Goal: Transaction & Acquisition: Book appointment/travel/reservation

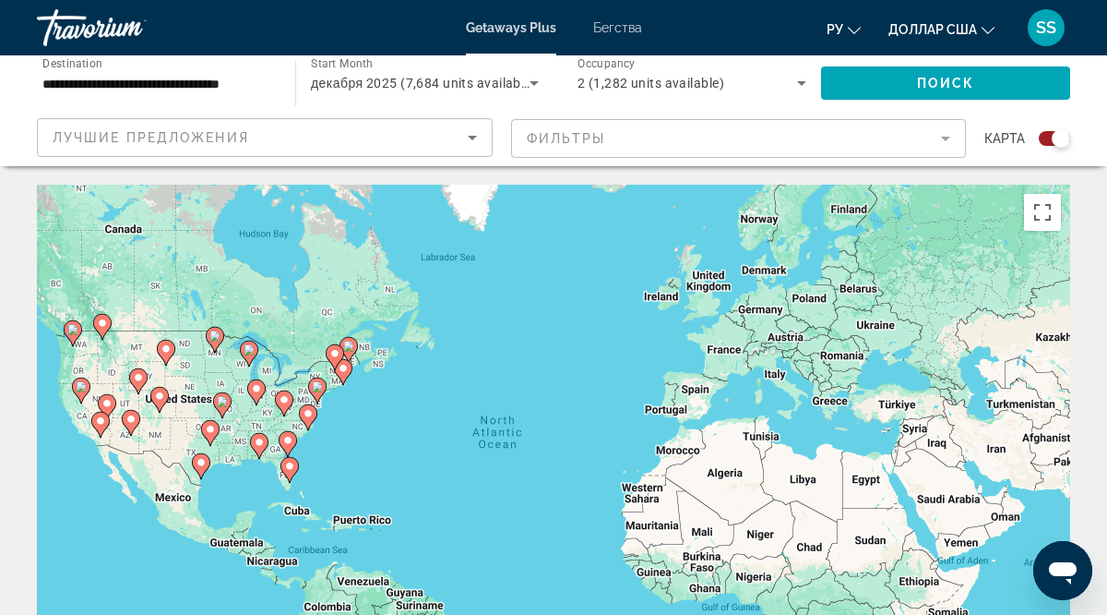
click at [522, 448] on div "To activate drag with keyboard, press Alt + Enter. Once in keyboard drag state,…" at bounding box center [553, 462] width 1033 height 554
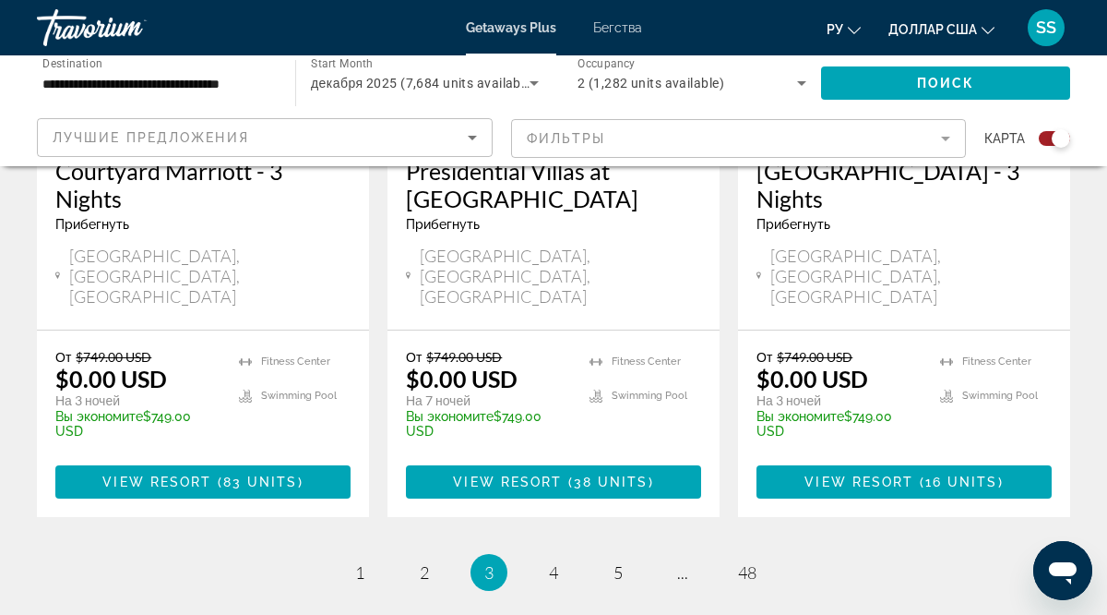
scroll to position [3124, 0]
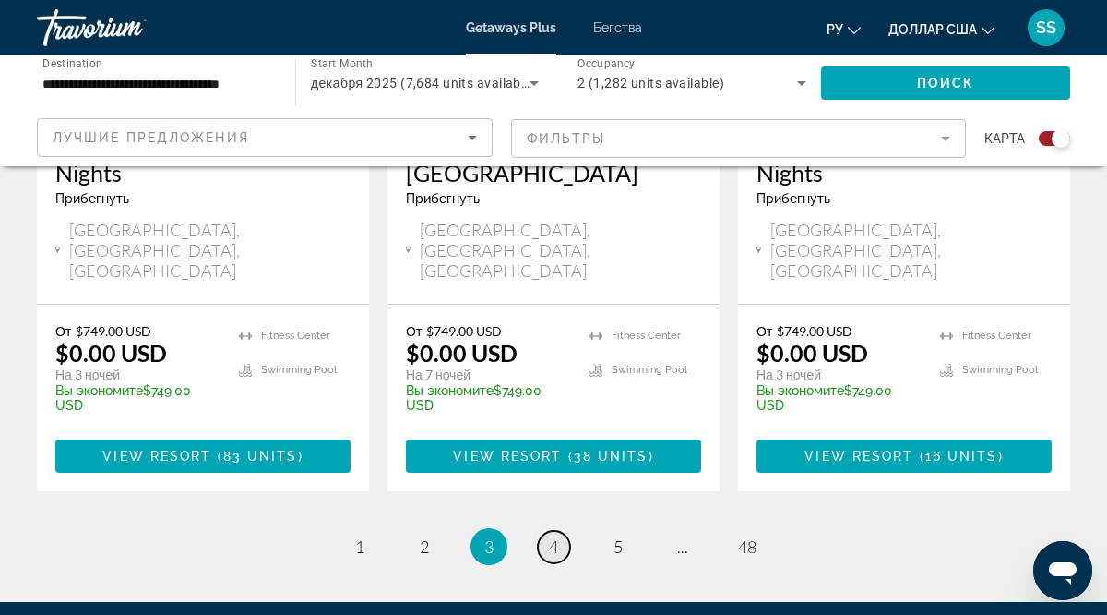
click at [556, 536] on span "4" at bounding box center [553, 546] width 9 height 20
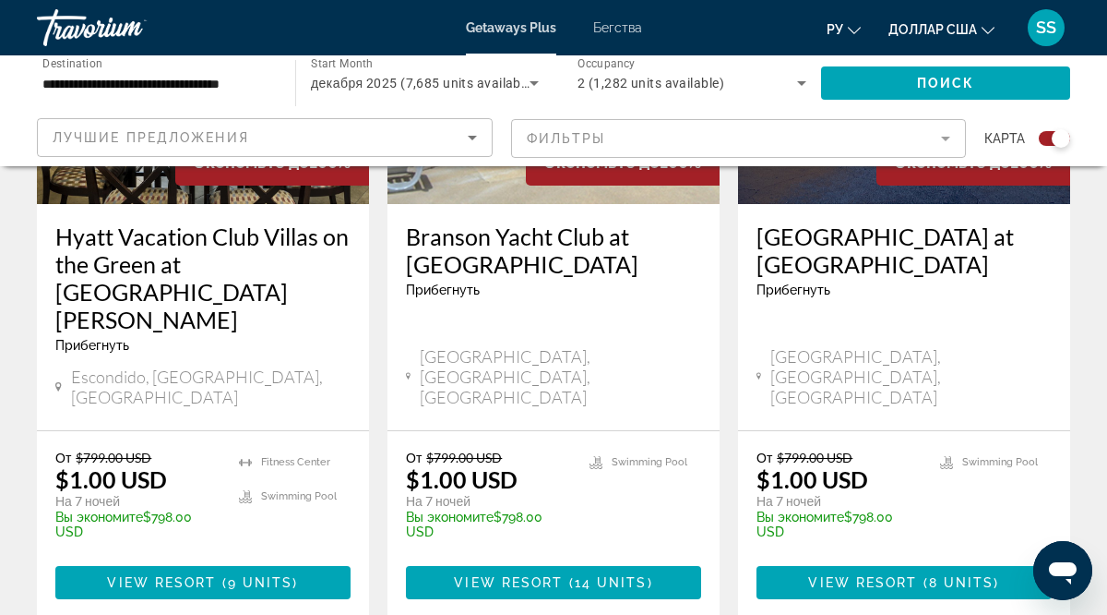
scroll to position [890, 0]
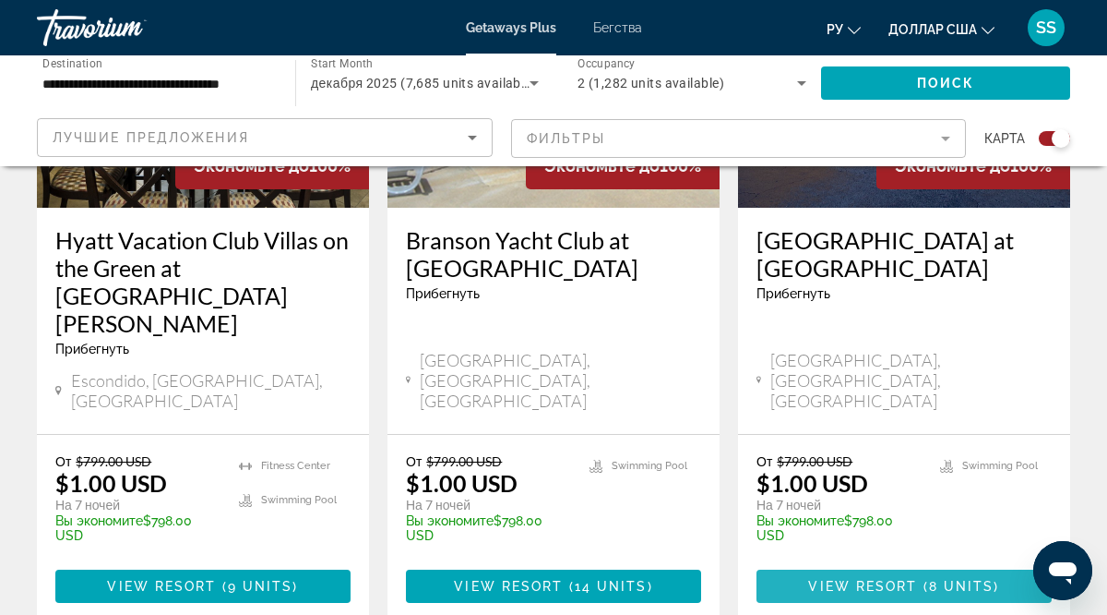
click at [914, 579] on span "View Resort" at bounding box center [862, 586] width 109 height 15
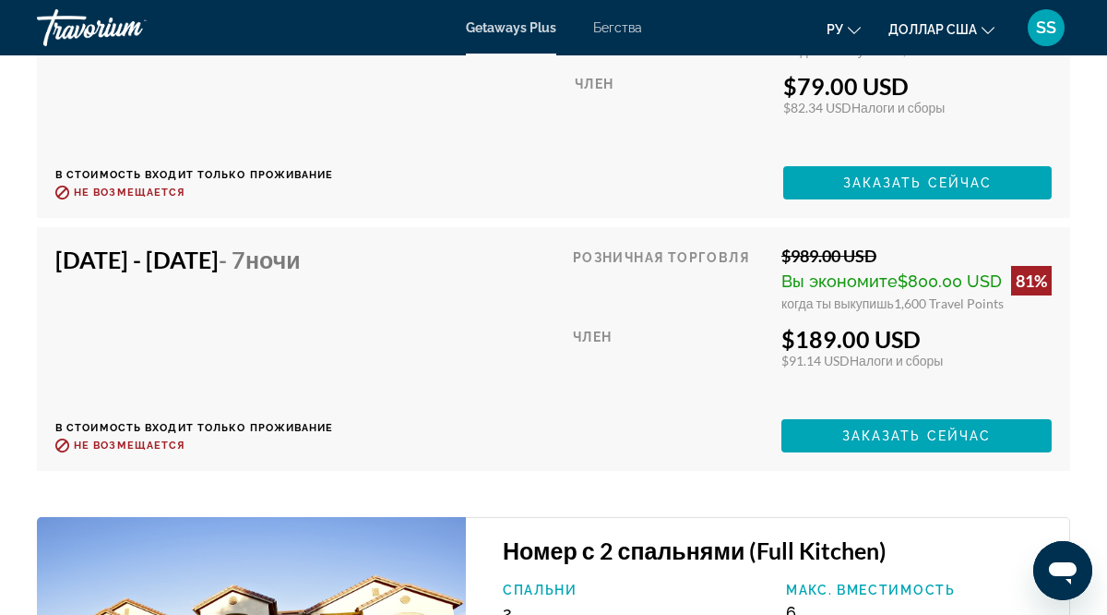
scroll to position [4113, 0]
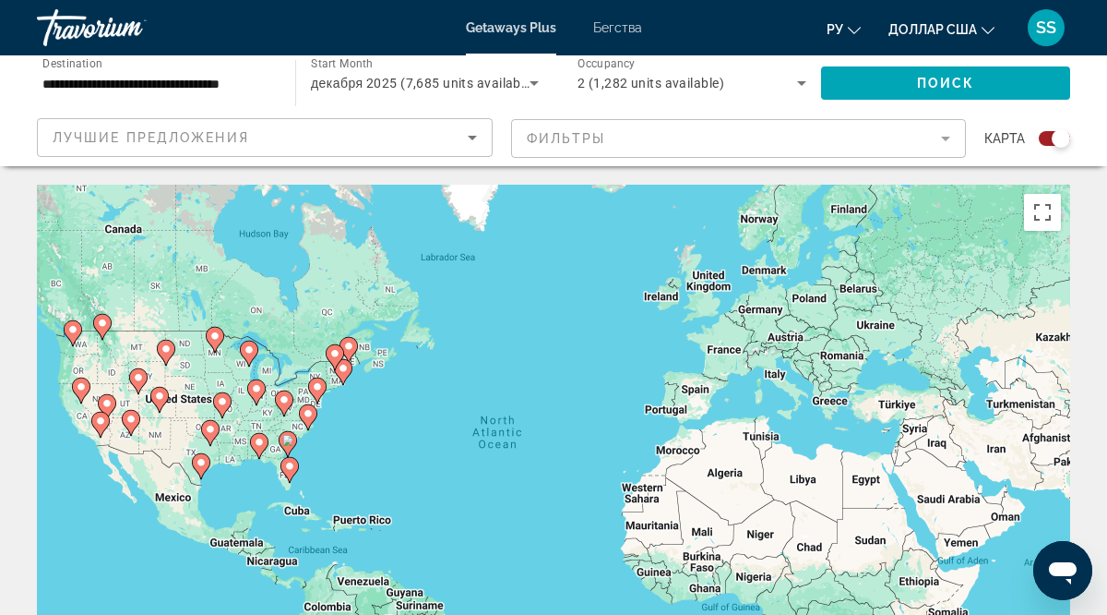
click at [289, 470] on image "Основное содержание" at bounding box center [289, 465] width 11 height 11
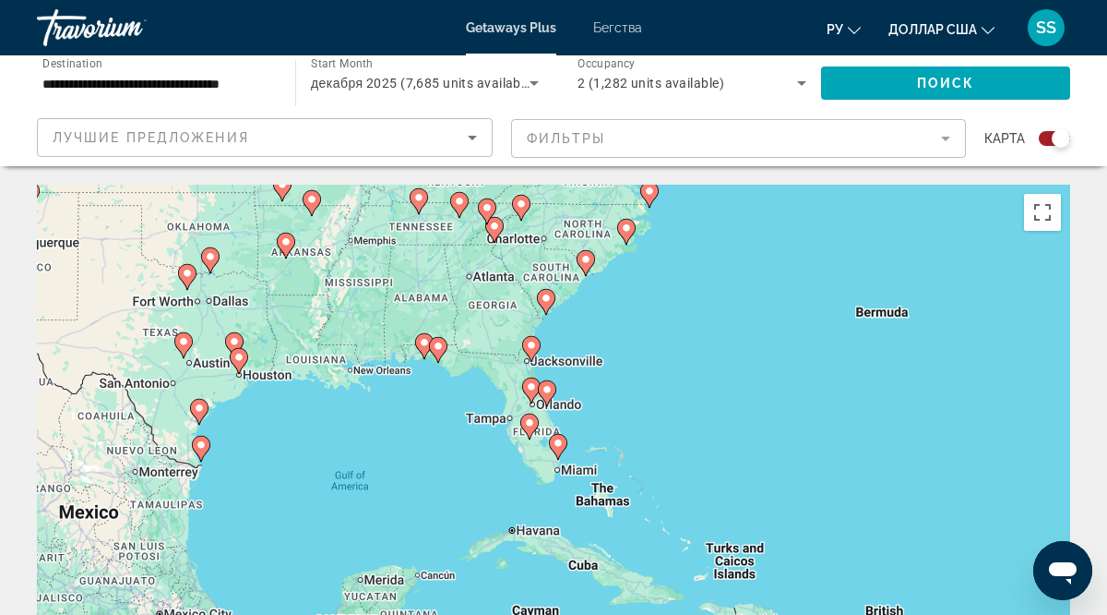
click at [563, 442] on image "Основное содержание" at bounding box center [558, 442] width 11 height 11
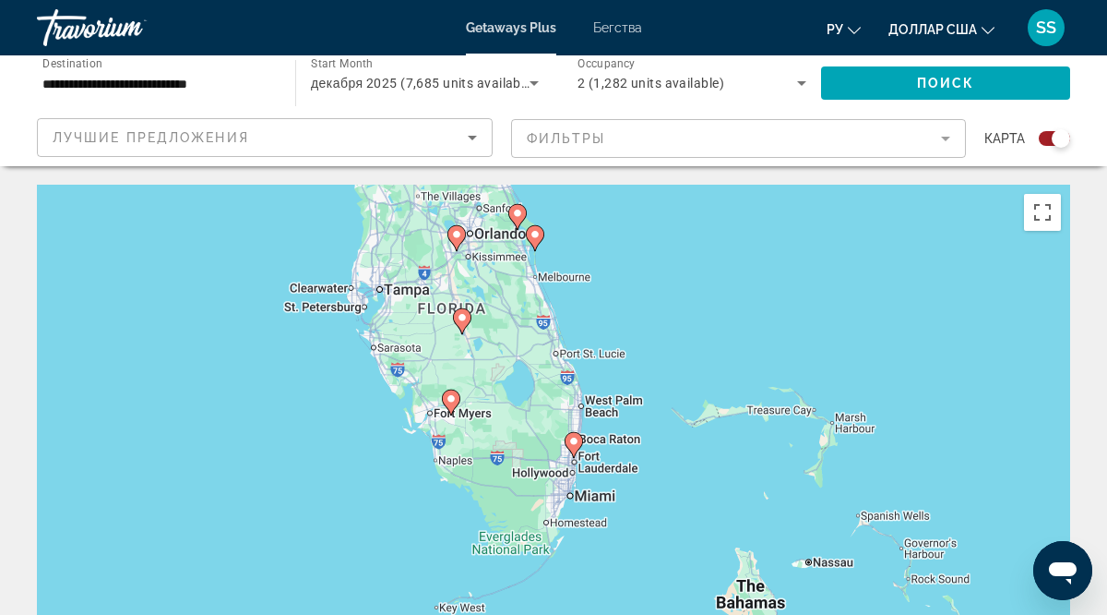
click at [575, 446] on image "Основное содержание" at bounding box center [573, 441] width 11 height 11
type input "**********"
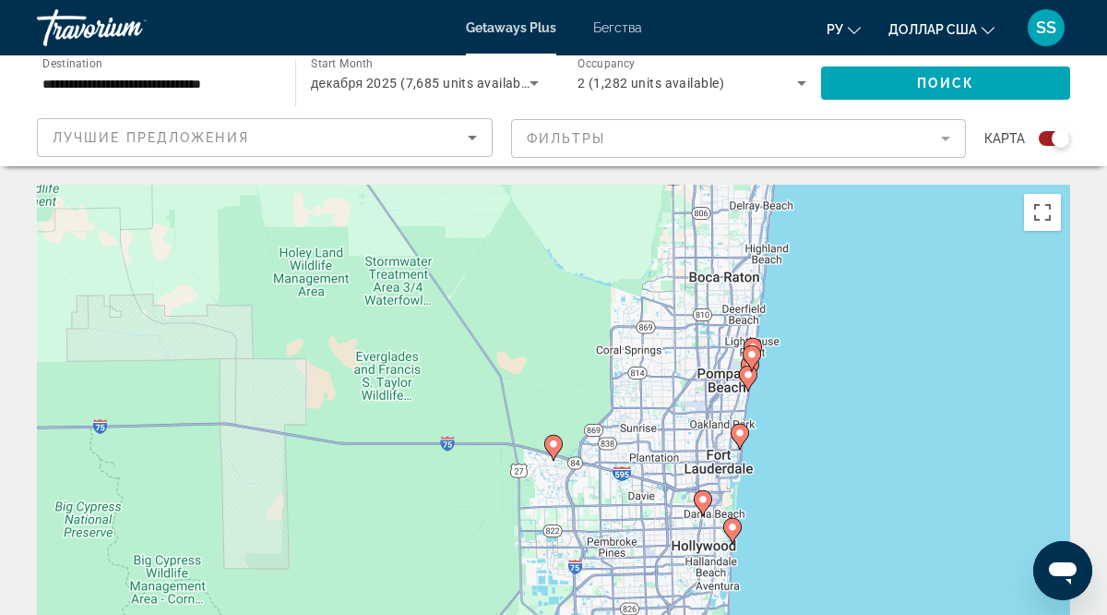
click at [555, 448] on image "Основное содержание" at bounding box center [553, 443] width 11 height 11
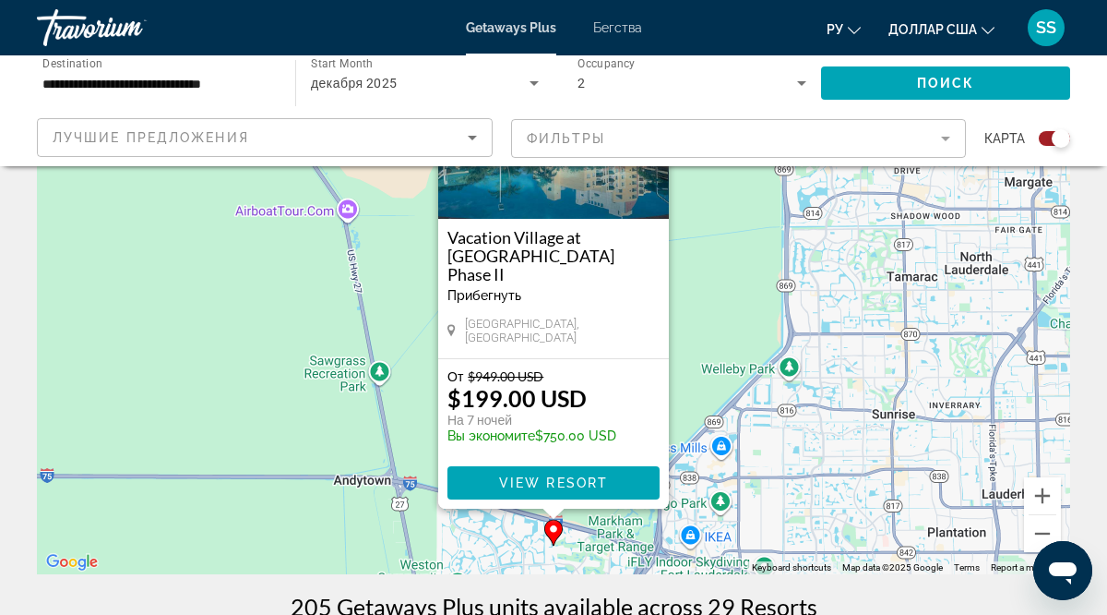
scroll to position [165, 0]
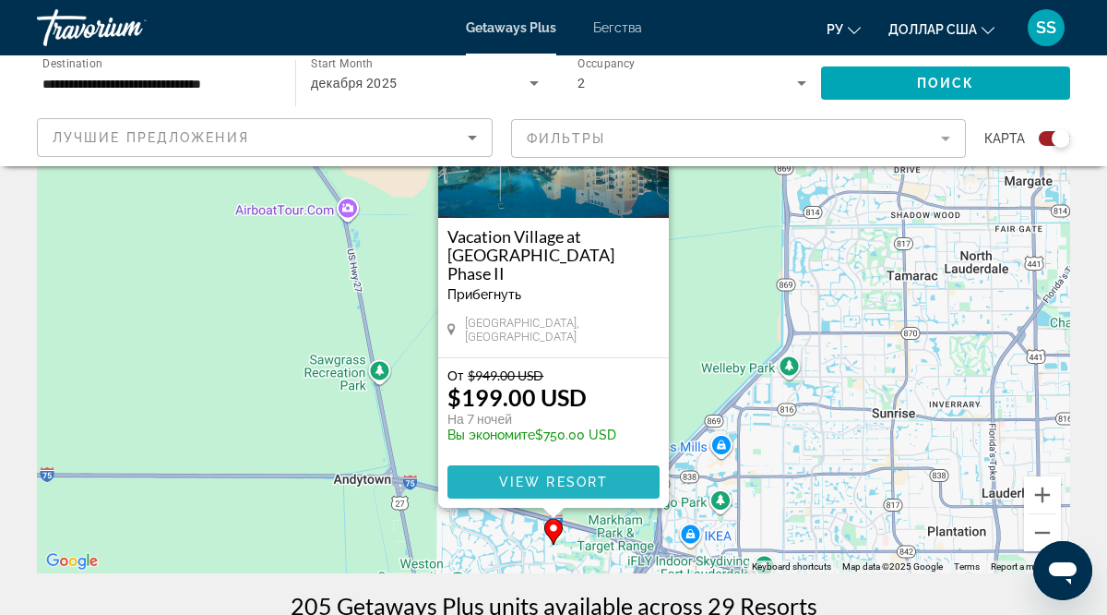
click at [566, 474] on span "View Resort" at bounding box center [553, 481] width 109 height 15
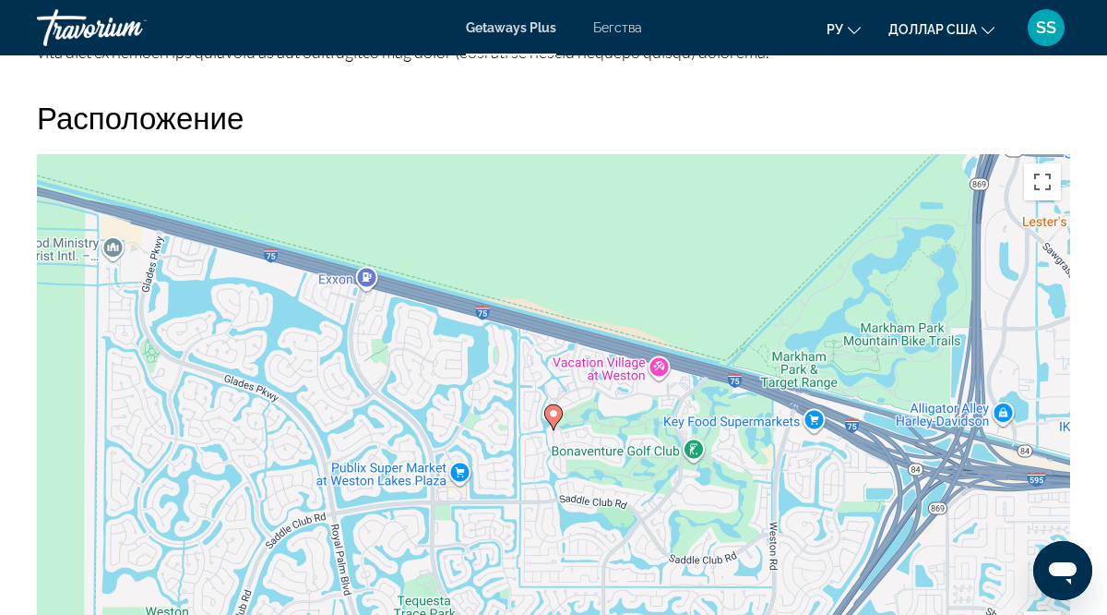
scroll to position [2623, 0]
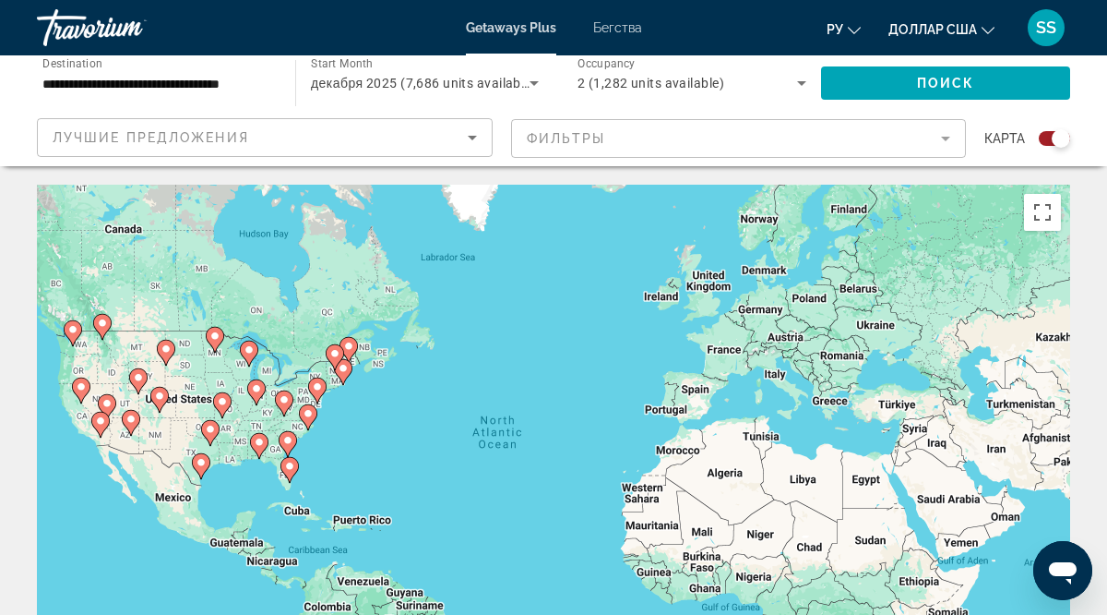
click at [260, 445] on image "Основное содержание" at bounding box center [259, 441] width 11 height 11
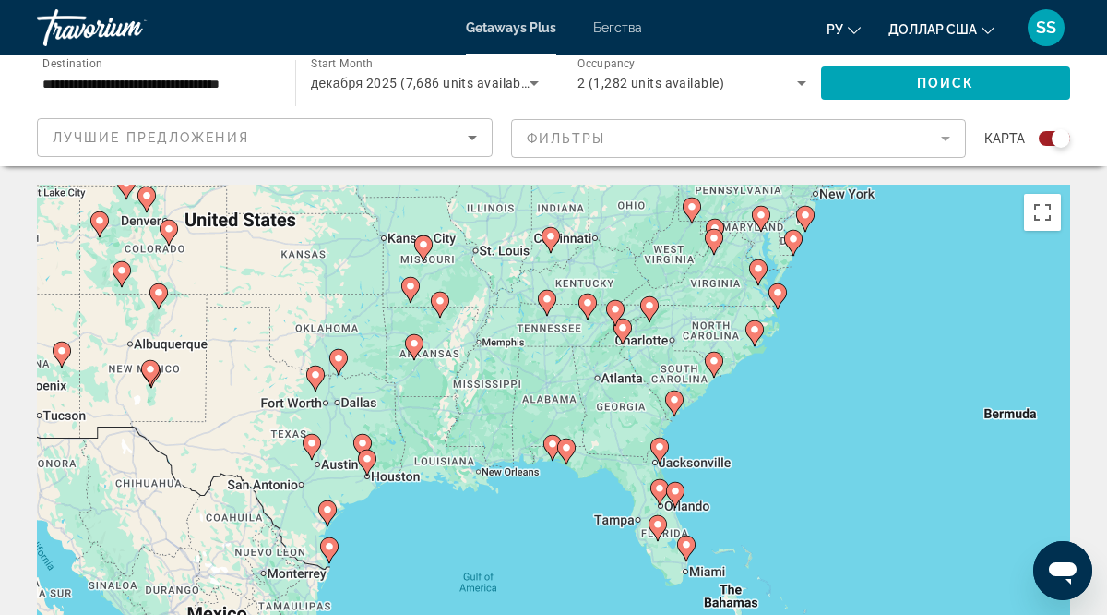
click at [567, 451] on image "Основное содержание" at bounding box center [566, 447] width 11 height 11
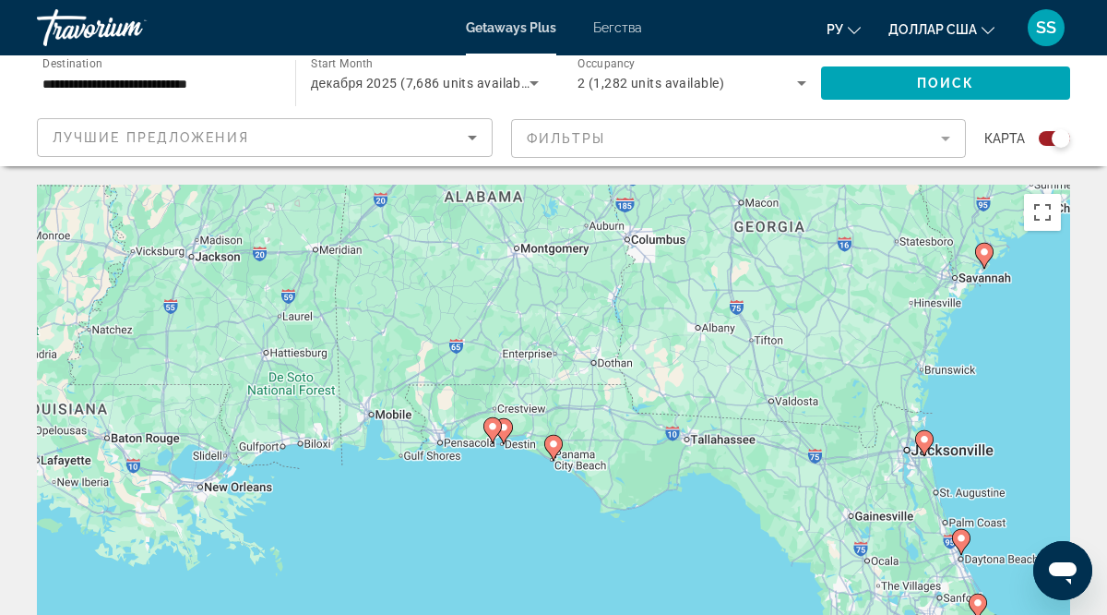
click at [553, 444] on image "Основное содержание" at bounding box center [553, 443] width 11 height 11
type input "**********"
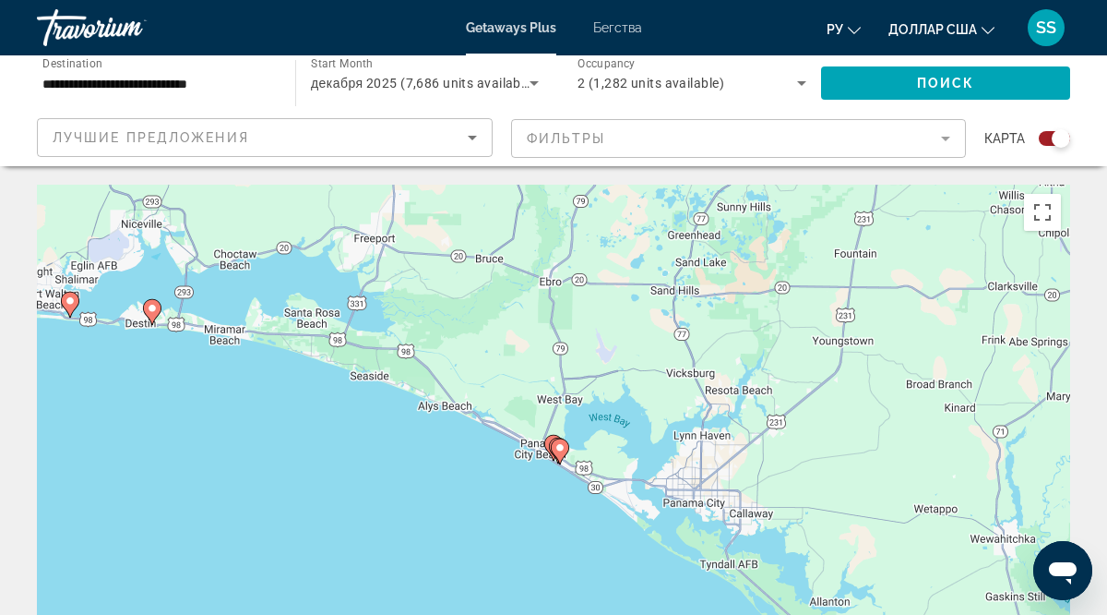
click at [566, 442] on icon "Основное содержание" at bounding box center [560, 451] width 17 height 24
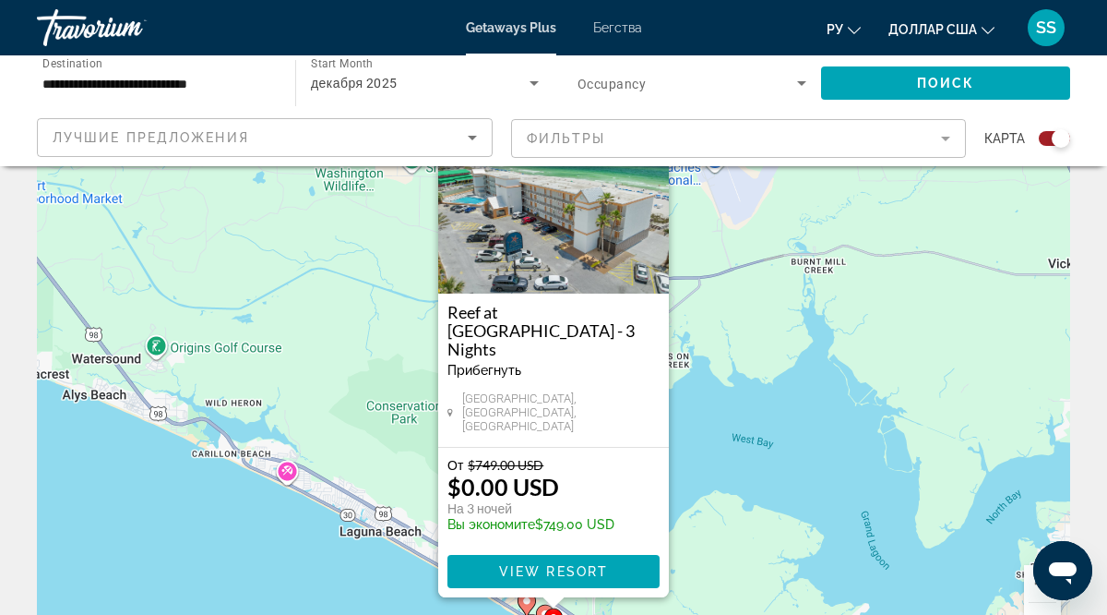
scroll to position [91, 0]
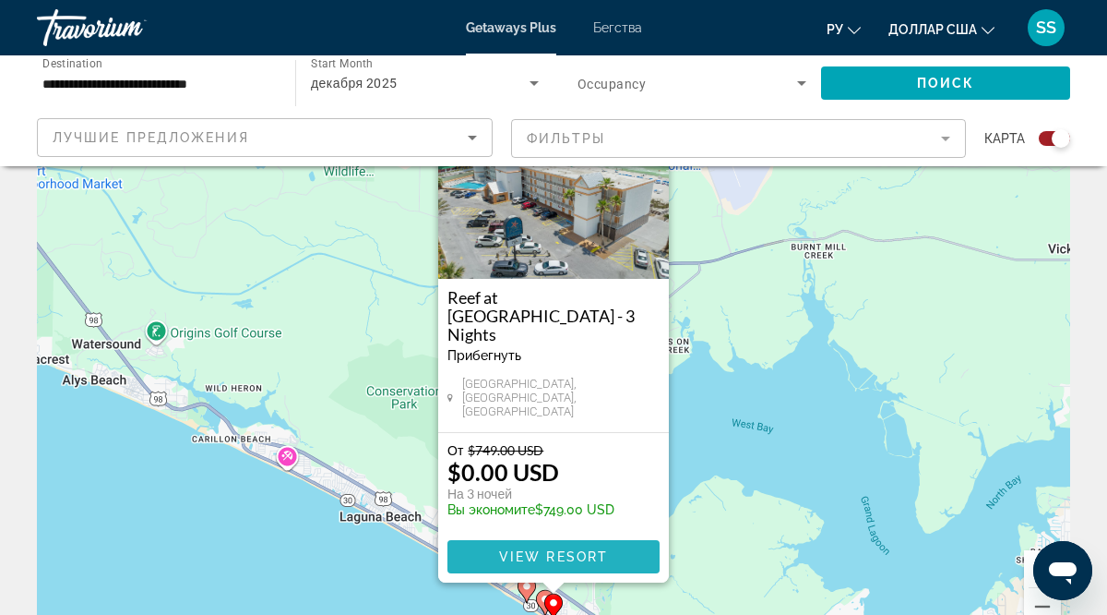
click at [604, 560] on span "View Resort" at bounding box center [553, 556] width 109 height 15
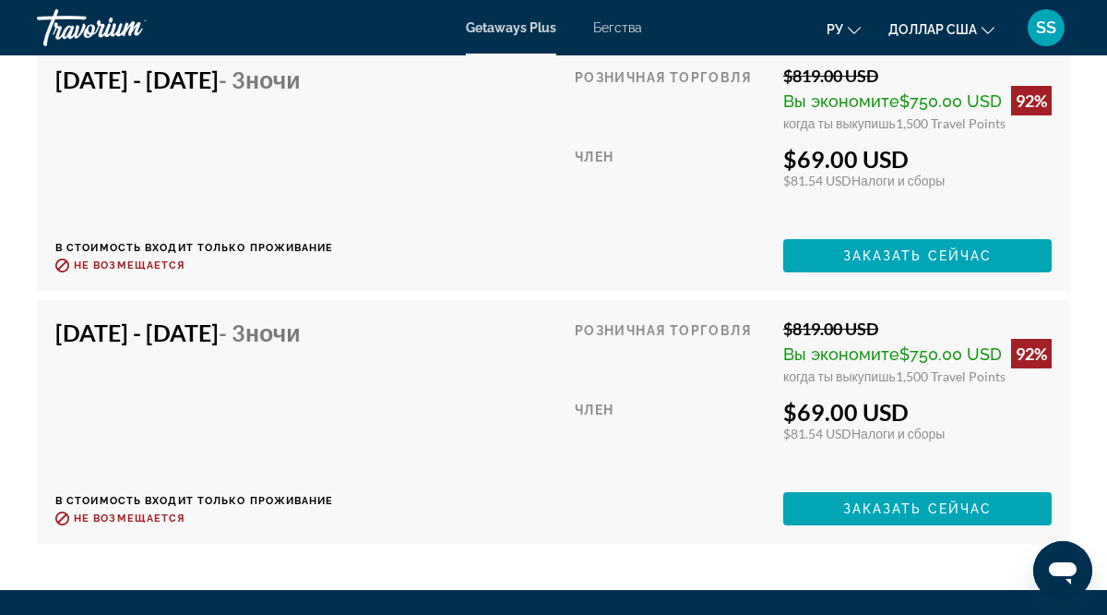
scroll to position [10752, 0]
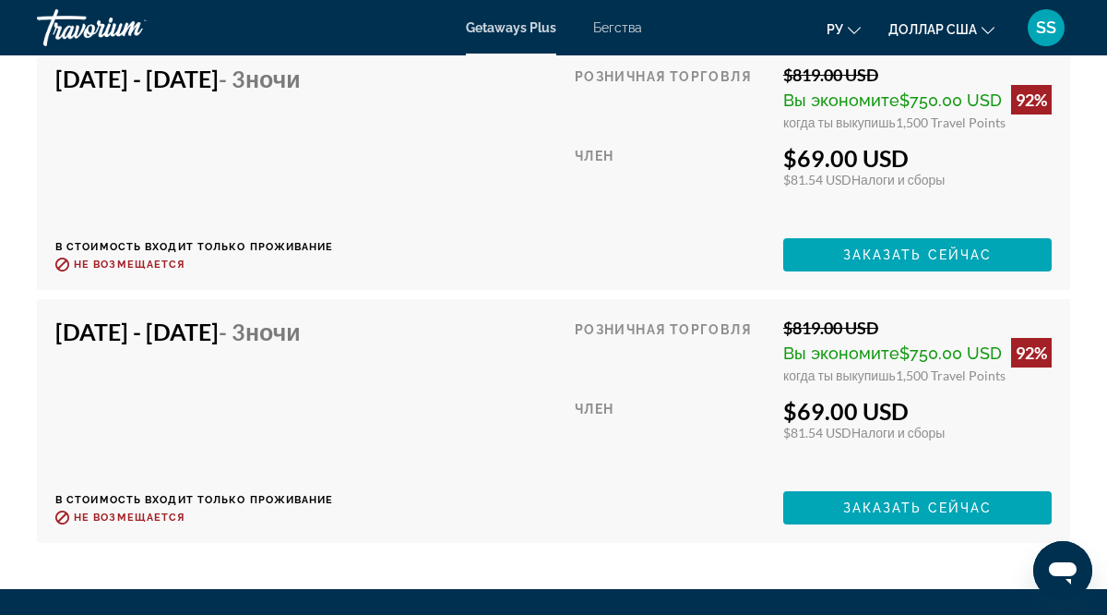
click at [892, 531] on div "[DATE] - [DATE] - 3 ночи В стоимость входит только проживание Возврат до : Не в…" at bounding box center [553, 421] width 1033 height 244
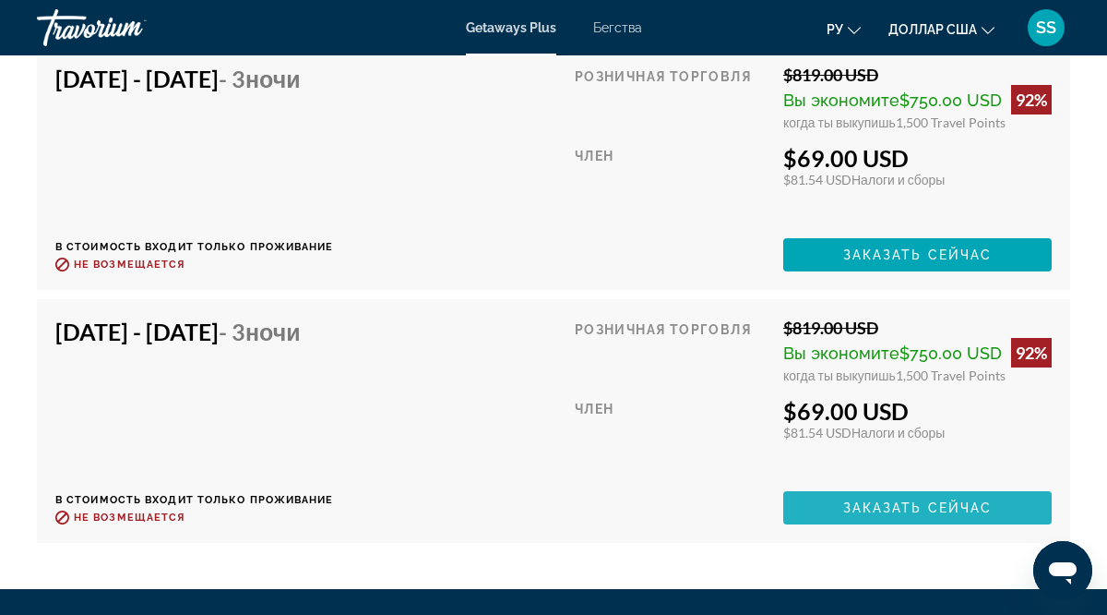
click at [891, 513] on span "Заказать сейчас" at bounding box center [917, 507] width 149 height 15
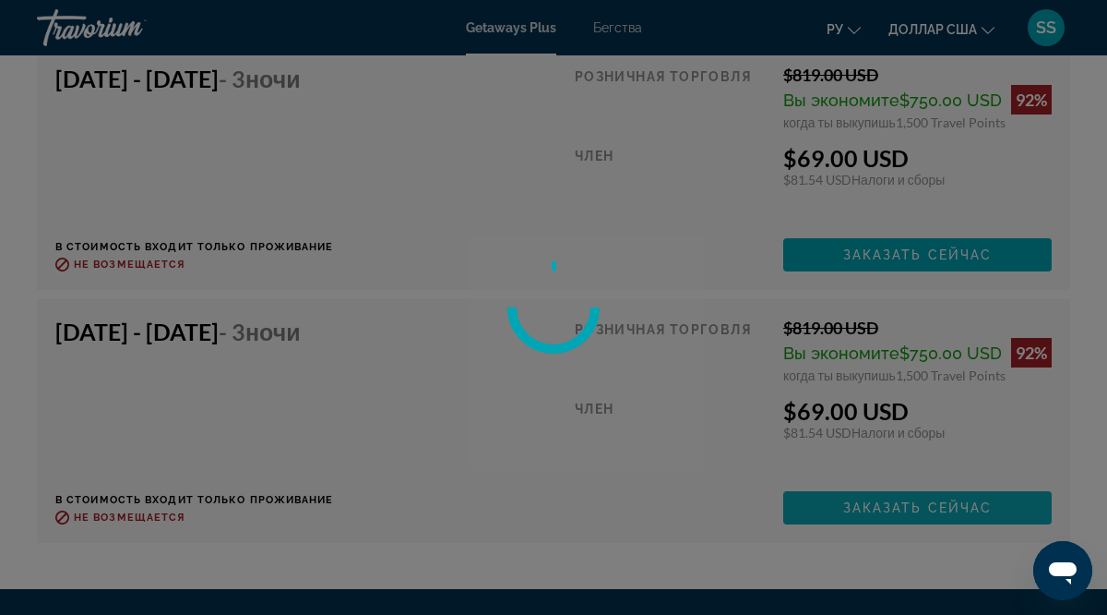
click at [891, 513] on div at bounding box center [553, 307] width 1107 height 615
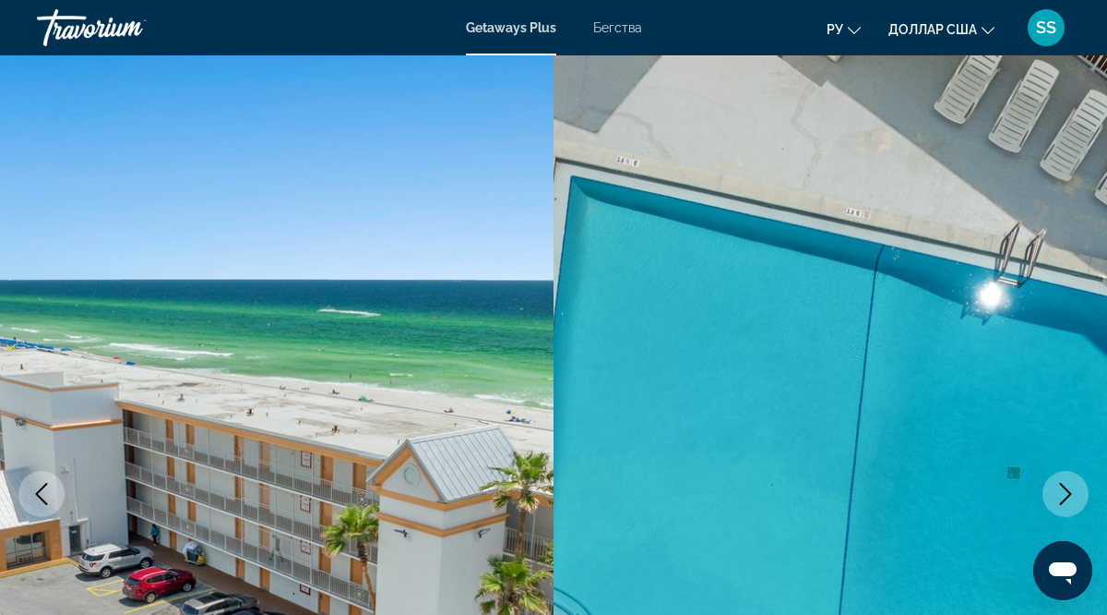
click at [1066, 496] on icon "Next image" at bounding box center [1066, 494] width 22 height 22
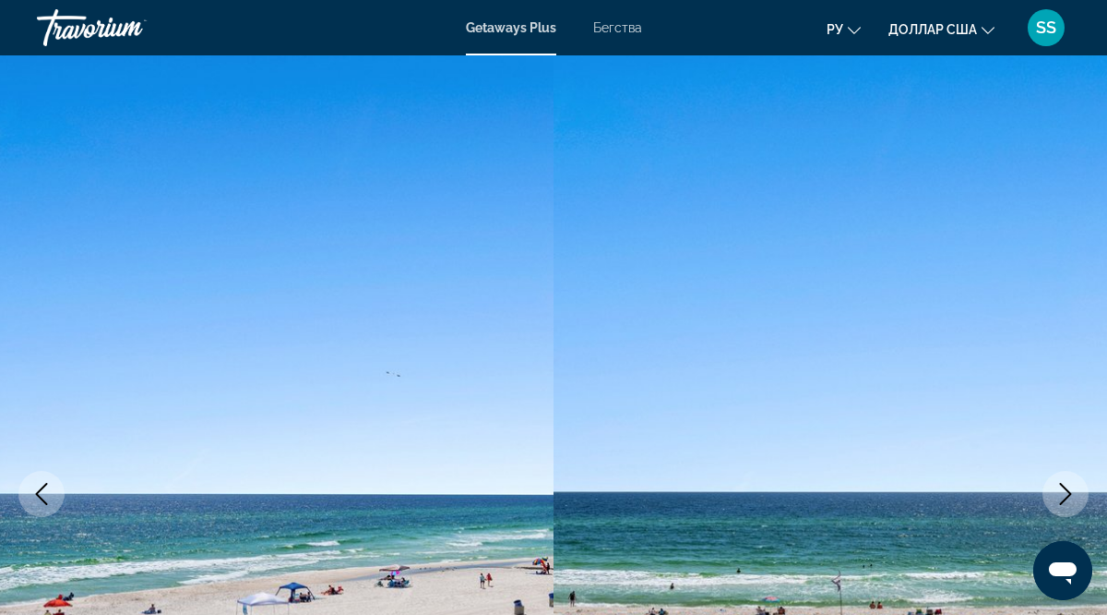
click at [1066, 496] on icon "Next image" at bounding box center [1066, 494] width 22 height 22
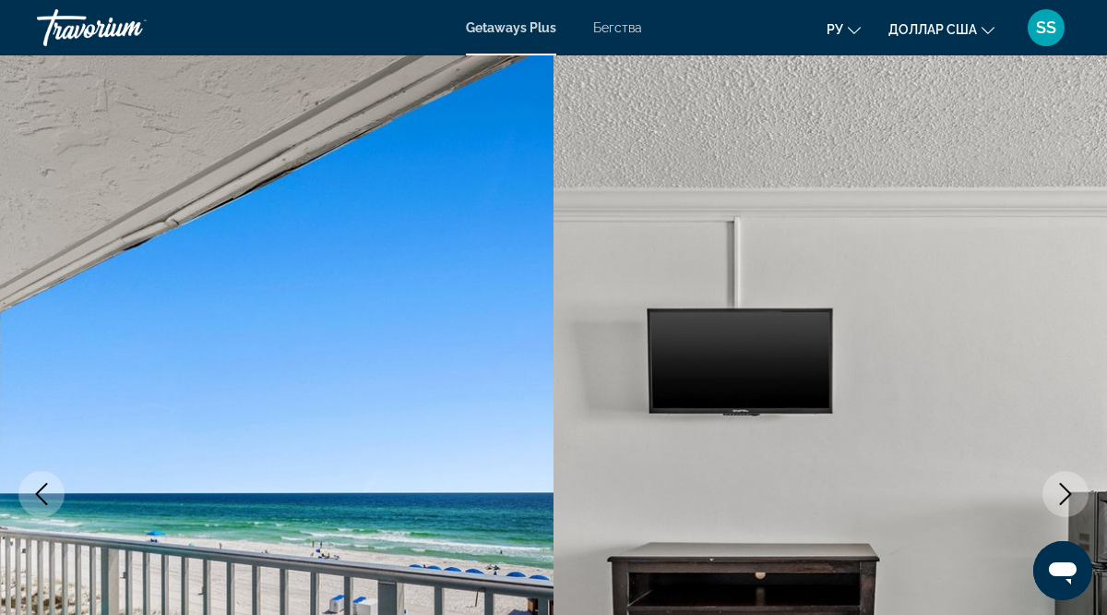
click at [1066, 496] on icon "Next image" at bounding box center [1066, 494] width 22 height 22
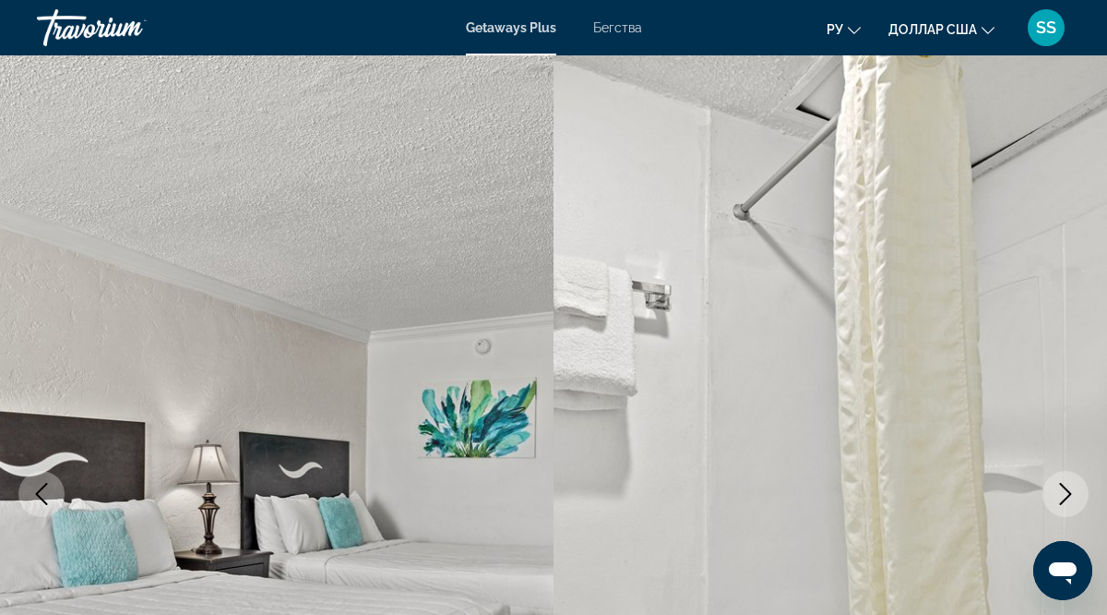
click at [1066, 496] on icon "Next image" at bounding box center [1066, 494] width 22 height 22
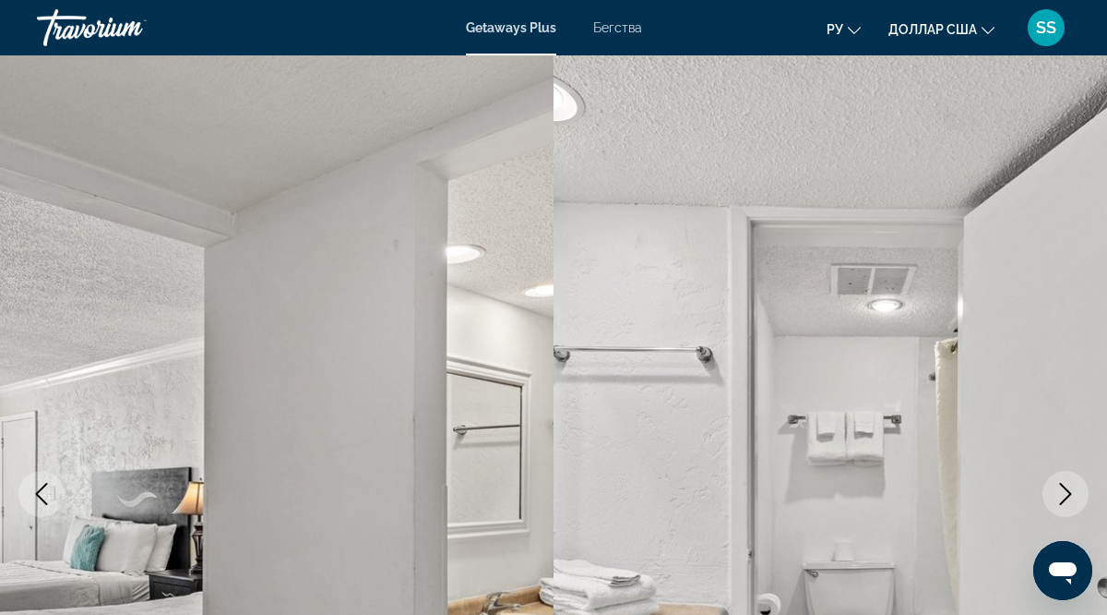
click at [1066, 496] on icon "Next image" at bounding box center [1066, 494] width 22 height 22
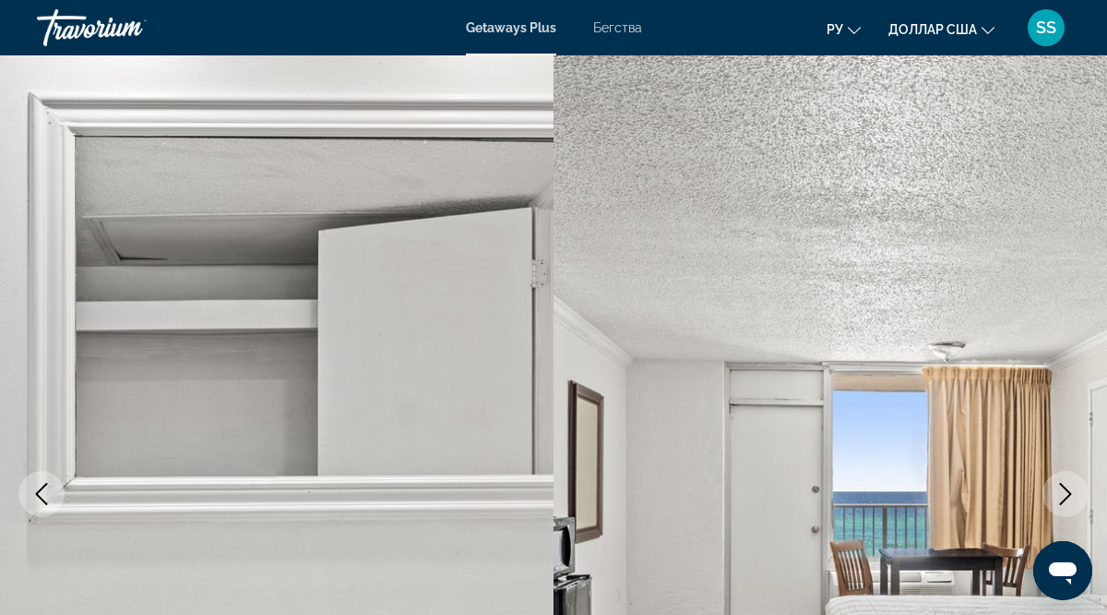
click at [1066, 496] on icon "Next image" at bounding box center [1066, 494] width 22 height 22
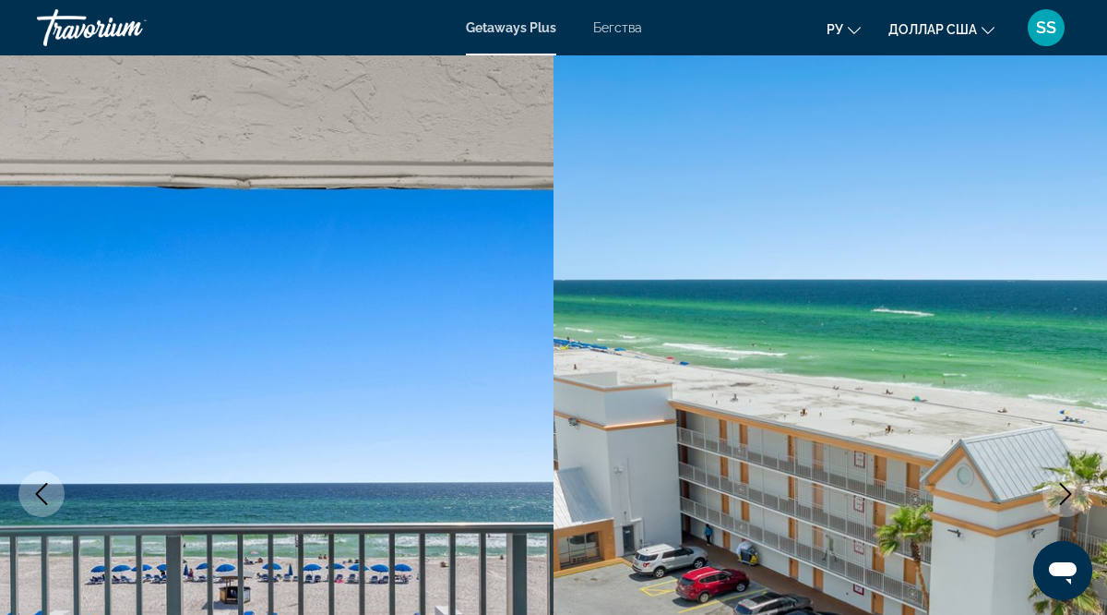
click at [1066, 496] on icon "Next image" at bounding box center [1066, 494] width 22 height 22
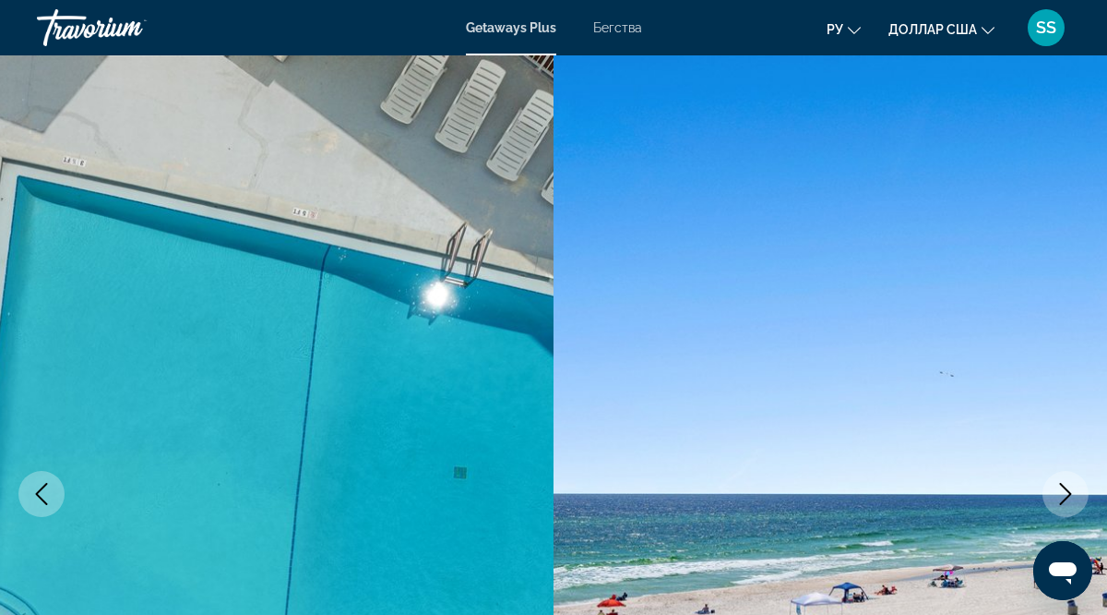
click at [1066, 496] on icon "Next image" at bounding box center [1066, 494] width 22 height 22
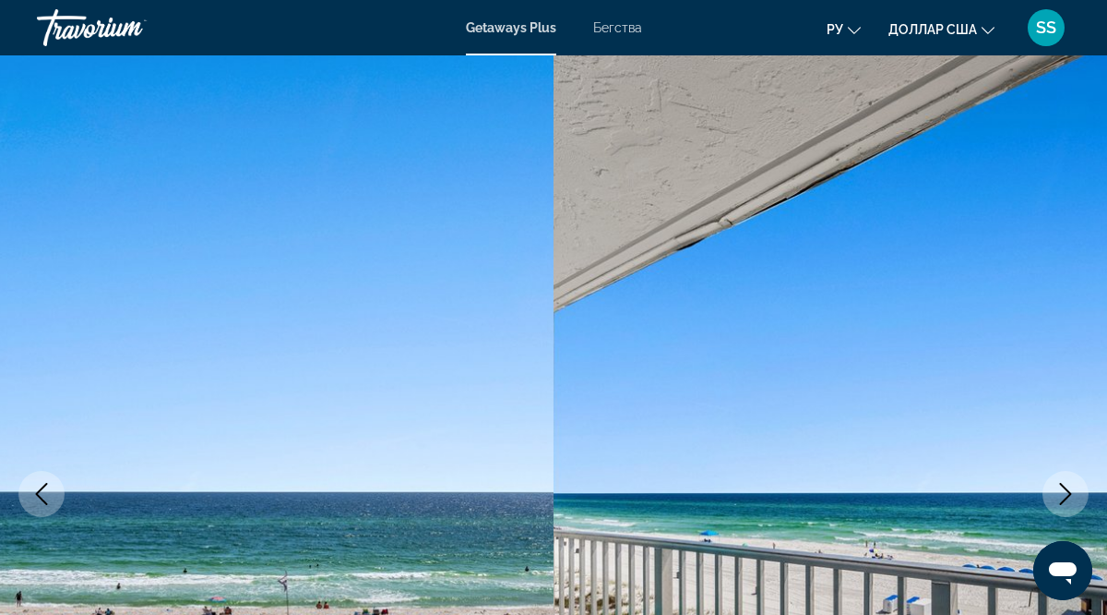
click at [1066, 496] on icon "Next image" at bounding box center [1066, 494] width 22 height 22
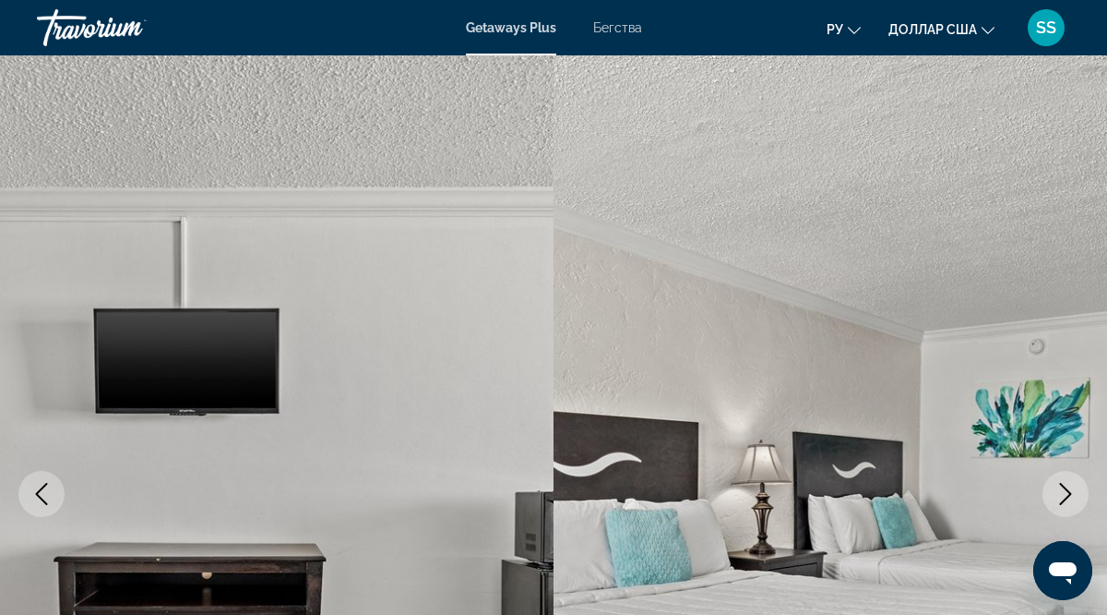
click at [1066, 496] on icon "Next image" at bounding box center [1066, 494] width 22 height 22
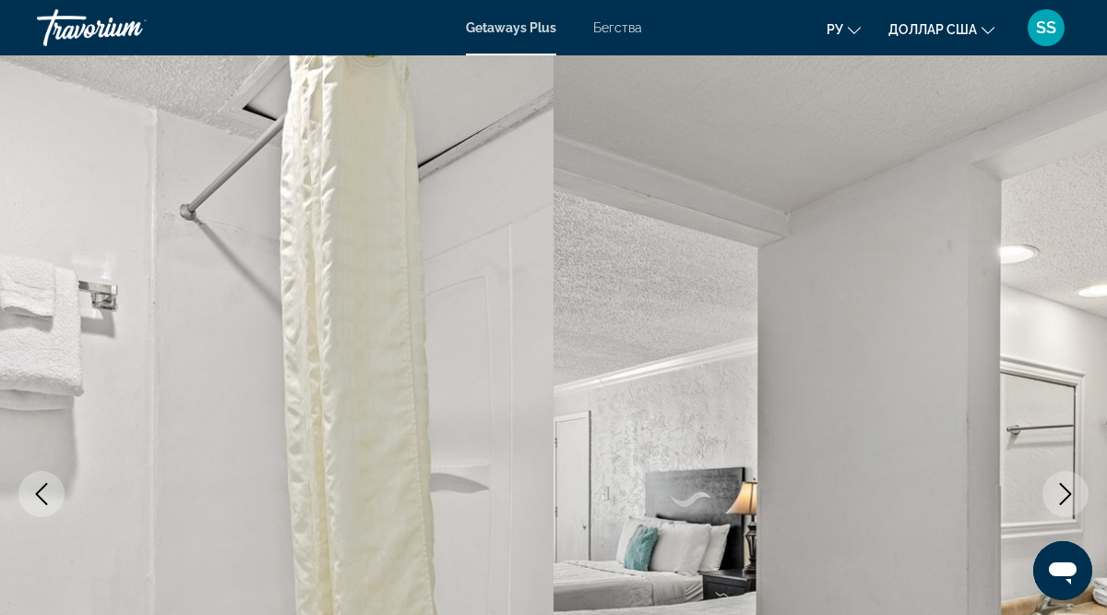
click at [1066, 496] on icon "Next image" at bounding box center [1066, 494] width 22 height 22
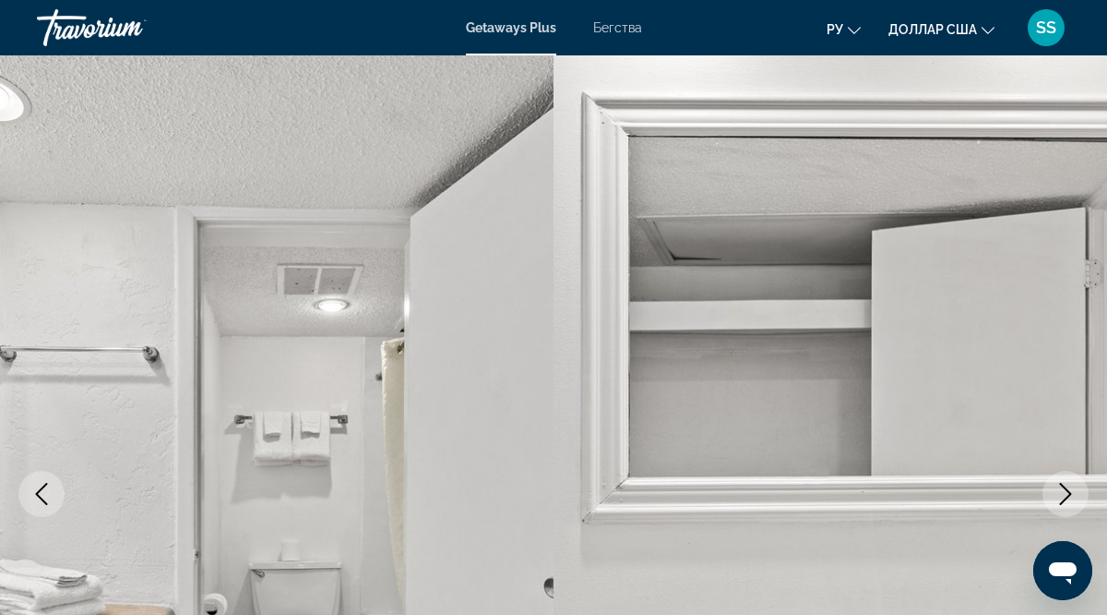
click at [1066, 496] on icon "Next image" at bounding box center [1066, 494] width 22 height 22
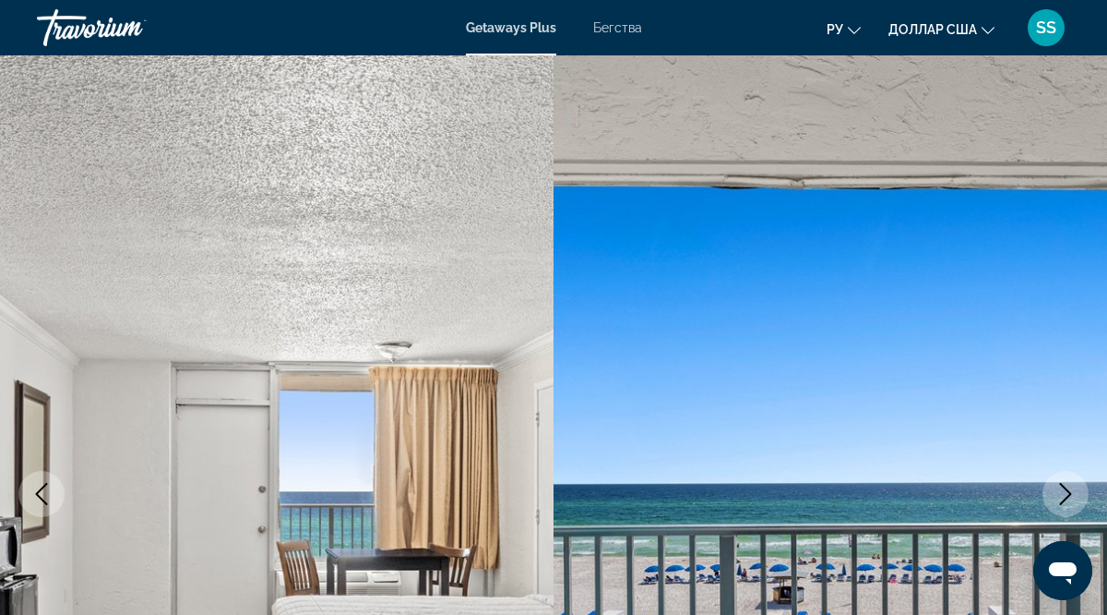
click at [1066, 496] on icon "Next image" at bounding box center [1066, 494] width 22 height 22
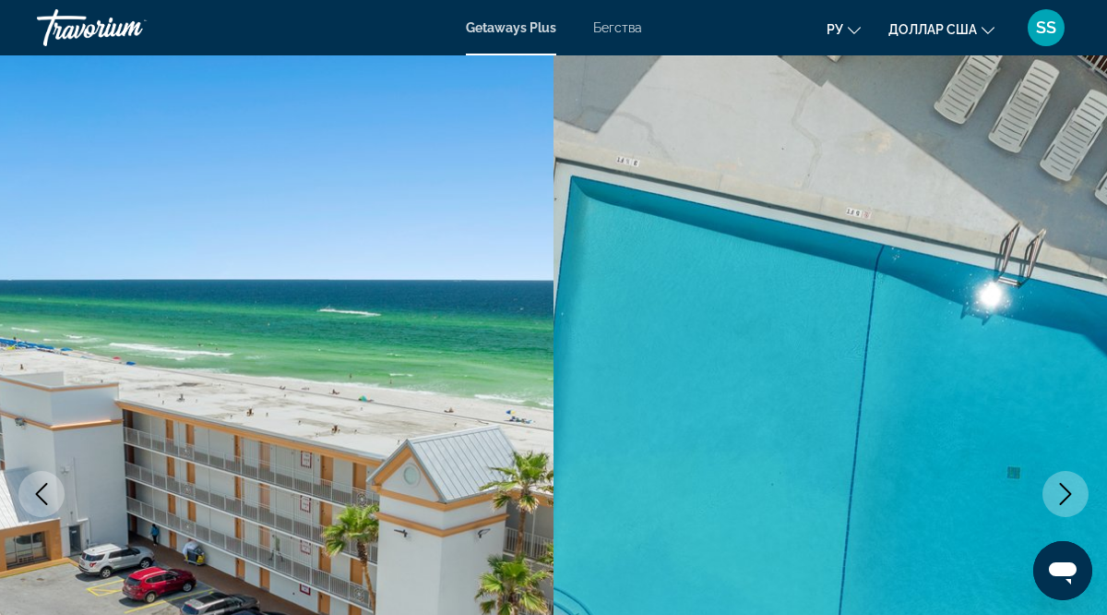
click at [1066, 496] on icon "Next image" at bounding box center [1066, 494] width 22 height 22
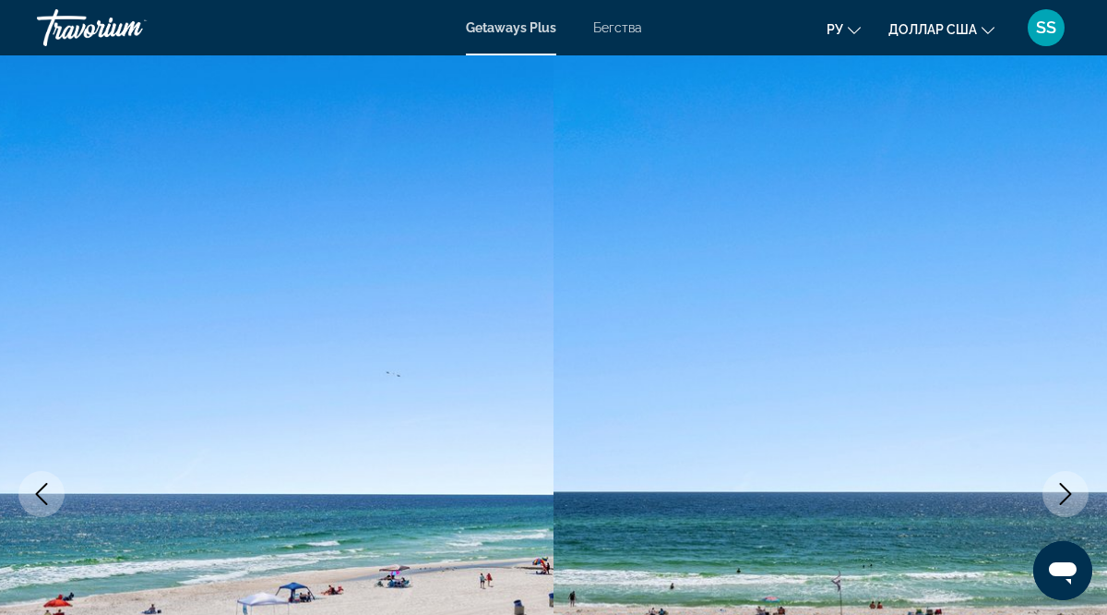
click at [1066, 496] on icon "Next image" at bounding box center [1066, 494] width 22 height 22
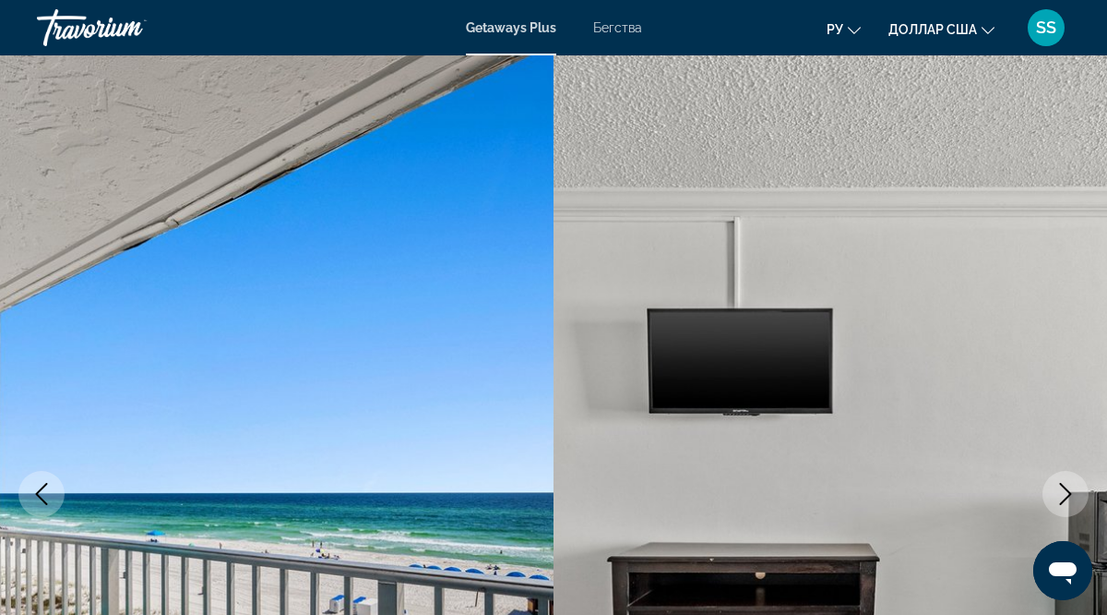
click at [1066, 496] on icon "Next image" at bounding box center [1066, 494] width 22 height 22
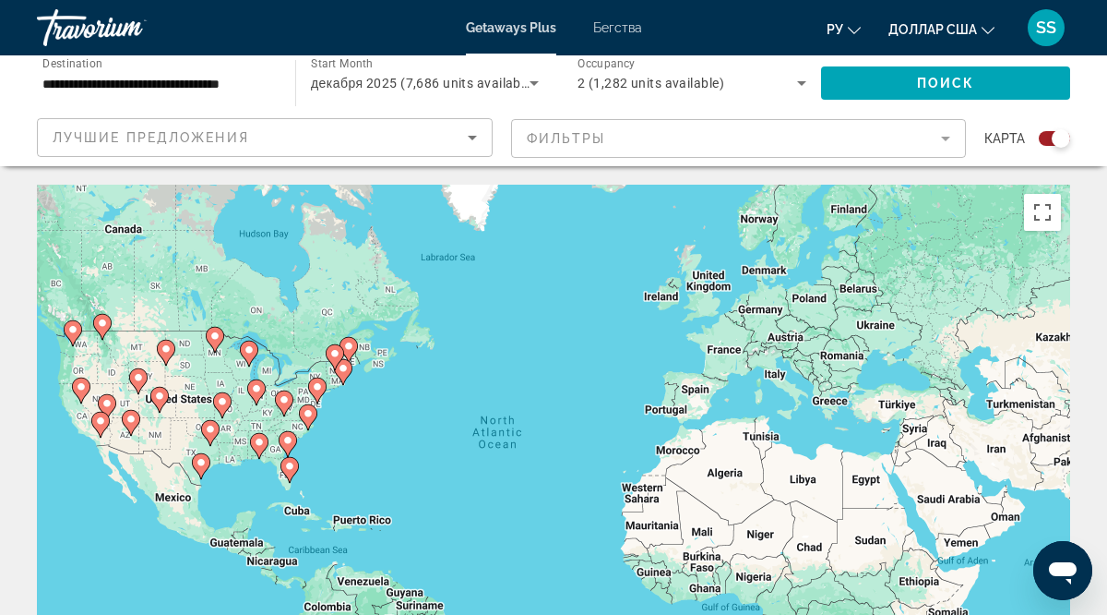
click at [259, 448] on icon "Основное содержание" at bounding box center [259, 446] width 17 height 24
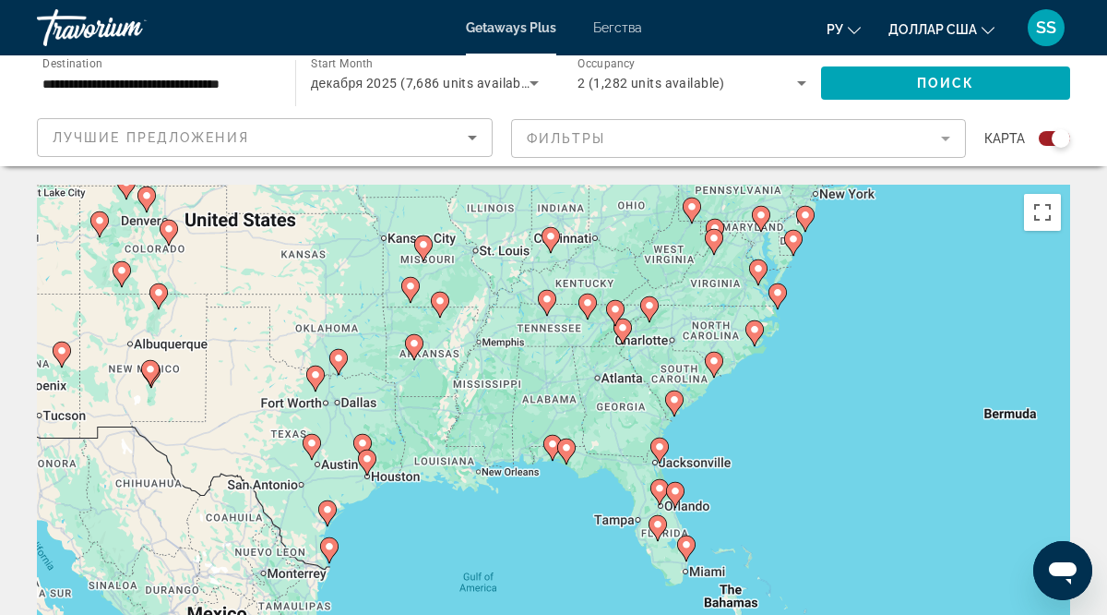
click at [552, 446] on image "Основное содержание" at bounding box center [552, 443] width 11 height 11
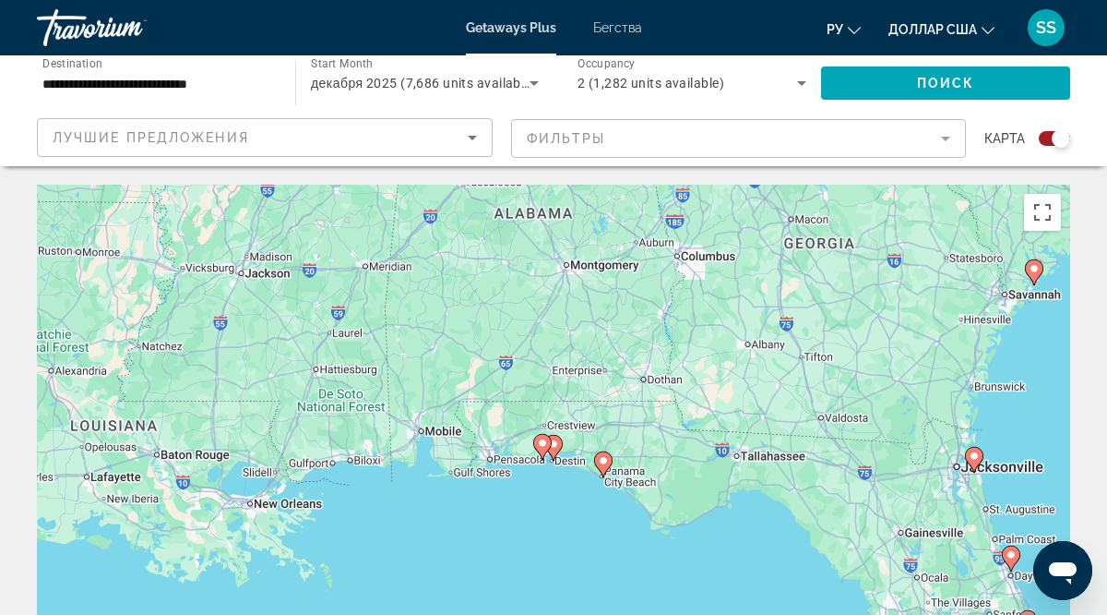
click at [556, 437] on icon "Основное содержание" at bounding box center [553, 448] width 17 height 24
type input "**********"
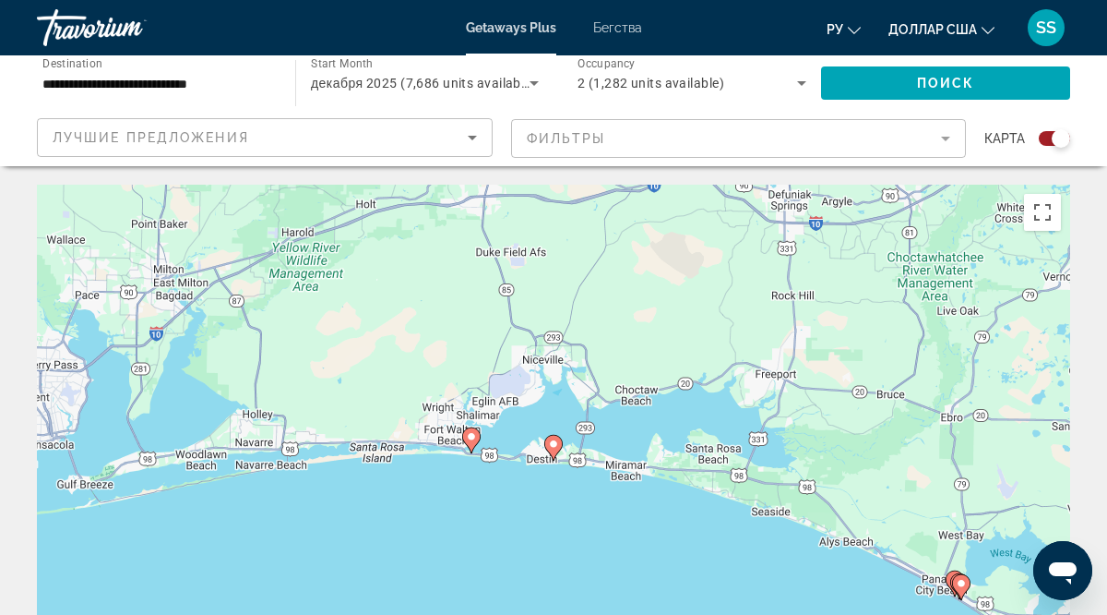
click at [556, 438] on image "Основное содержание" at bounding box center [553, 443] width 11 height 11
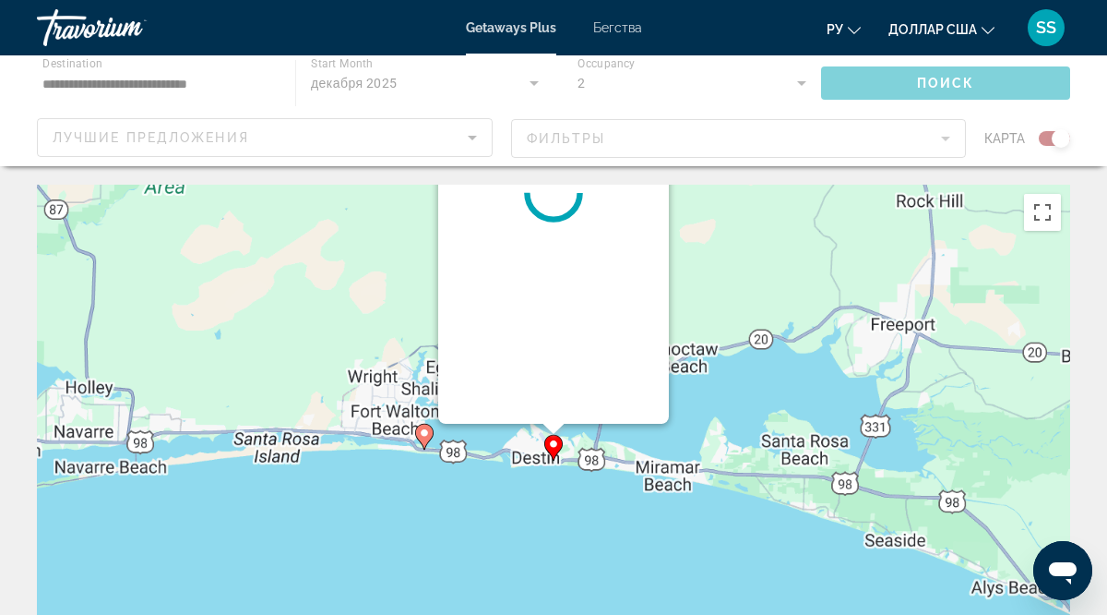
click at [556, 461] on div "To navigate, press the arrow keys. To activate drag with keyboard, press Alt + …" at bounding box center [1070, 461] width 1033 height 0
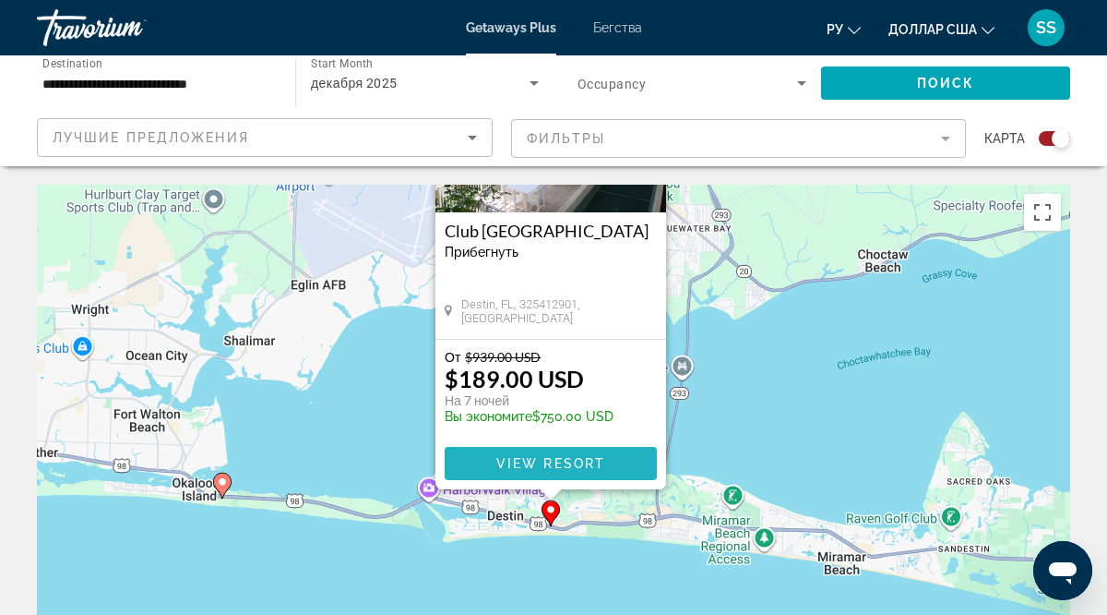
click at [555, 466] on span "View Resort" at bounding box center [550, 463] width 109 height 15
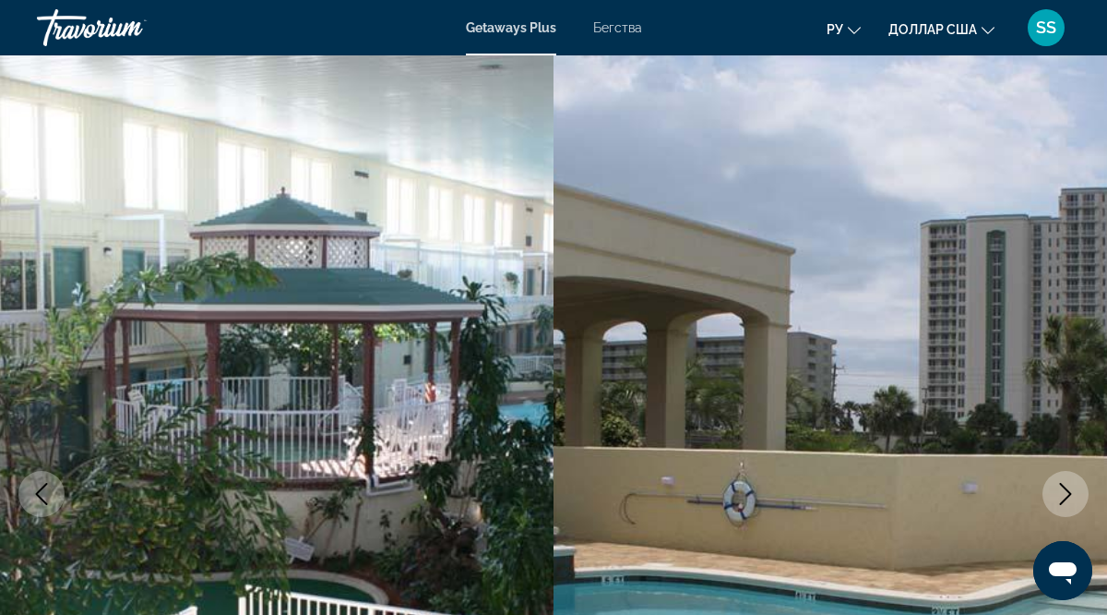
click at [1066, 491] on icon "Next image" at bounding box center [1066, 494] width 22 height 22
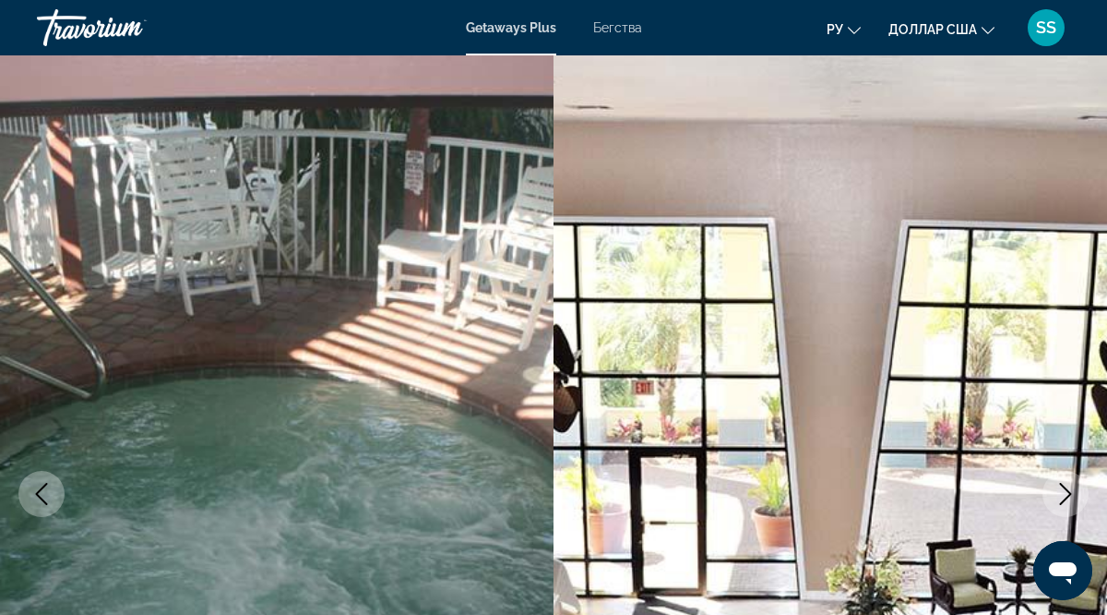
click at [1066, 491] on icon "Next image" at bounding box center [1066, 494] width 22 height 22
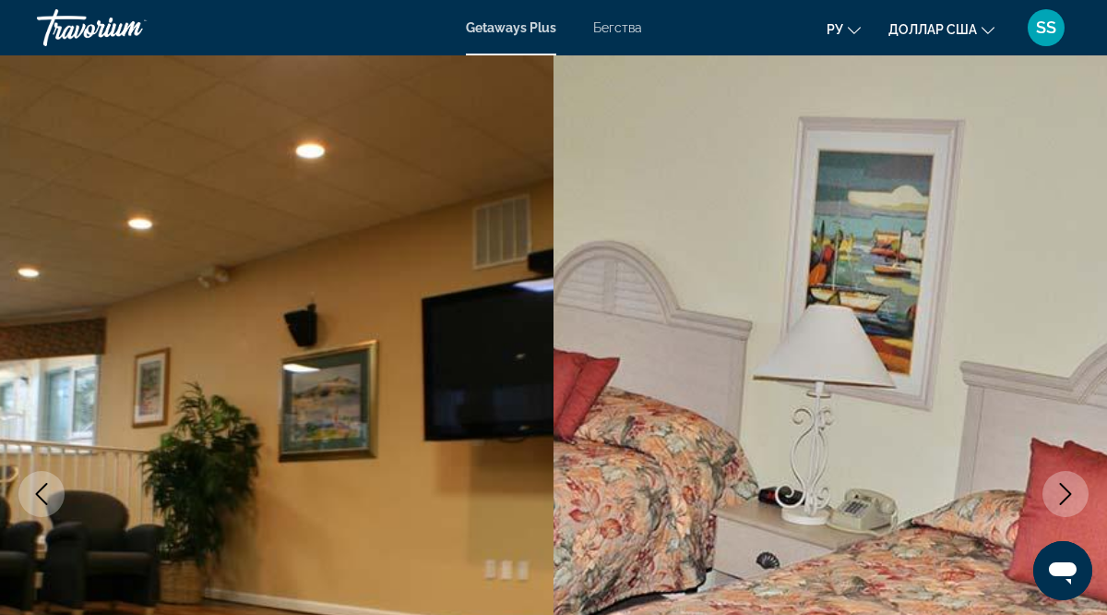
click at [1066, 491] on icon "Next image" at bounding box center [1066, 494] width 22 height 22
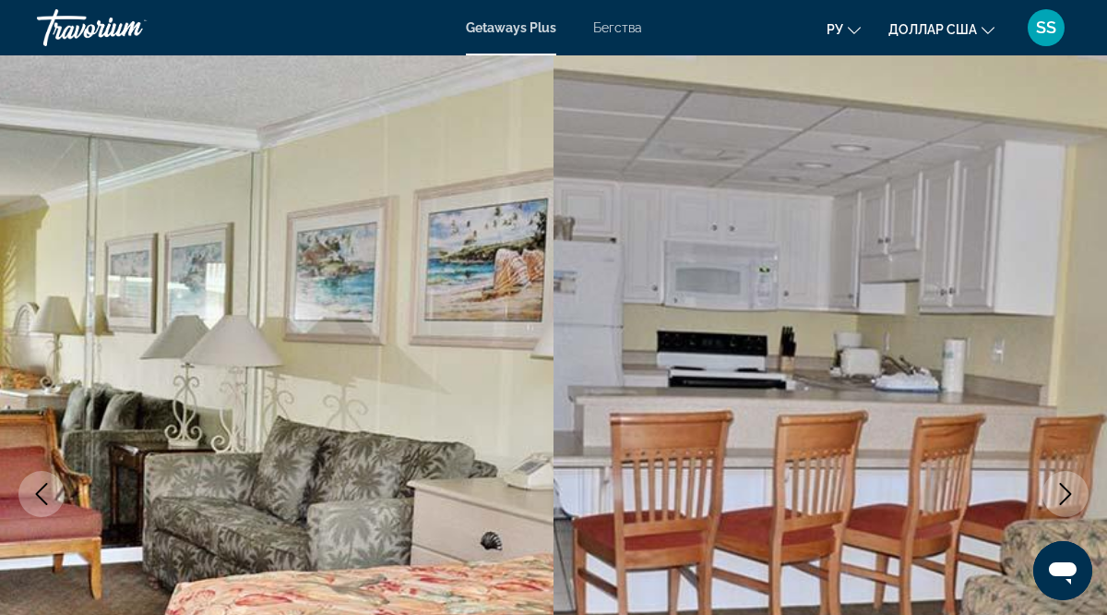
click at [1066, 491] on icon "Next image" at bounding box center [1066, 494] width 22 height 22
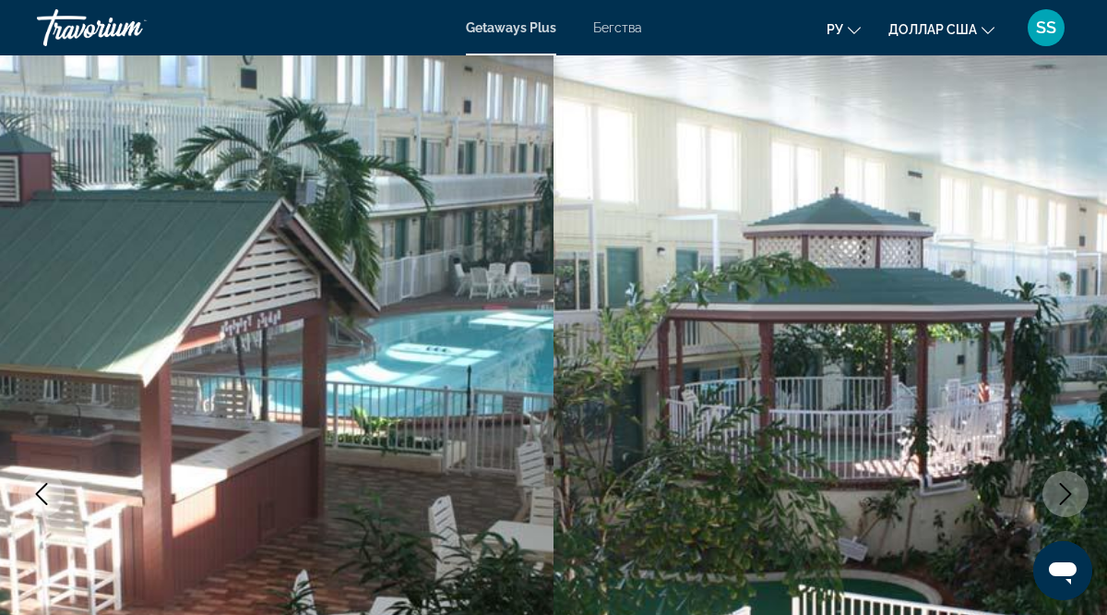
click at [1066, 491] on icon "Next image" at bounding box center [1066, 494] width 22 height 22
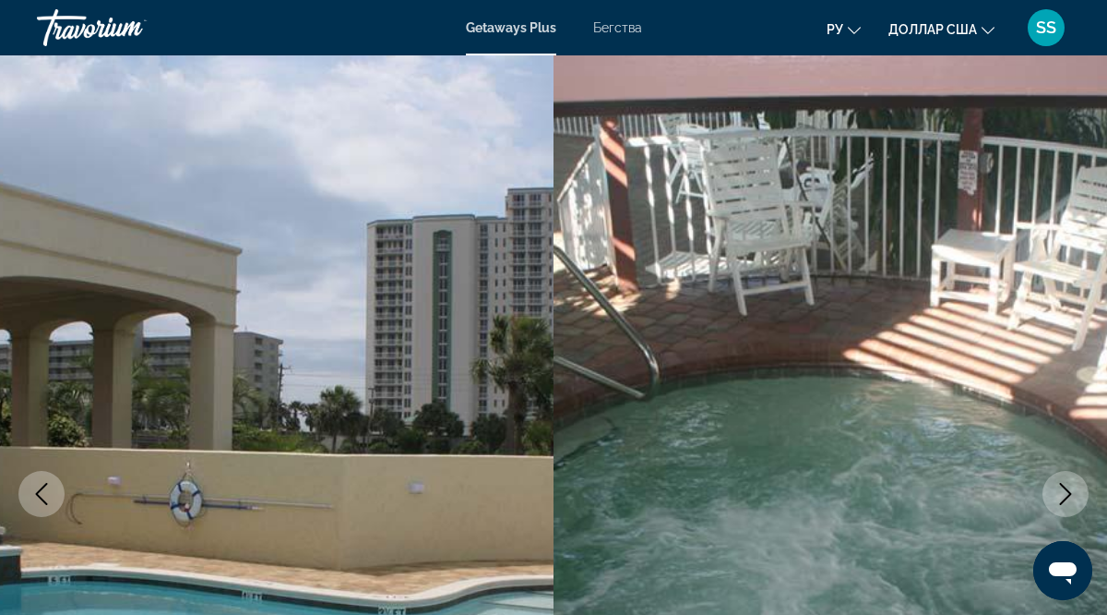
click at [1066, 491] on icon "Next image" at bounding box center [1066, 494] width 22 height 22
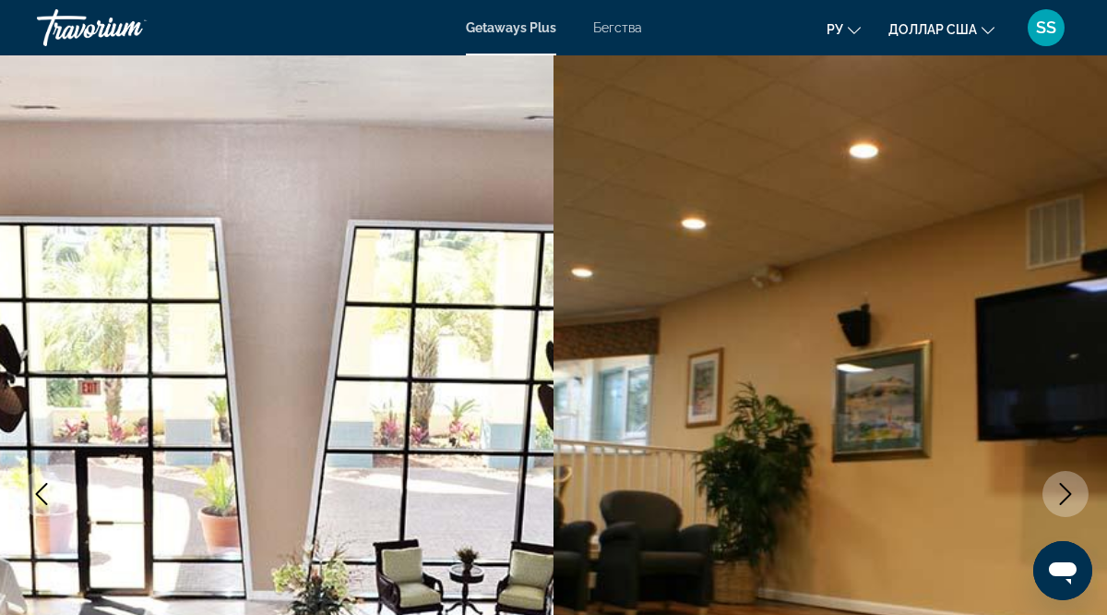
click at [1066, 491] on icon "Next image" at bounding box center [1066, 494] width 22 height 22
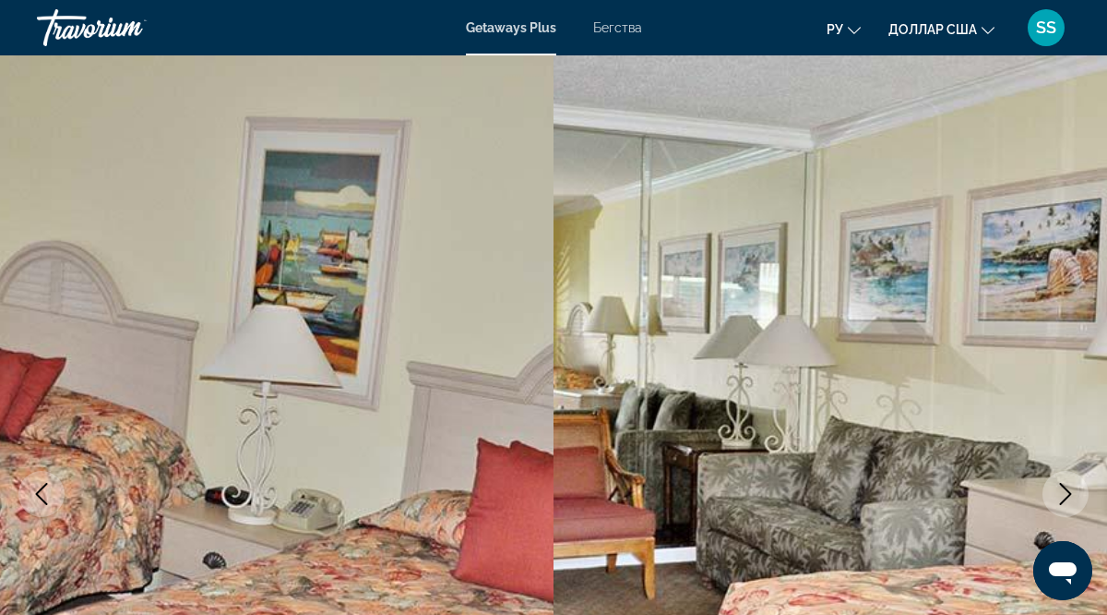
click at [1066, 491] on icon "Next image" at bounding box center [1066, 494] width 22 height 22
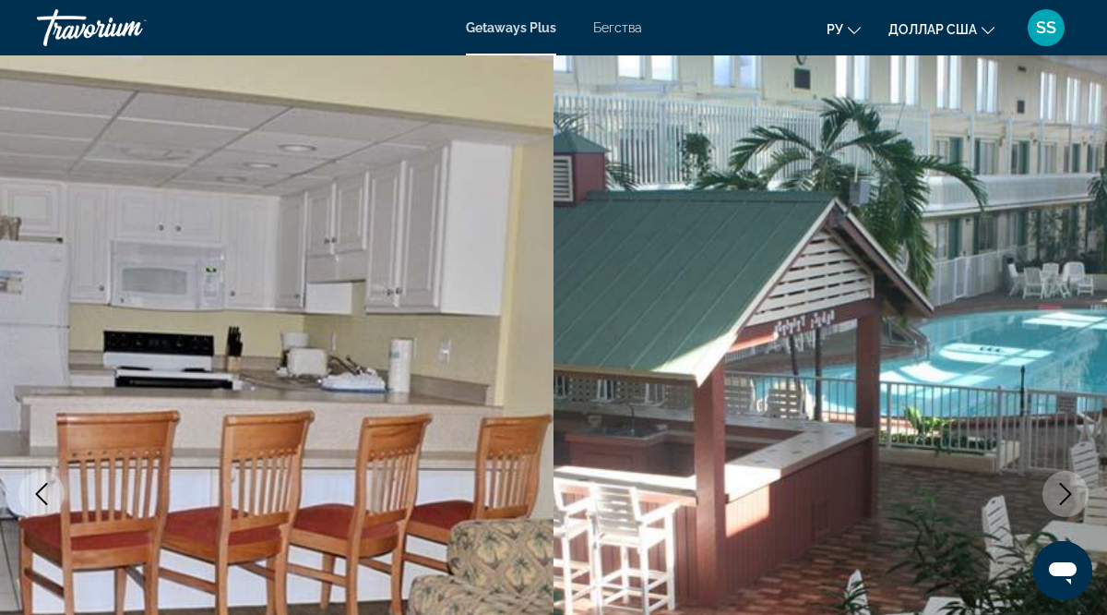
click at [1066, 491] on icon "Next image" at bounding box center [1066, 494] width 22 height 22
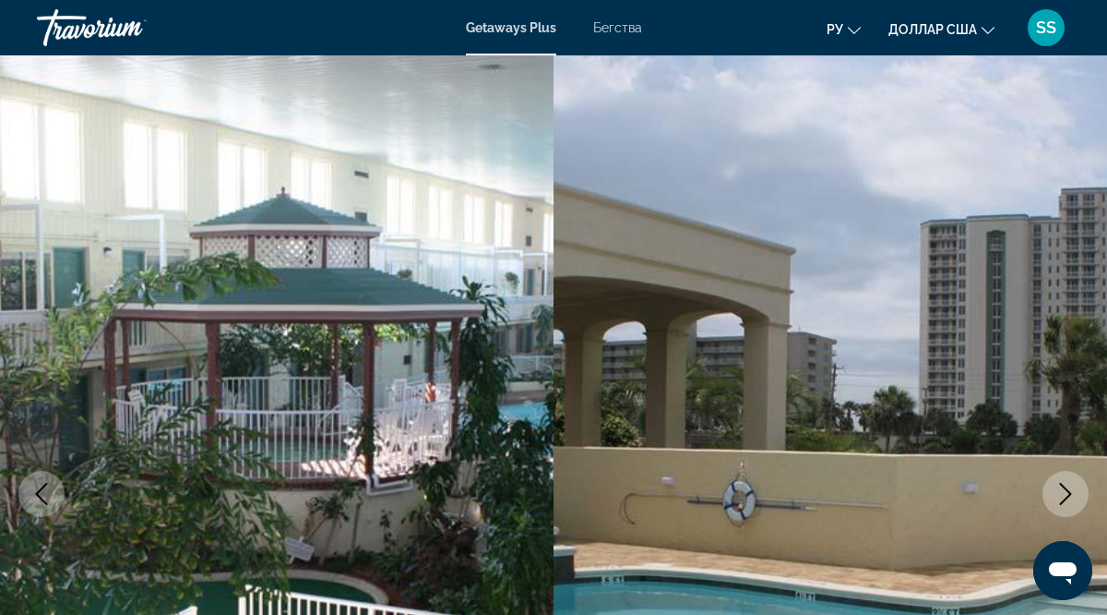
click at [1066, 491] on icon "Next image" at bounding box center [1066, 494] width 22 height 22
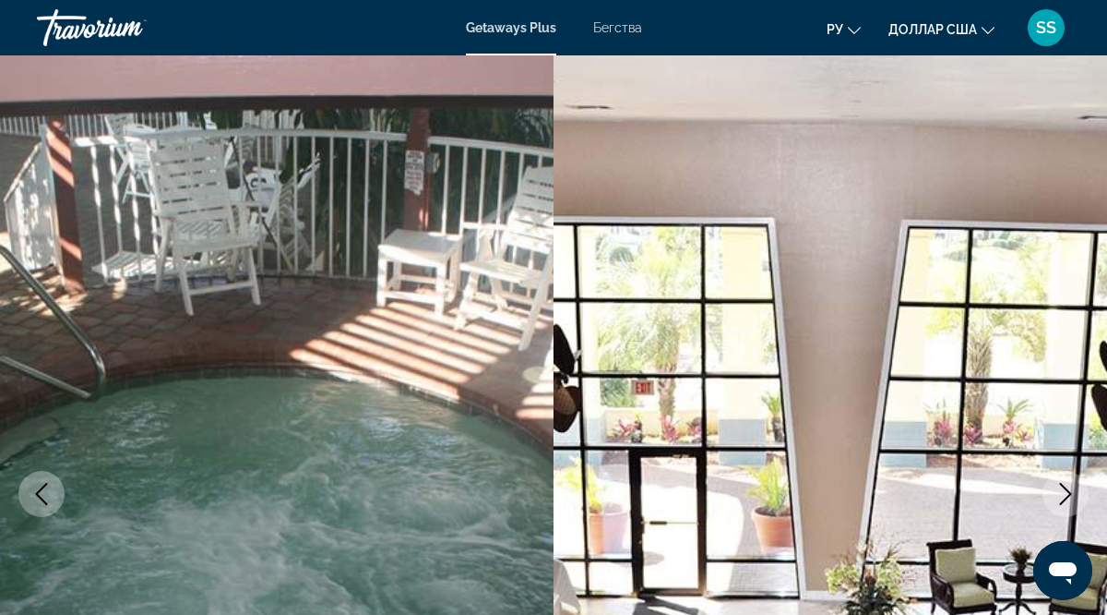
click at [1066, 491] on icon "Next image" at bounding box center [1066, 494] width 22 height 22
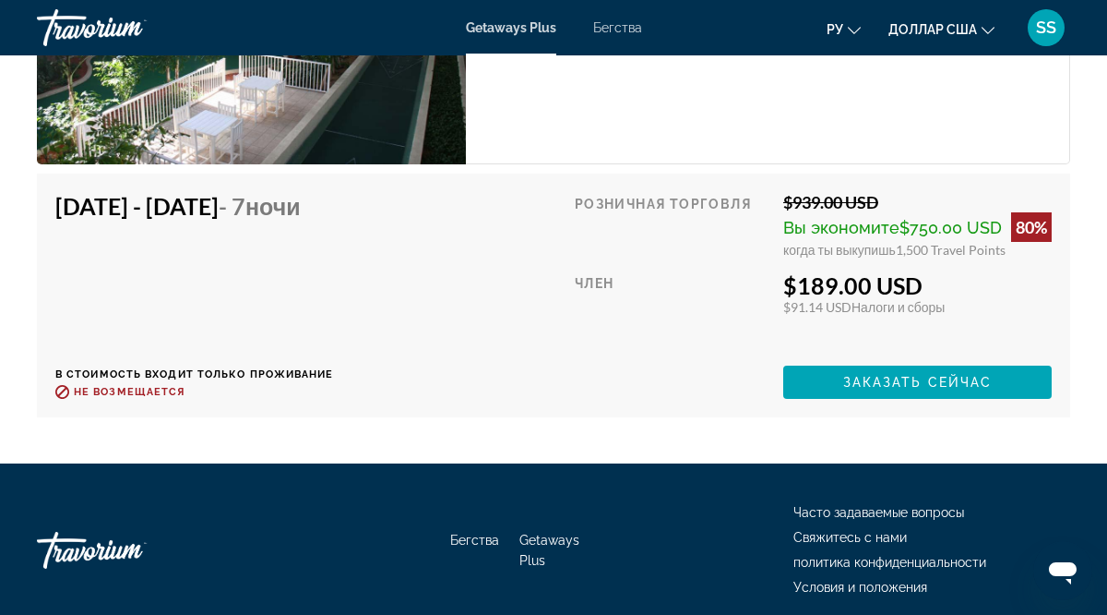
scroll to position [4555, 0]
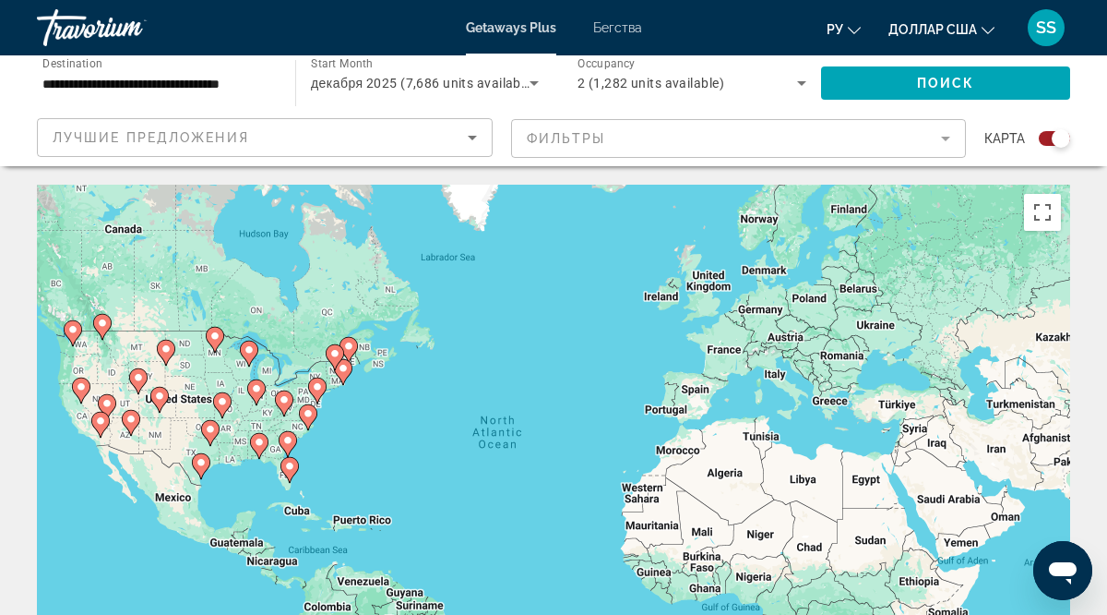
click at [290, 442] on image "Основное содержание" at bounding box center [287, 440] width 11 height 11
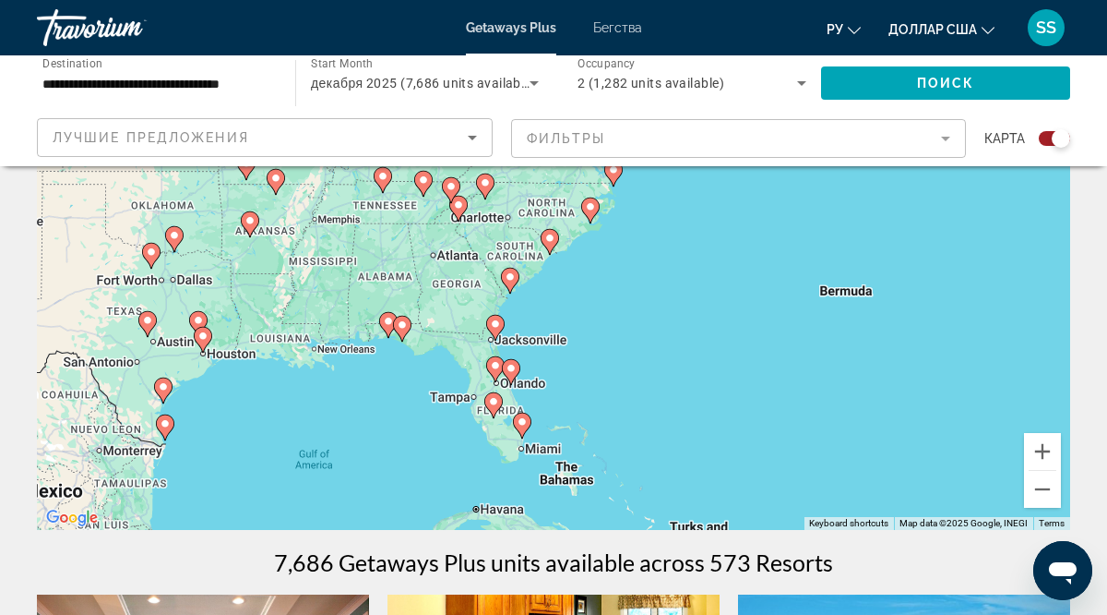
scroll to position [208, 0]
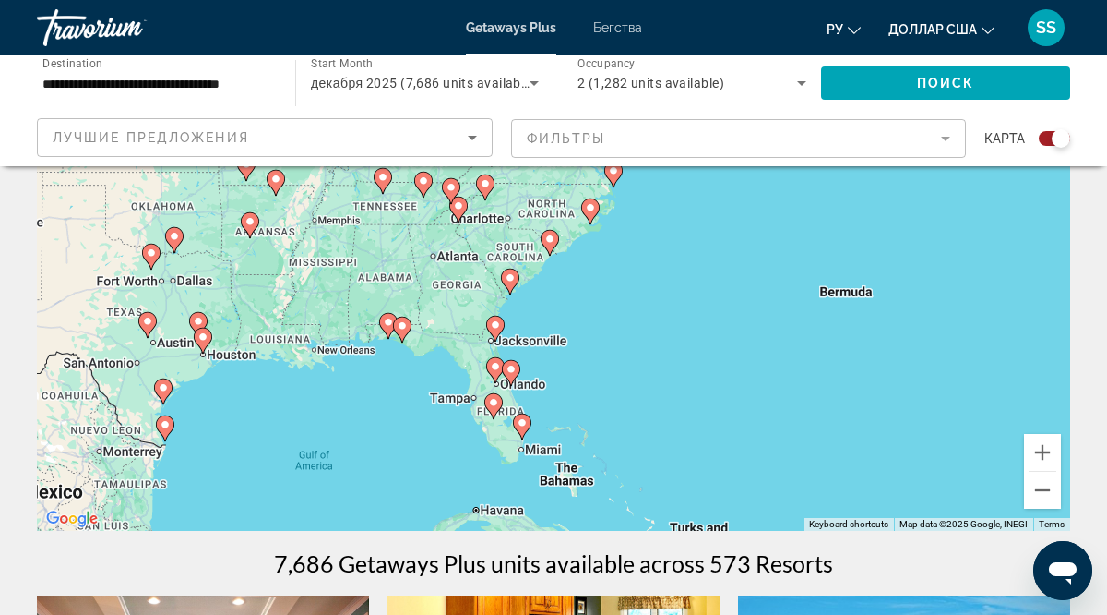
click at [495, 400] on image "Основное содержание" at bounding box center [493, 402] width 11 height 11
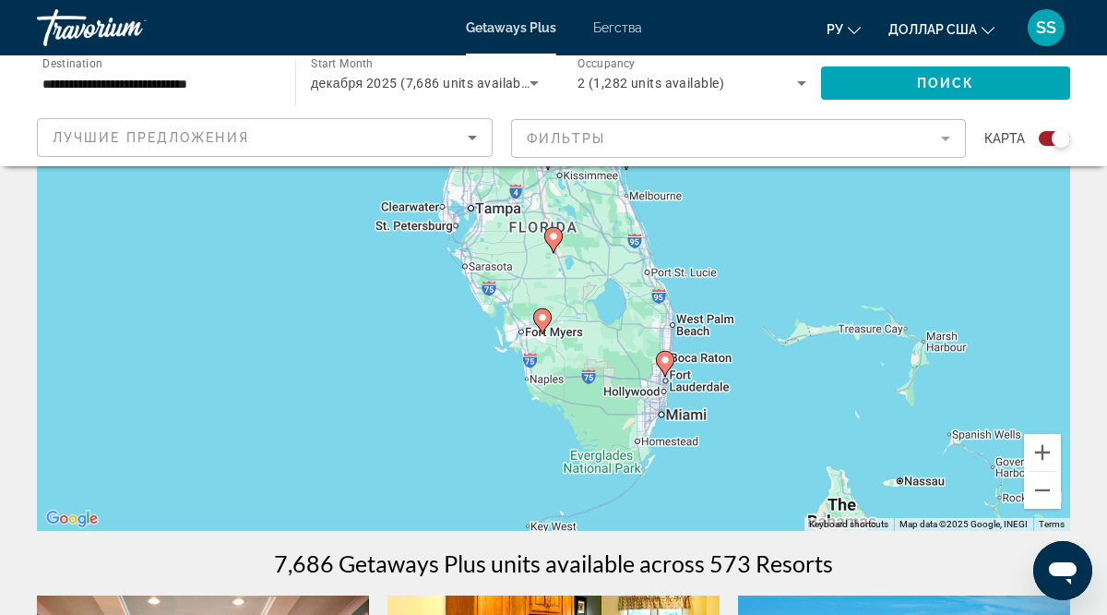
click at [543, 312] on icon "Основное содержание" at bounding box center [542, 321] width 17 height 24
type input "**********"
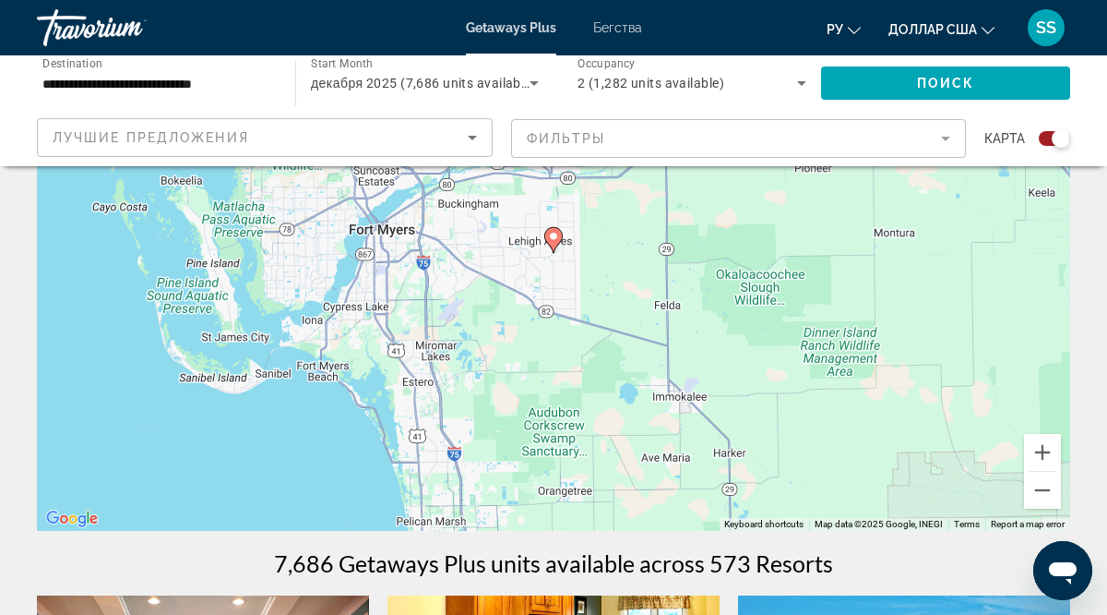
click at [553, 236] on image "Основное содержание" at bounding box center [553, 236] width 11 height 11
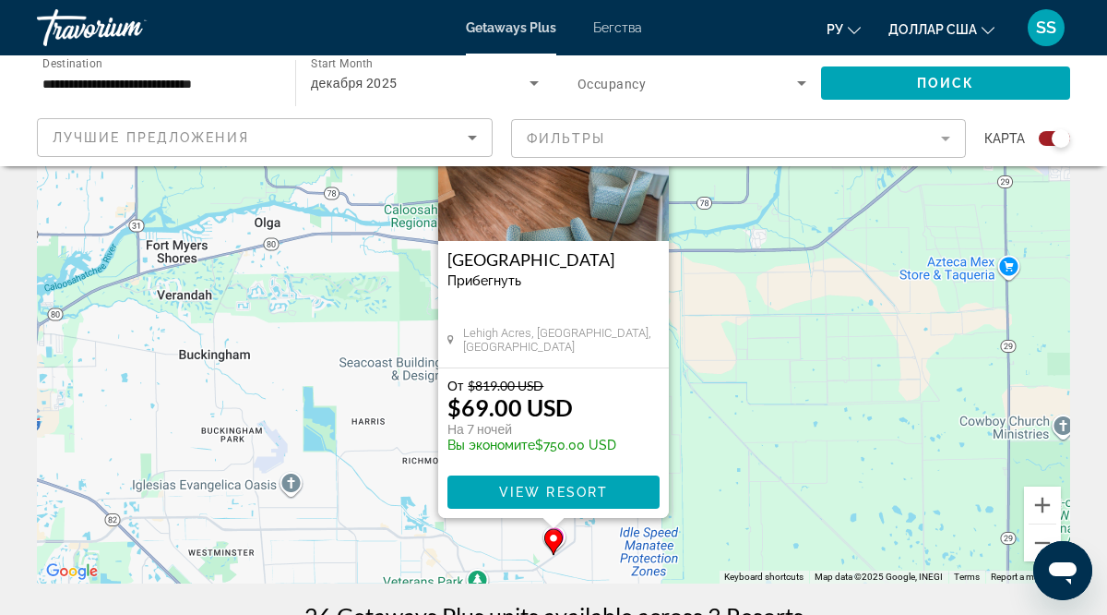
scroll to position [157, 0]
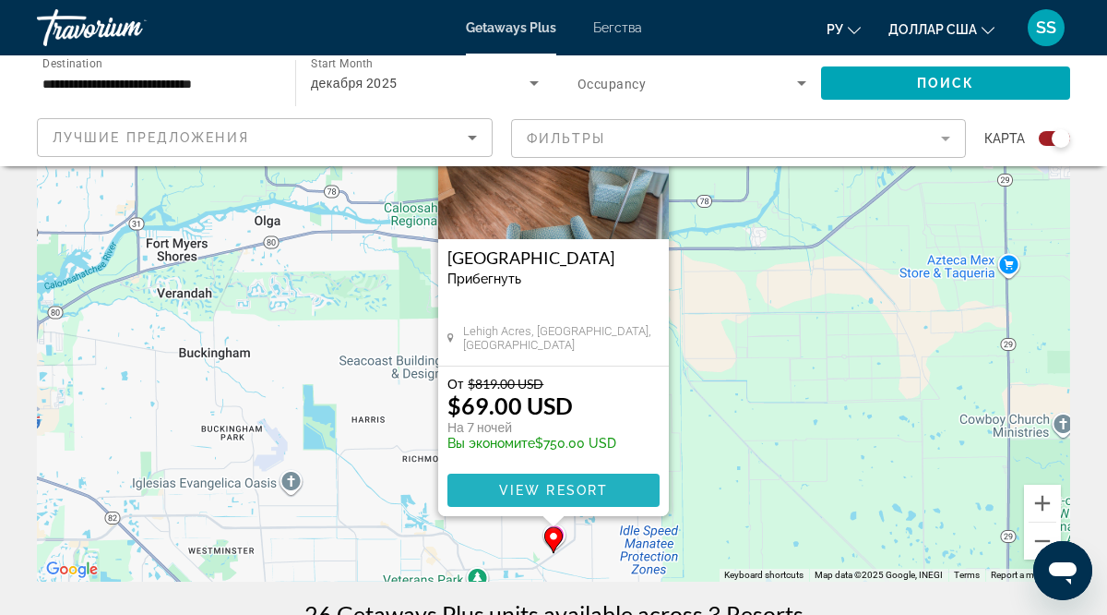
click at [547, 488] on span "View Resort" at bounding box center [553, 490] width 109 height 15
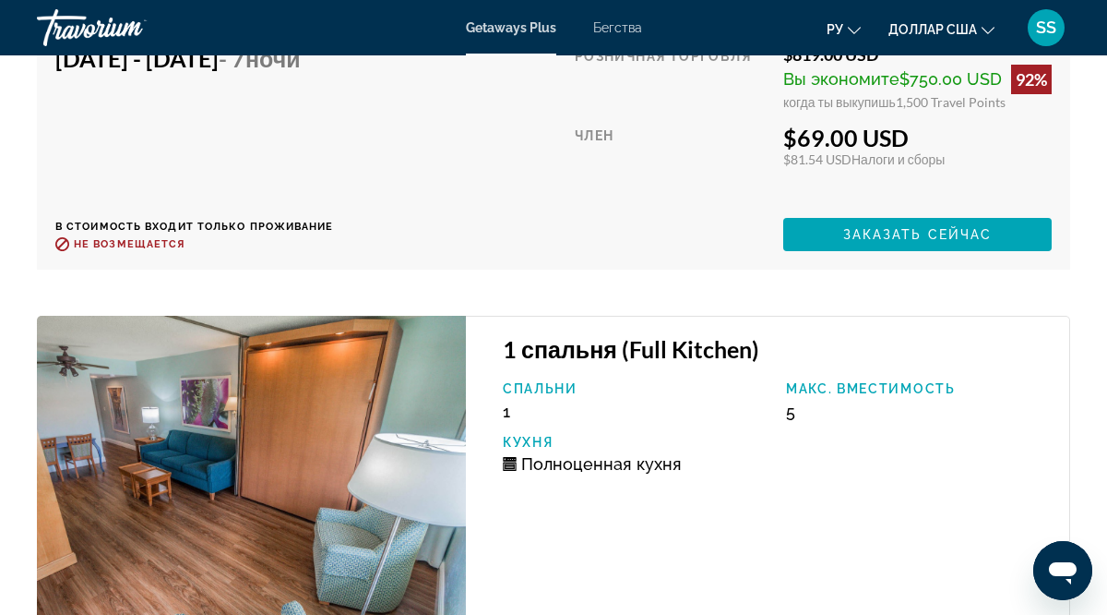
scroll to position [4921, 0]
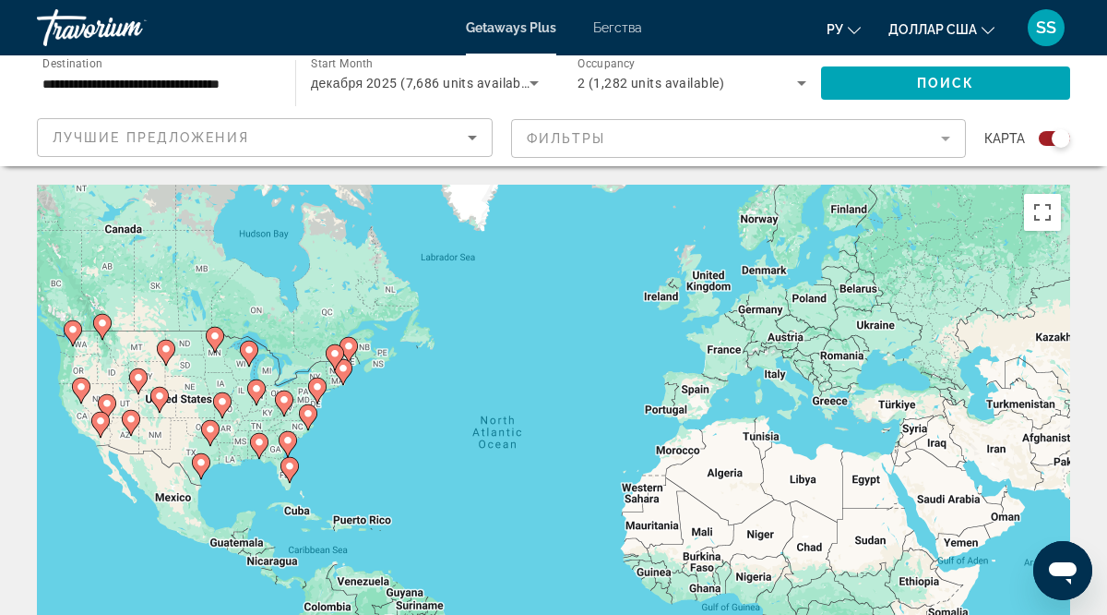
click at [309, 413] on image "Основное содержание" at bounding box center [308, 413] width 11 height 11
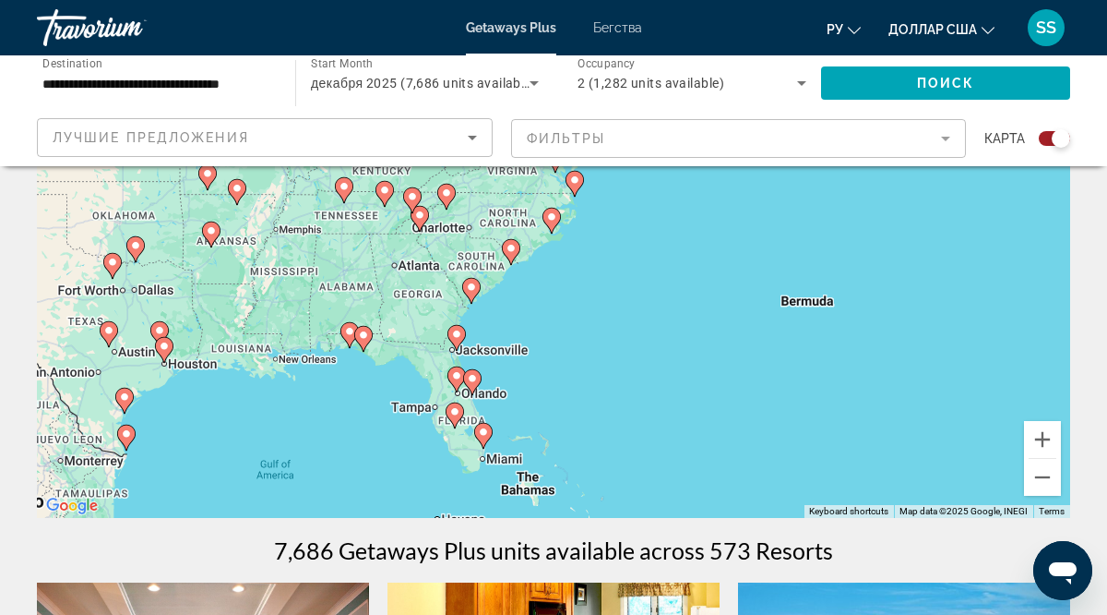
scroll to position [212, 0]
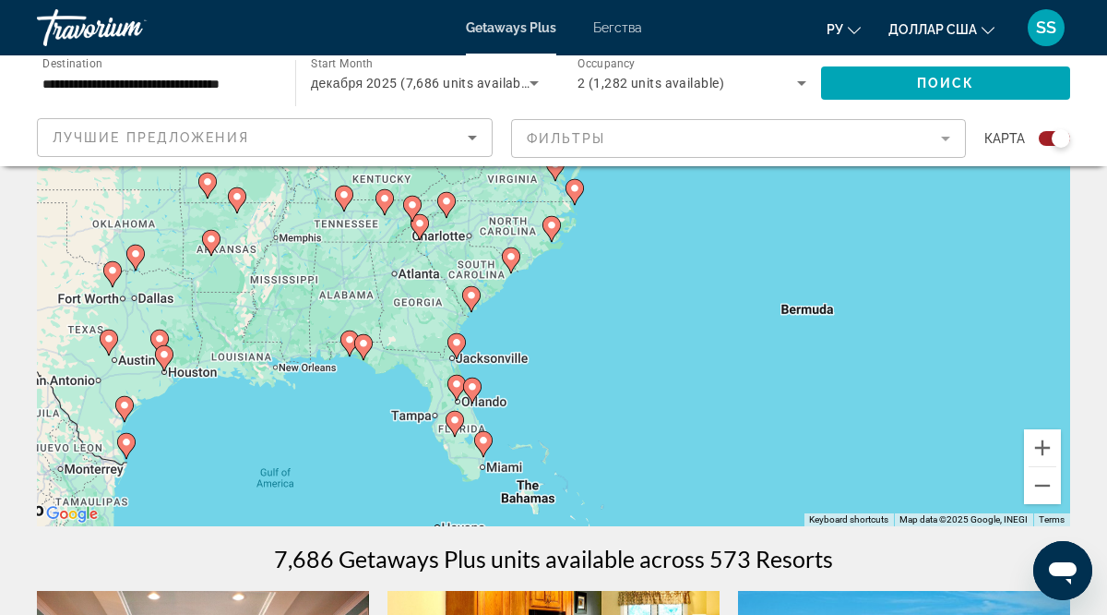
click at [129, 440] on image "Основное содержание" at bounding box center [126, 441] width 11 height 11
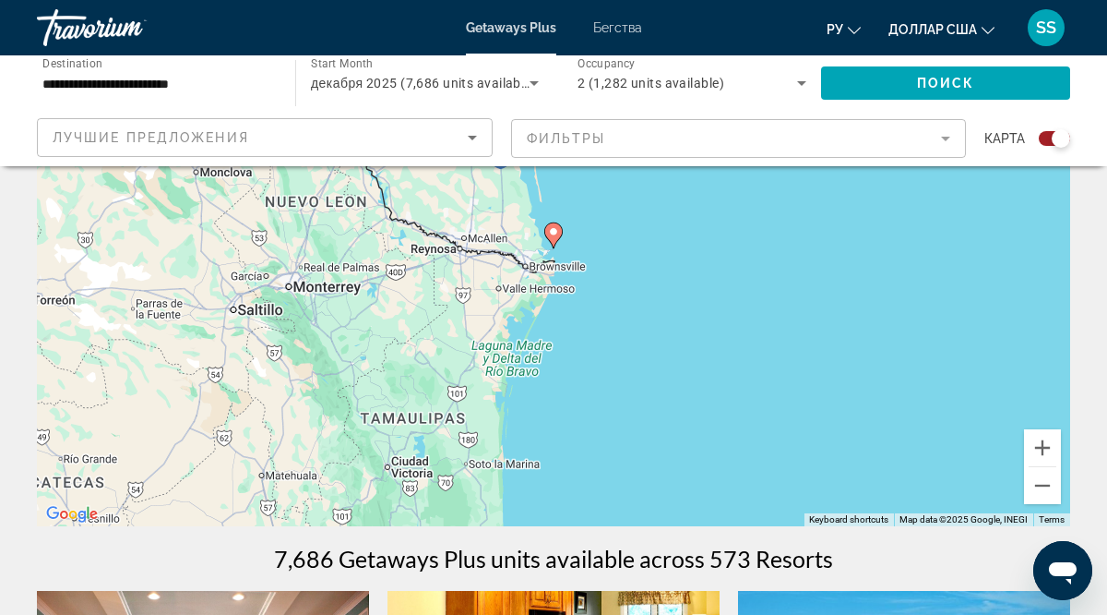
click at [556, 231] on image "Основное содержание" at bounding box center [553, 231] width 11 height 11
type input "**********"
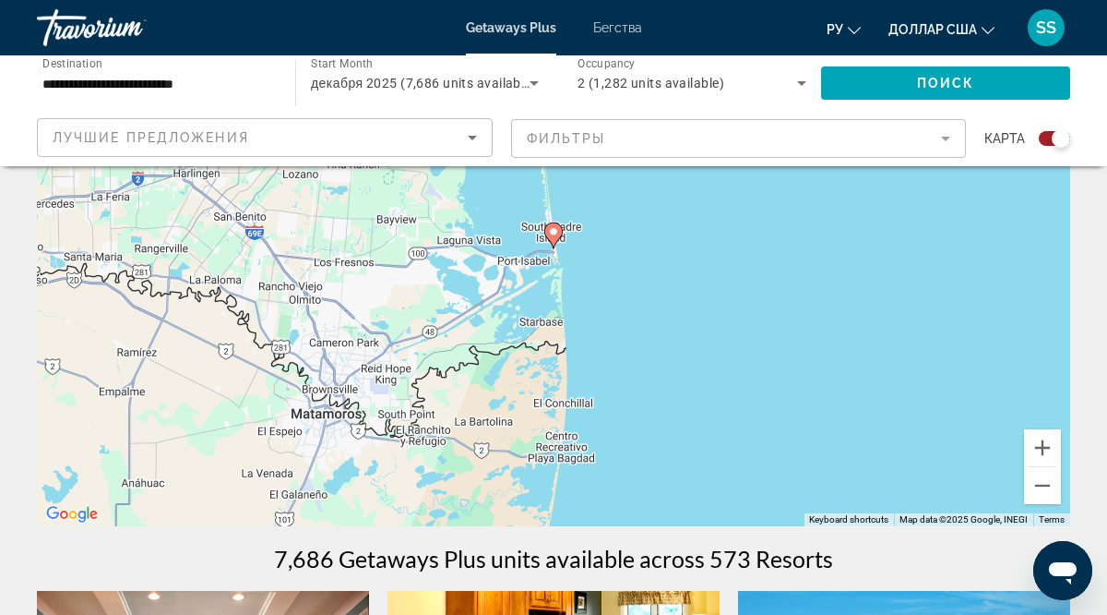
click at [556, 231] on image "Основное содержание" at bounding box center [553, 231] width 11 height 11
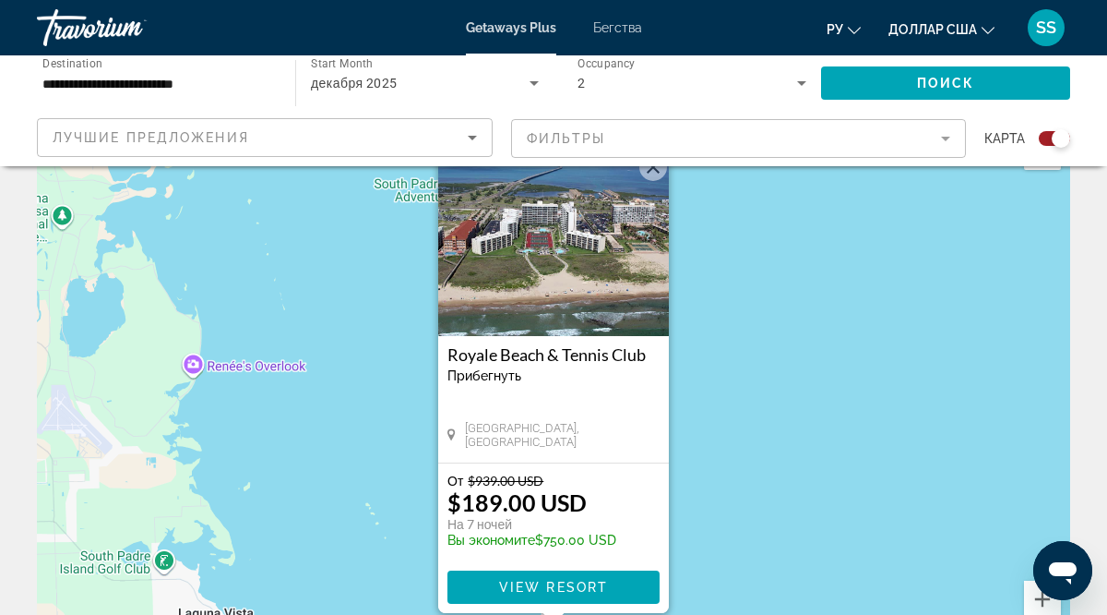
scroll to position [62, 0]
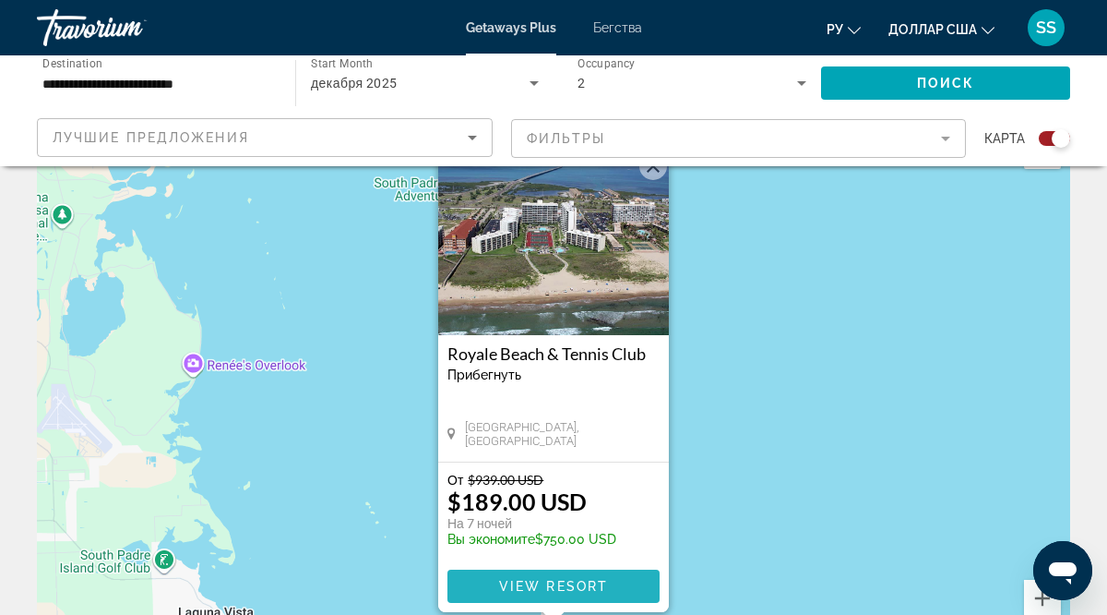
click at [541, 582] on span "View Resort" at bounding box center [553, 586] width 109 height 15
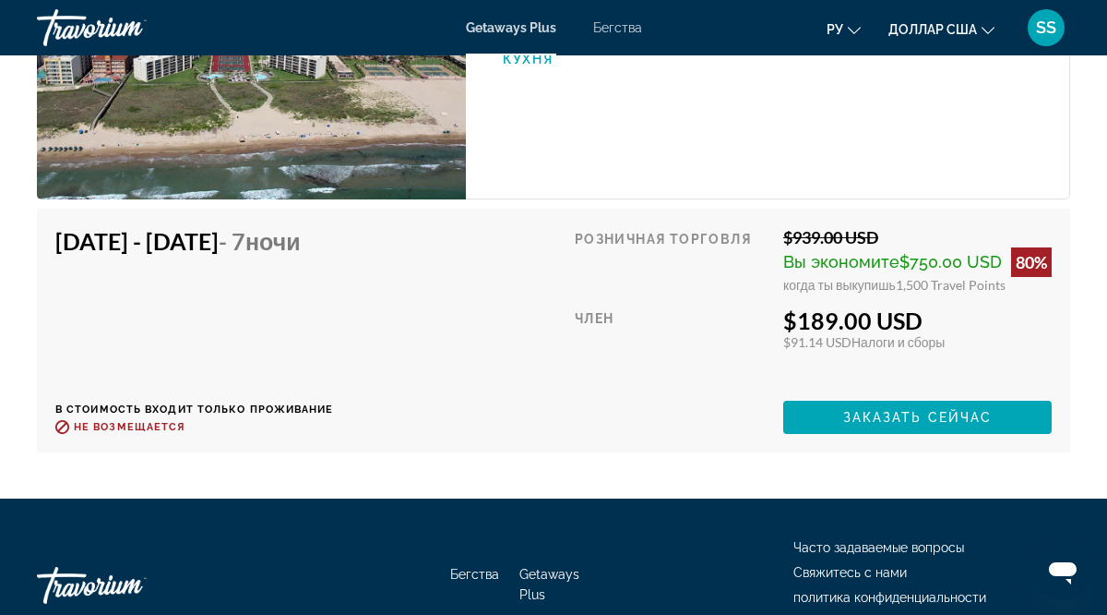
scroll to position [3563, 0]
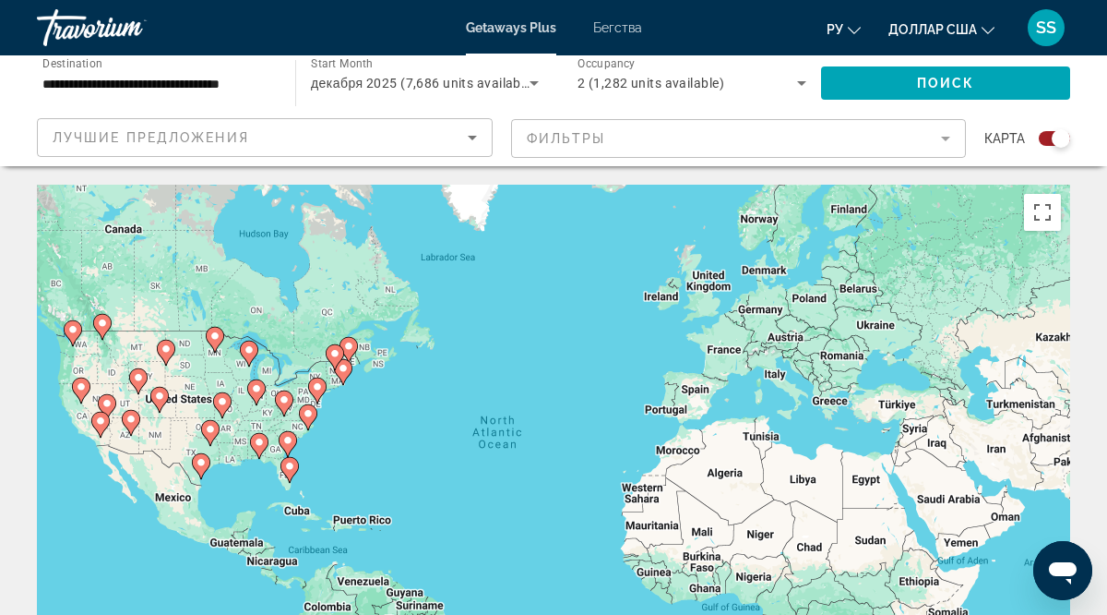
click at [198, 460] on image "Основное содержание" at bounding box center [201, 462] width 11 height 11
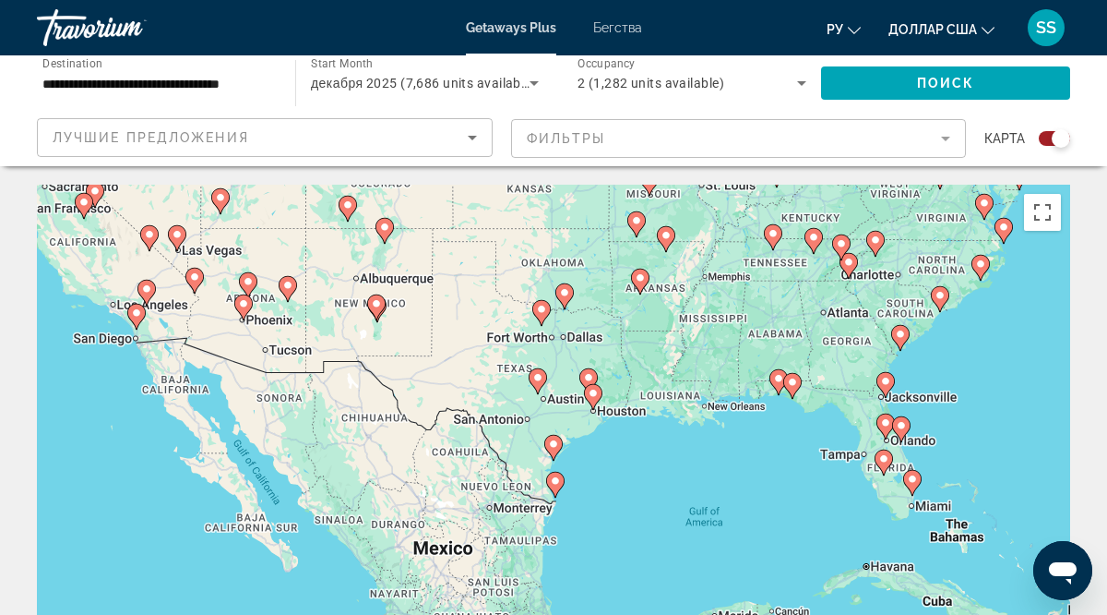
click at [553, 476] on image "Основное содержание" at bounding box center [555, 480] width 11 height 11
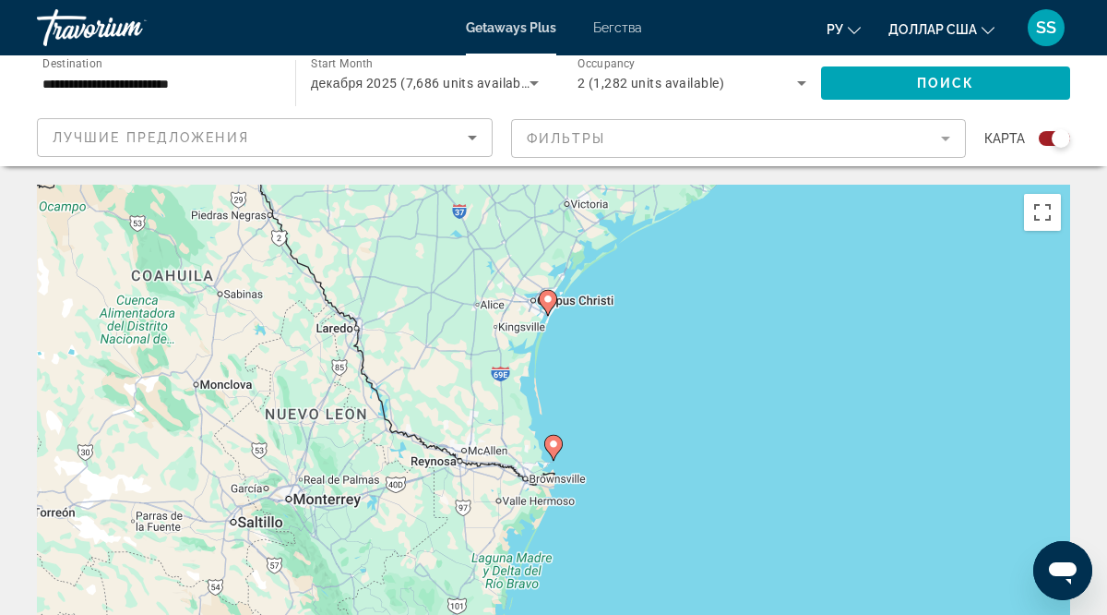
click at [551, 452] on icon "Основное содержание" at bounding box center [553, 448] width 17 height 24
type input "**********"
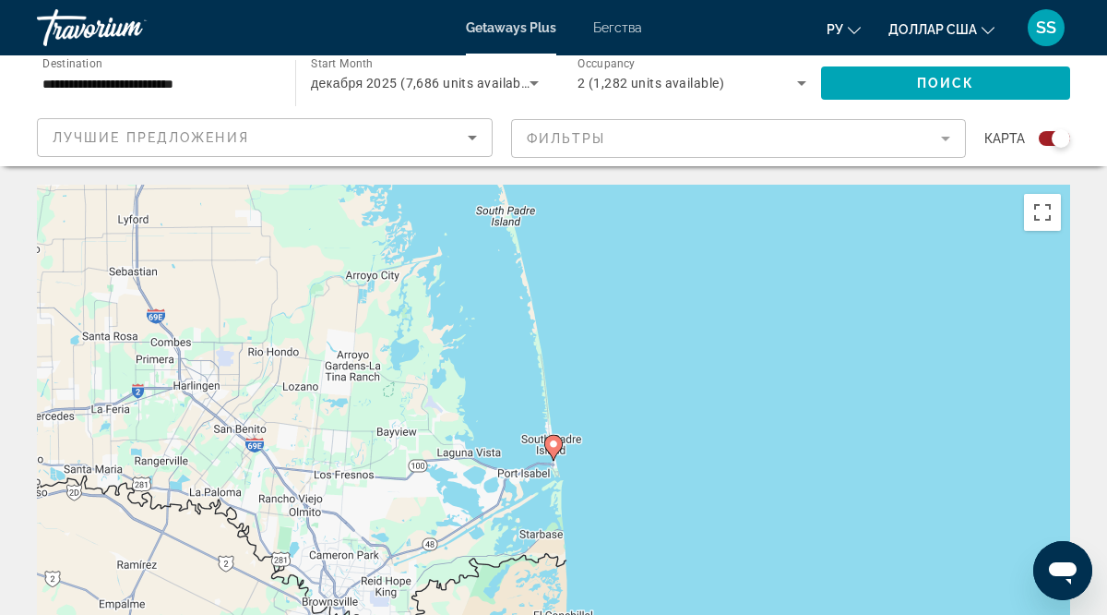
click at [1010, 343] on div "To activate drag with keyboard, press Alt + Enter. Once in keyboard drag state,…" at bounding box center [553, 462] width 1033 height 554
click at [1046, 212] on button "Toggle fullscreen view" at bounding box center [1042, 212] width 37 height 37
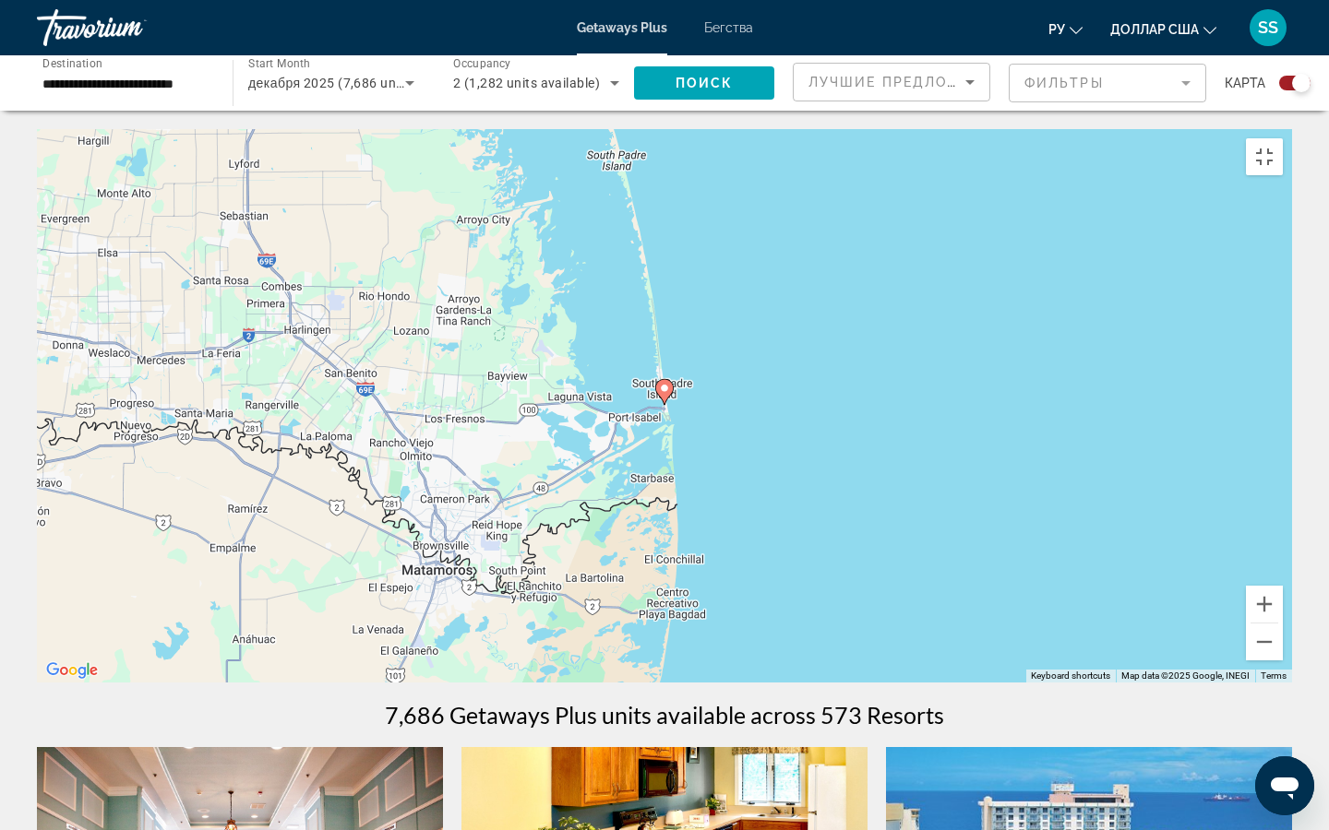
click at [1069, 316] on div "To activate drag with keyboard, press Alt + Enter. Once in keyboard drag state,…" at bounding box center [664, 406] width 1255 height 554
click at [1106, 138] on button "Toggle fullscreen view" at bounding box center [1264, 156] width 37 height 37
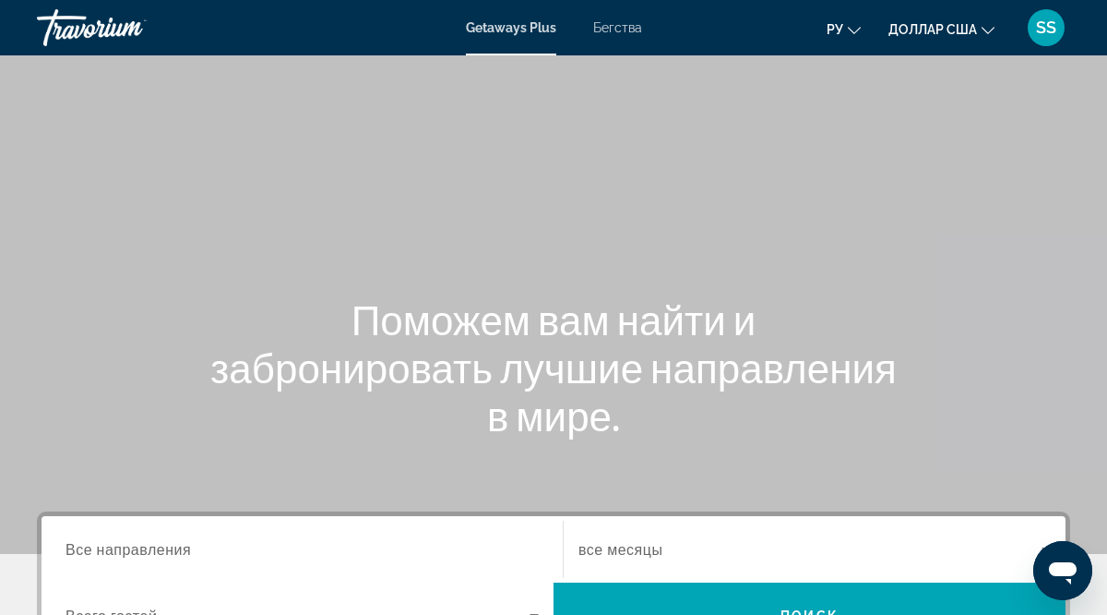
click at [69, 544] on span "Все направления" at bounding box center [128, 549] width 125 height 18
click at [69, 544] on input "Destination Все направления" at bounding box center [302, 550] width 473 height 22
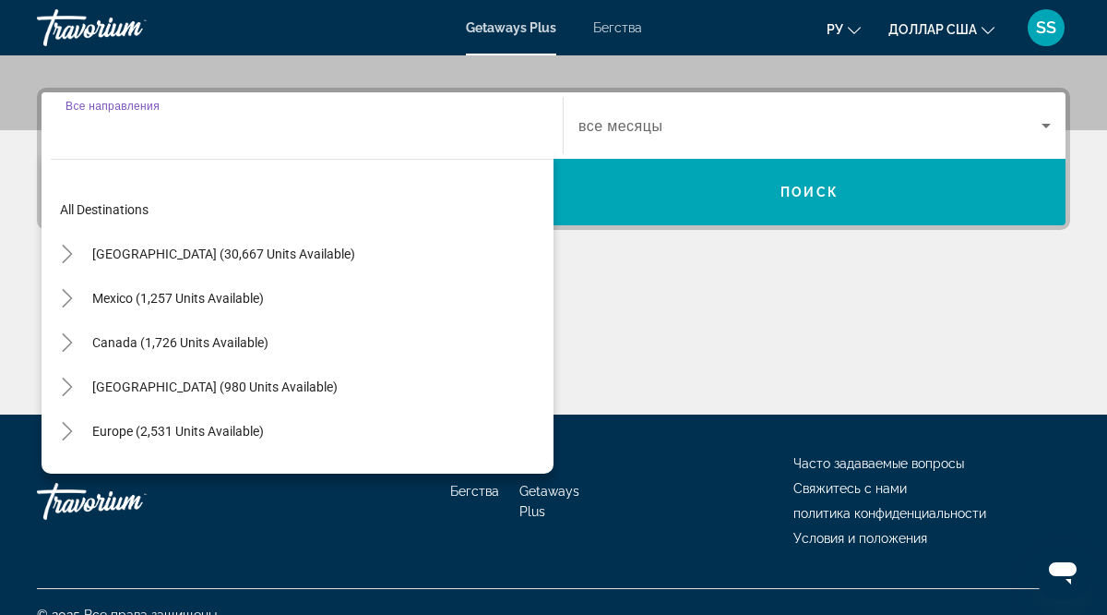
scroll to position [449, 0]
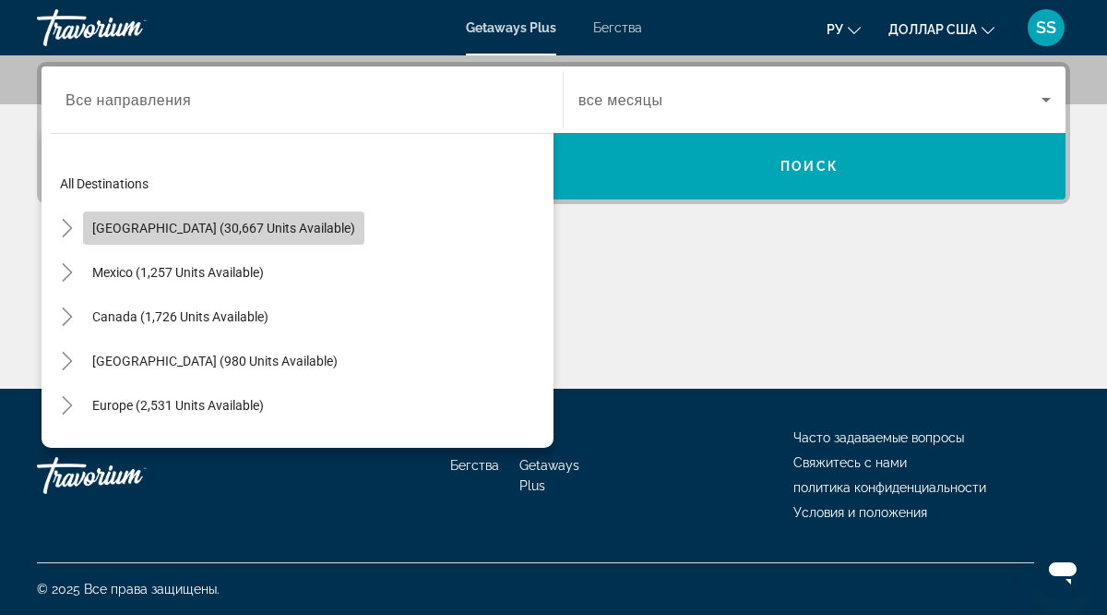
click at [258, 227] on span "[GEOGRAPHIC_DATA] (30,667 units available)" at bounding box center [223, 228] width 263 height 15
type input "**********"
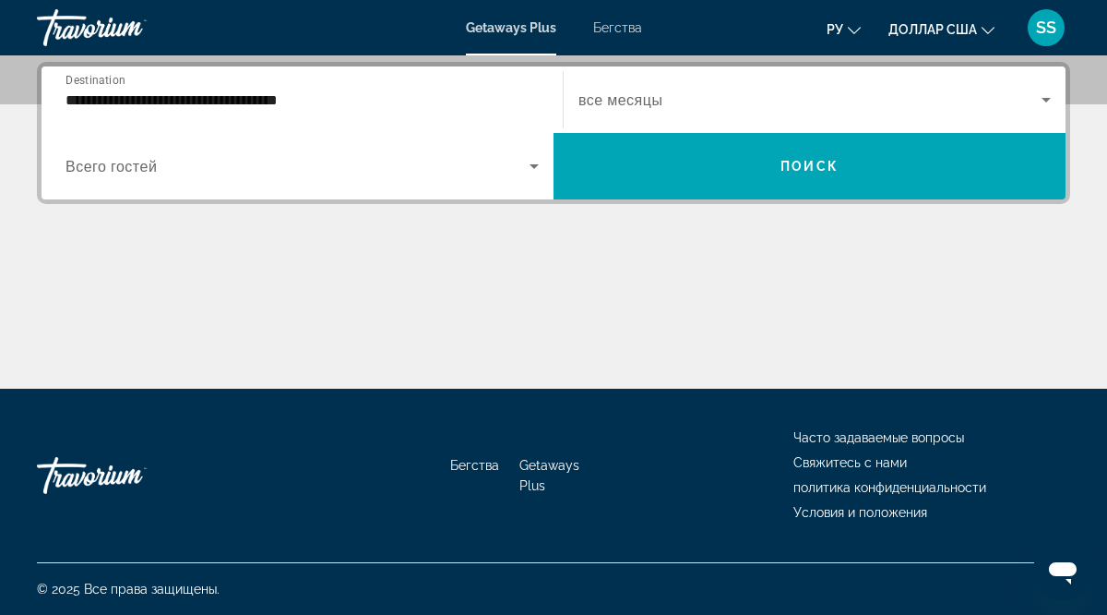
click at [150, 166] on span "Всего гостей" at bounding box center [111, 167] width 91 height 18
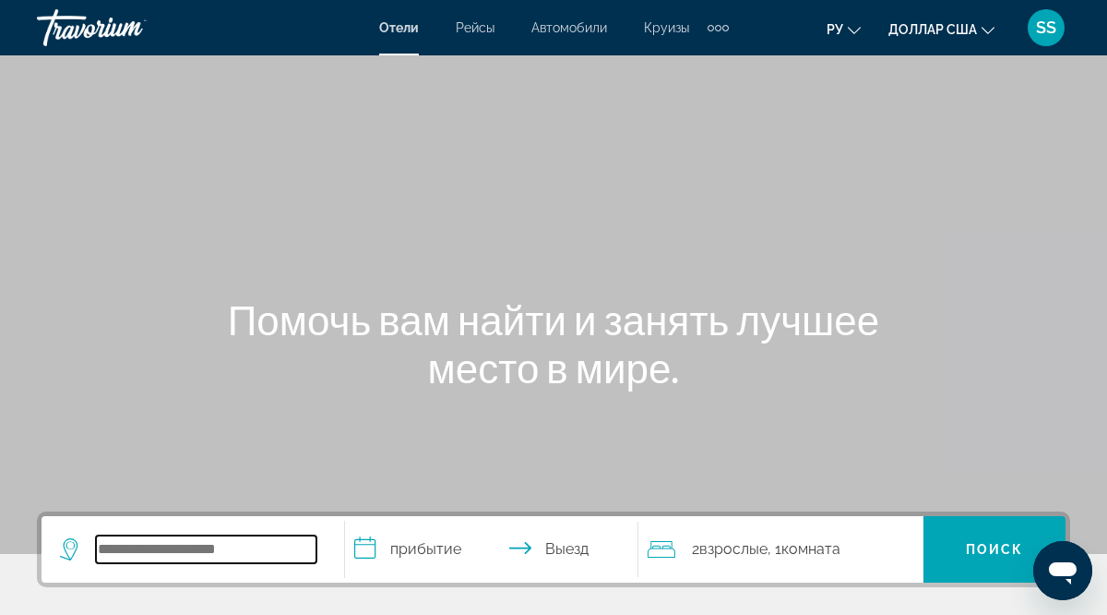
click at [102, 549] on input "Виджет поиска" at bounding box center [206, 549] width 221 height 28
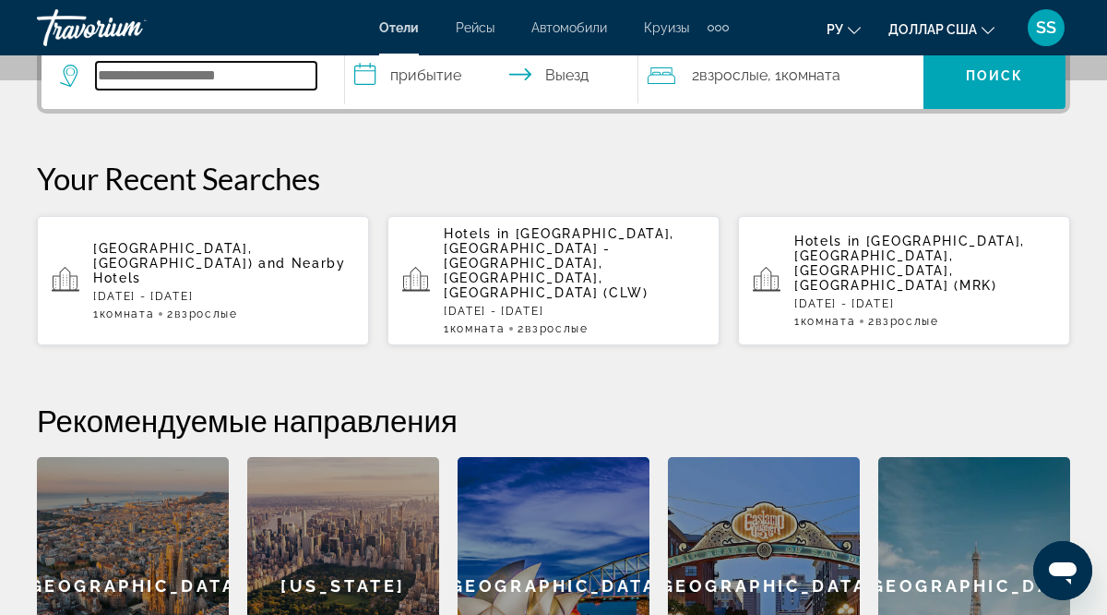
scroll to position [468, 0]
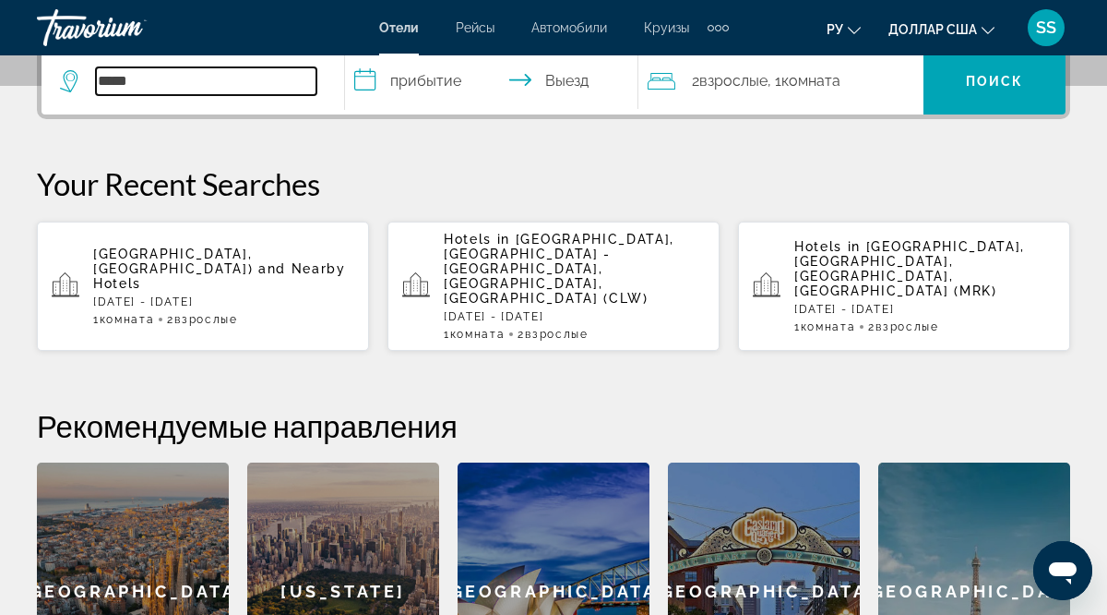
type input "*****"
click at [365, 83] on input "**********" at bounding box center [496, 84] width 302 height 72
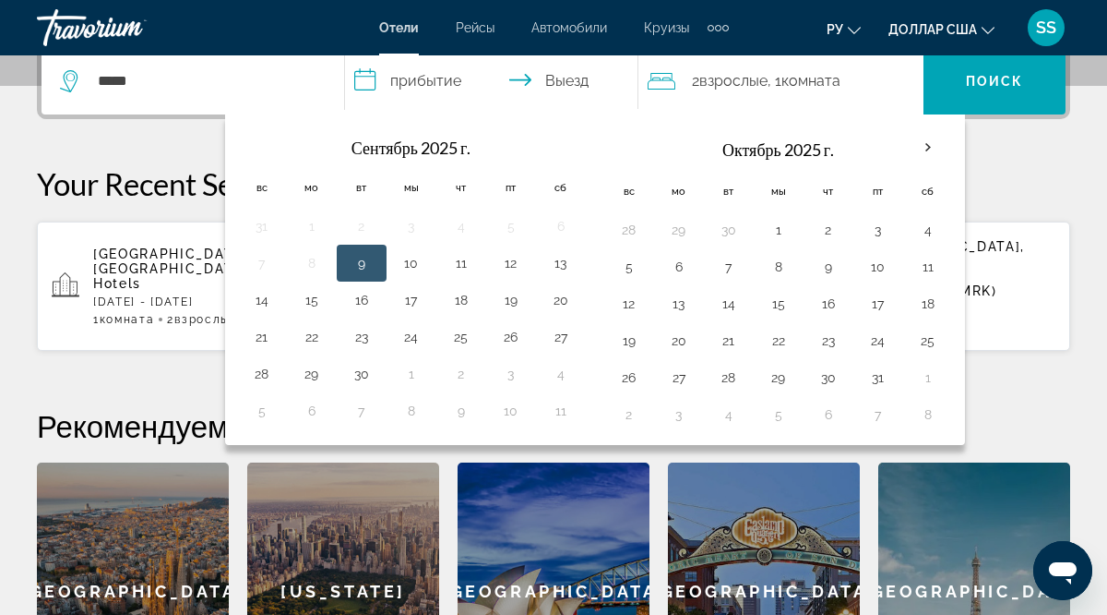
scroll to position [451, 0]
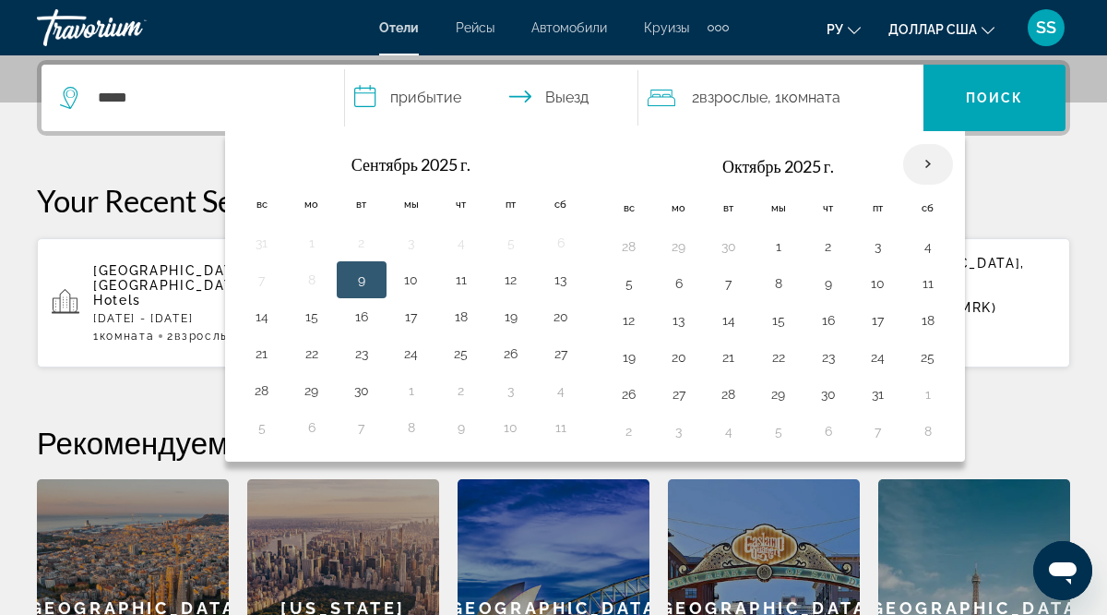
click at [929, 167] on th "В следующем месяце" at bounding box center [928, 164] width 50 height 41
click at [929, 166] on th "В следующем месяце" at bounding box center [928, 164] width 50 height 41
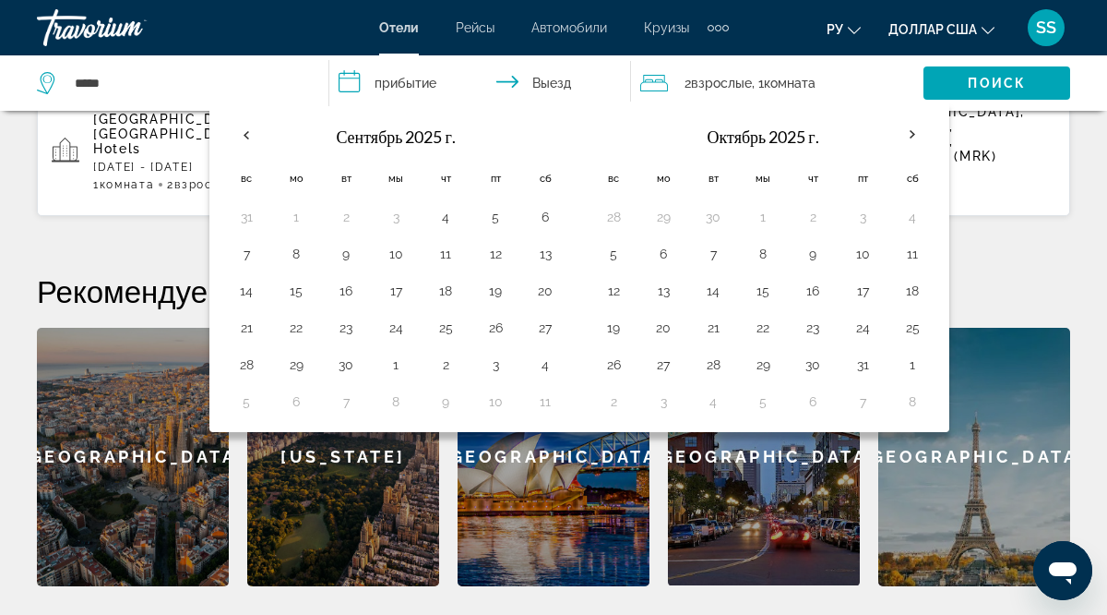
scroll to position [601, 0]
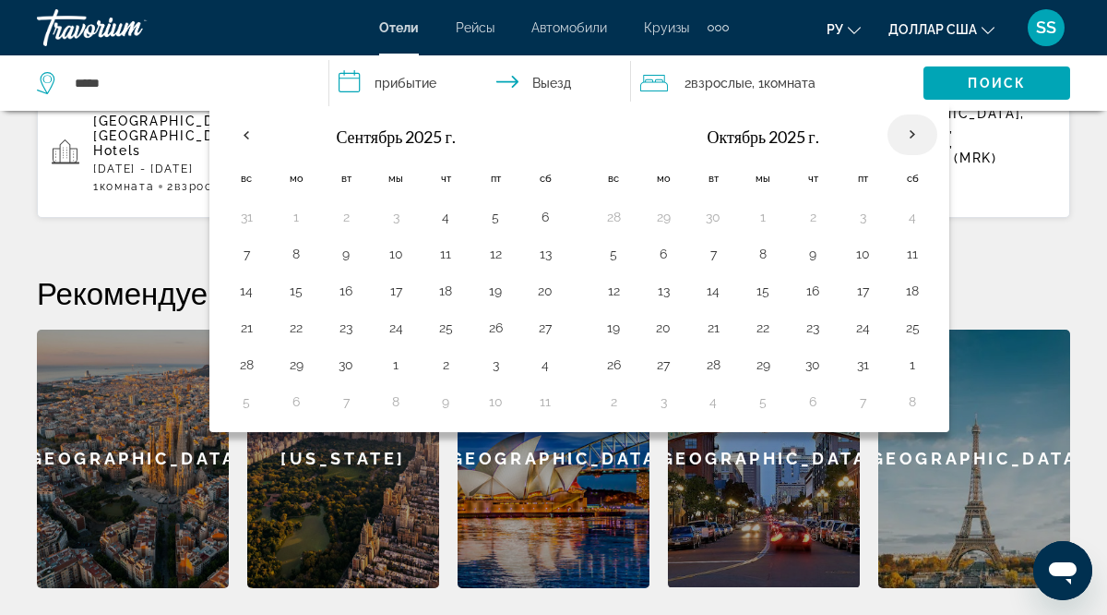
click at [911, 139] on th "В следующем месяце" at bounding box center [913, 134] width 50 height 41
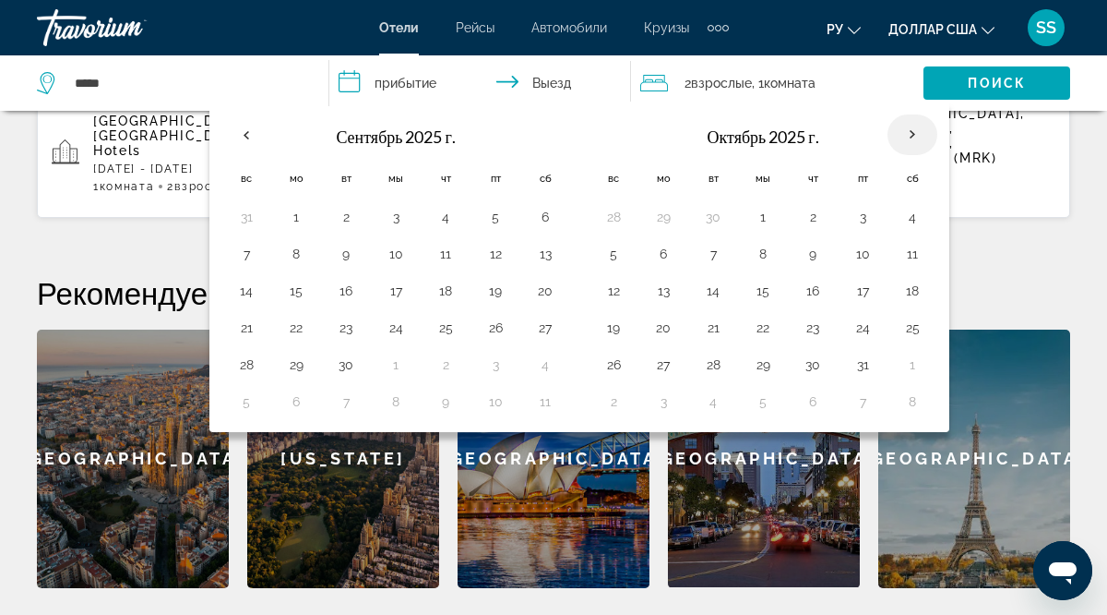
click at [911, 139] on th "В следующем месяце" at bounding box center [913, 134] width 50 height 41
click at [350, 87] on input "**********" at bounding box center [483, 85] width 309 height 61
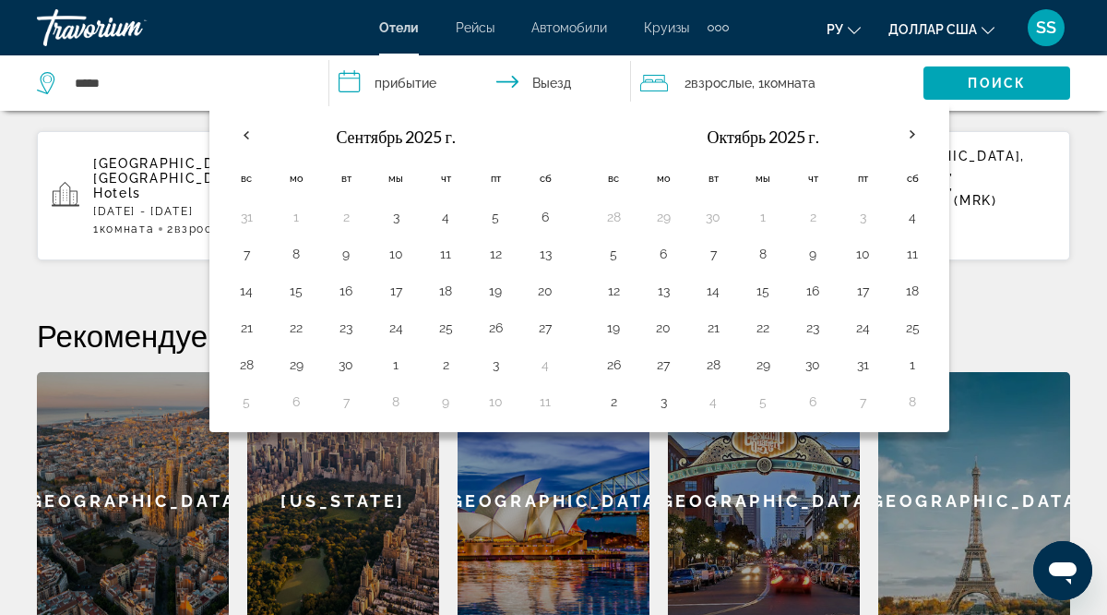
scroll to position [532, 0]
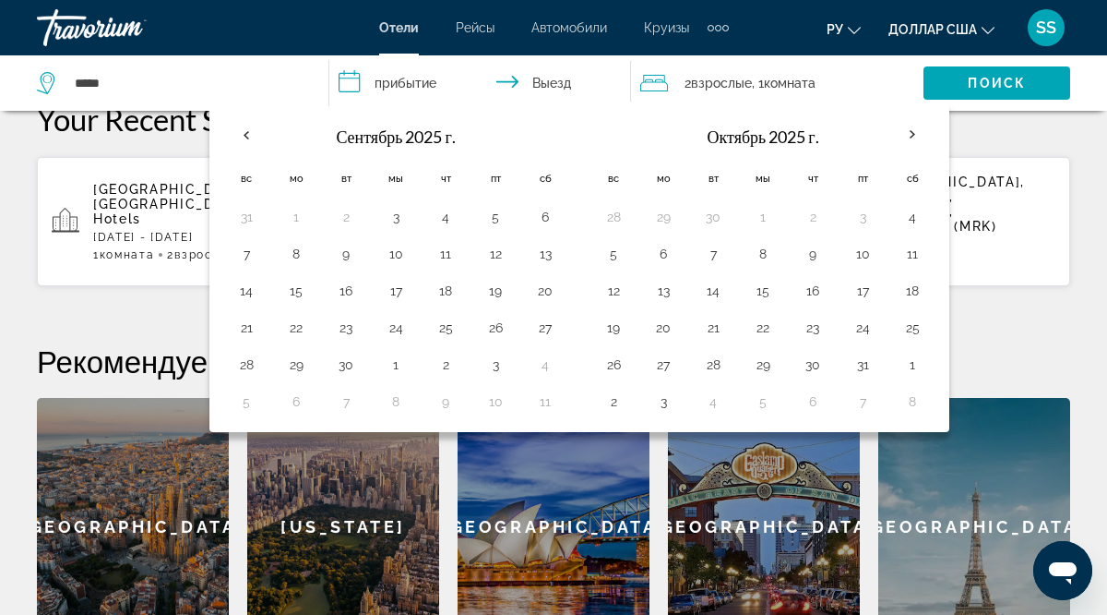
click at [575, 135] on div "Сентябрь 2025 г. Вс Мо Вт Мы Чт Пт Сб 31 1 2 3 4 5 6 7 8 9 10 11 12 13 14 15 16…" at bounding box center [399, 267] width 364 height 316
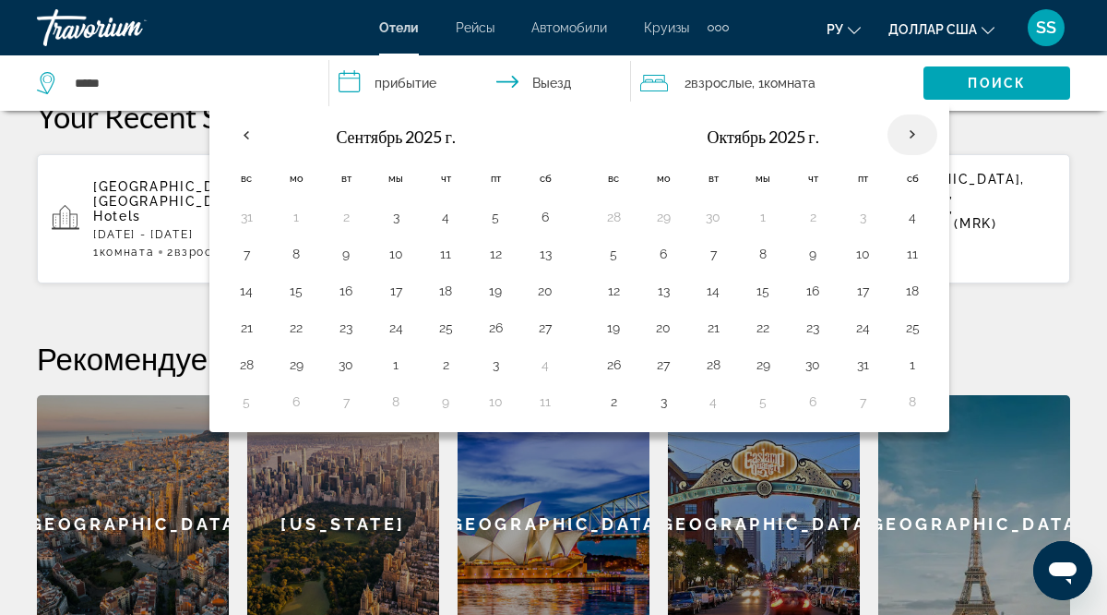
click at [913, 136] on th "В следующем месяце" at bounding box center [913, 134] width 50 height 41
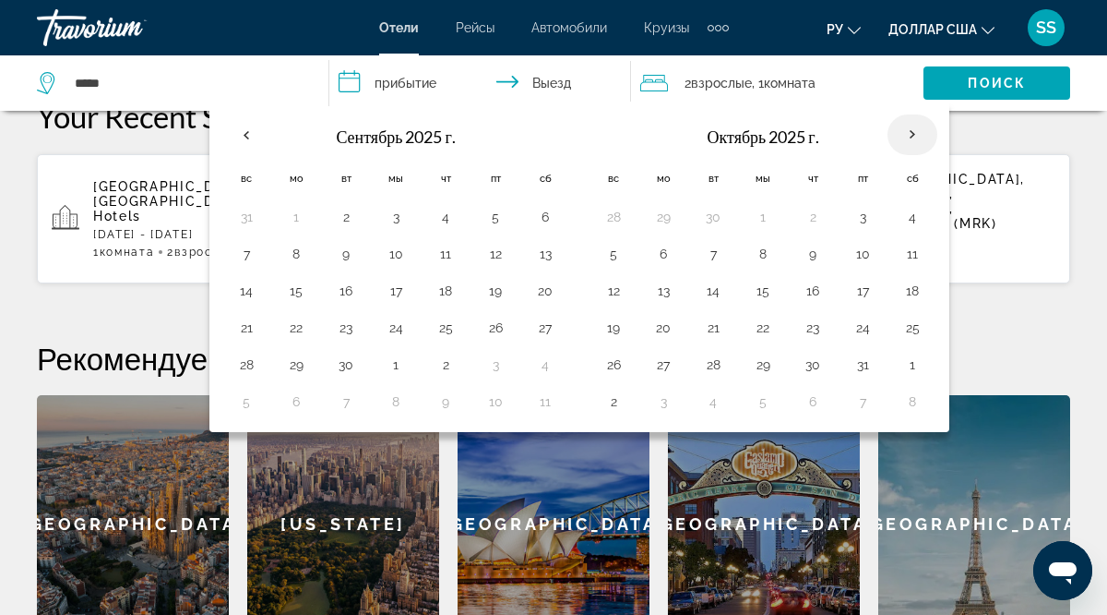
click at [913, 136] on th "В следующем месяце" at bounding box center [913, 134] width 50 height 41
click at [559, 84] on input "**********" at bounding box center [483, 85] width 309 height 61
click at [352, 77] on input "**********" at bounding box center [483, 85] width 309 height 61
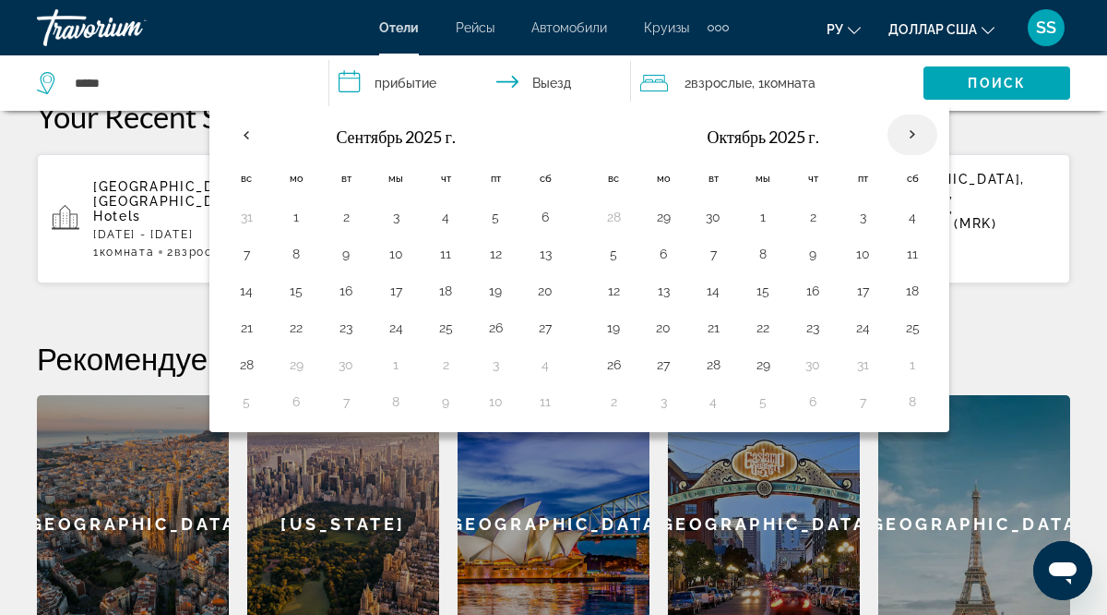
click at [910, 136] on th "В следующем месяце" at bounding box center [913, 134] width 50 height 41
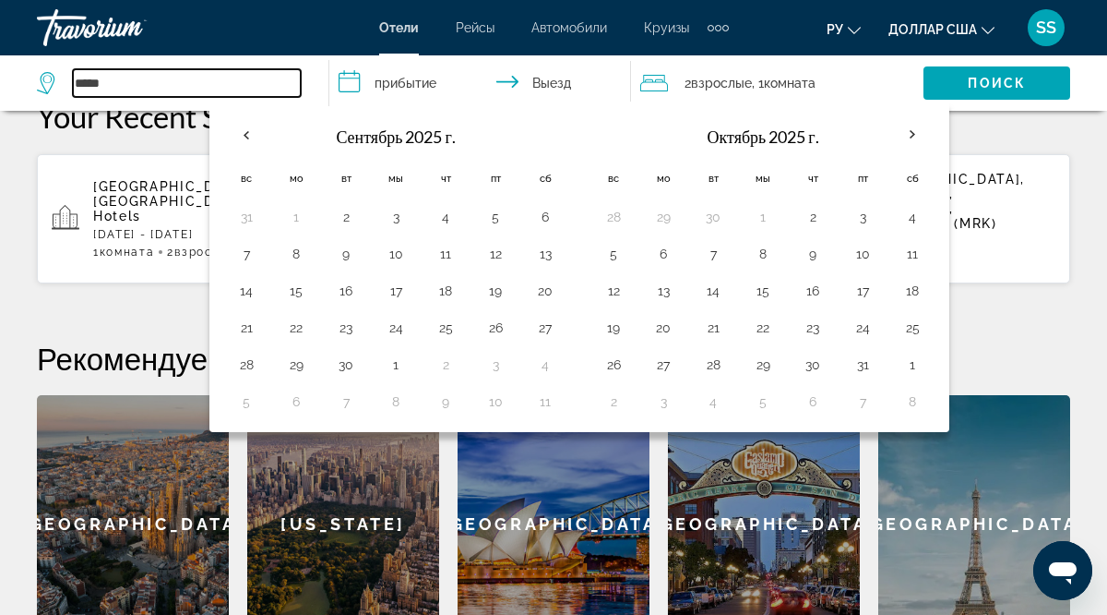
click at [118, 84] on input "*****" at bounding box center [187, 83] width 228 height 28
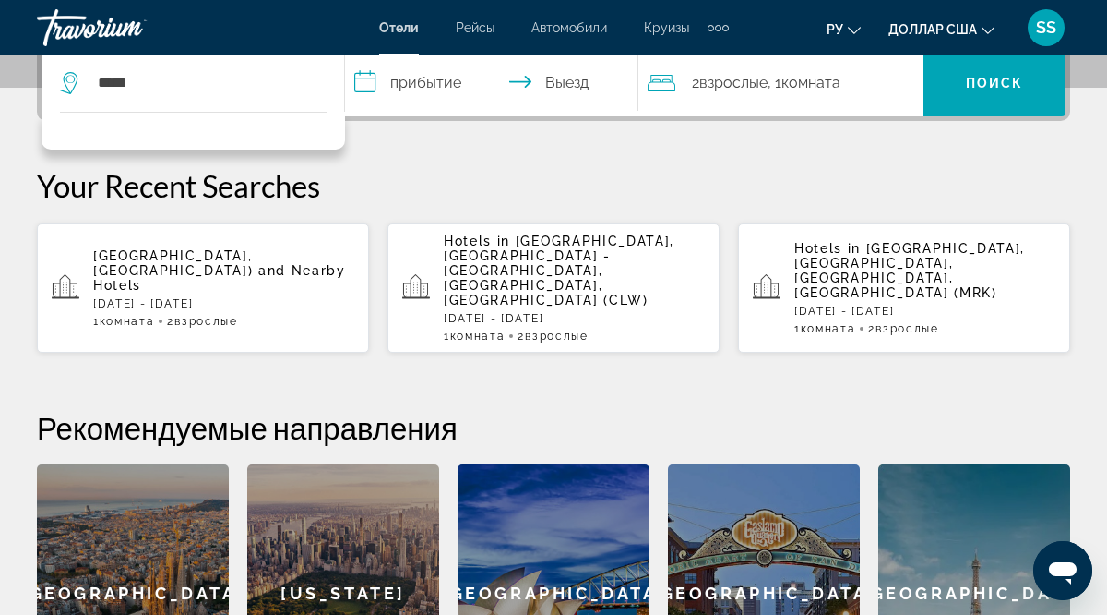
scroll to position [464, 0]
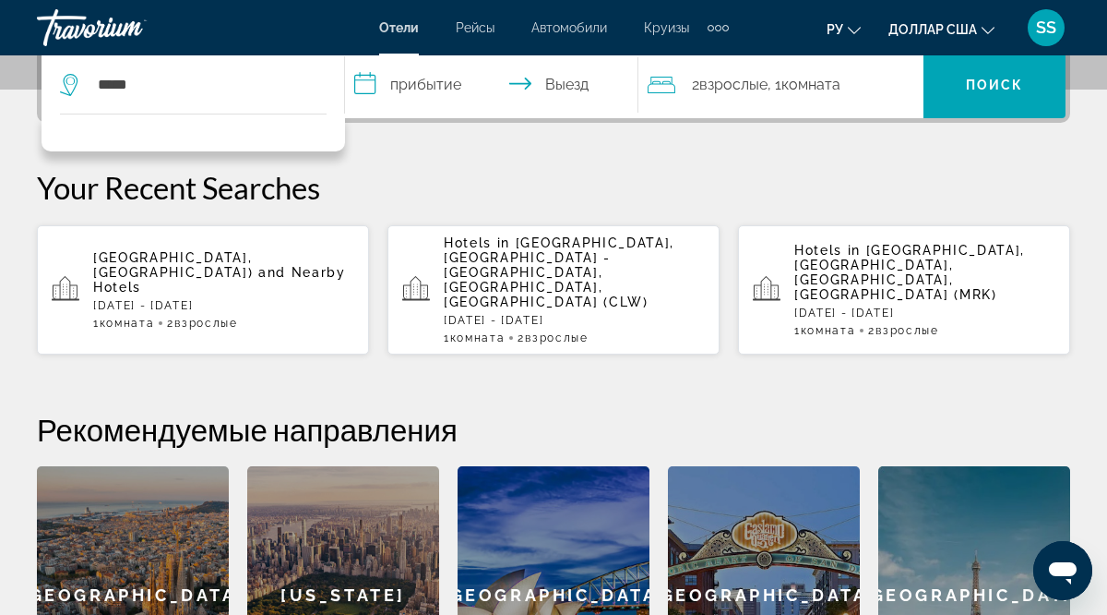
click at [781, 269] on app-hotels-recent-search "Hotels in Marco Island, Naples, FL, United States (MRK) Sat, 27 Sep - Thu, 02 O…" at bounding box center [904, 289] width 332 height 129
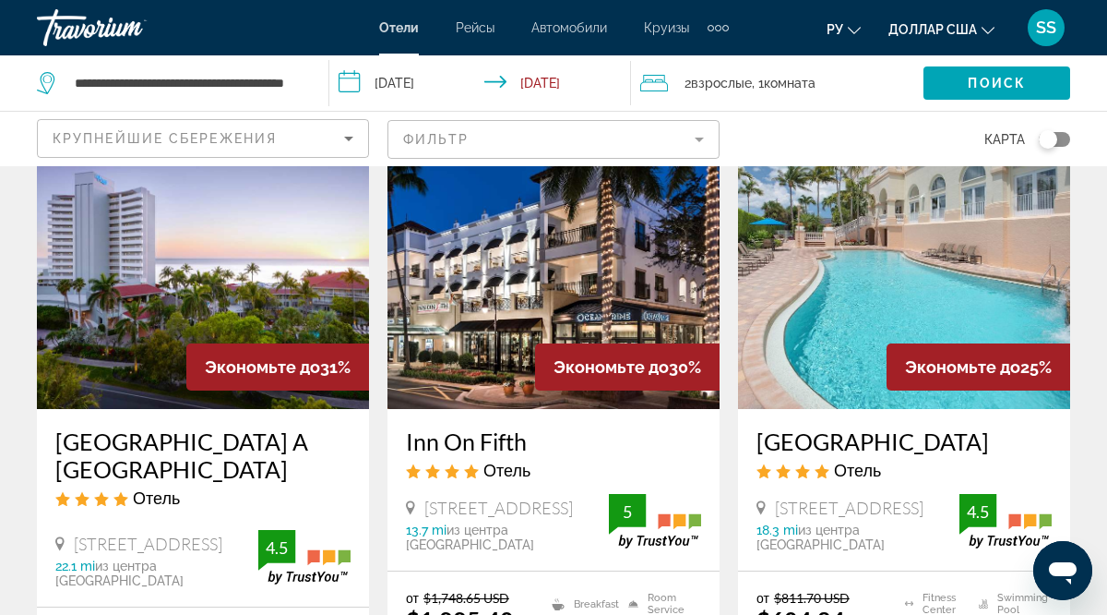
scroll to position [119, 0]
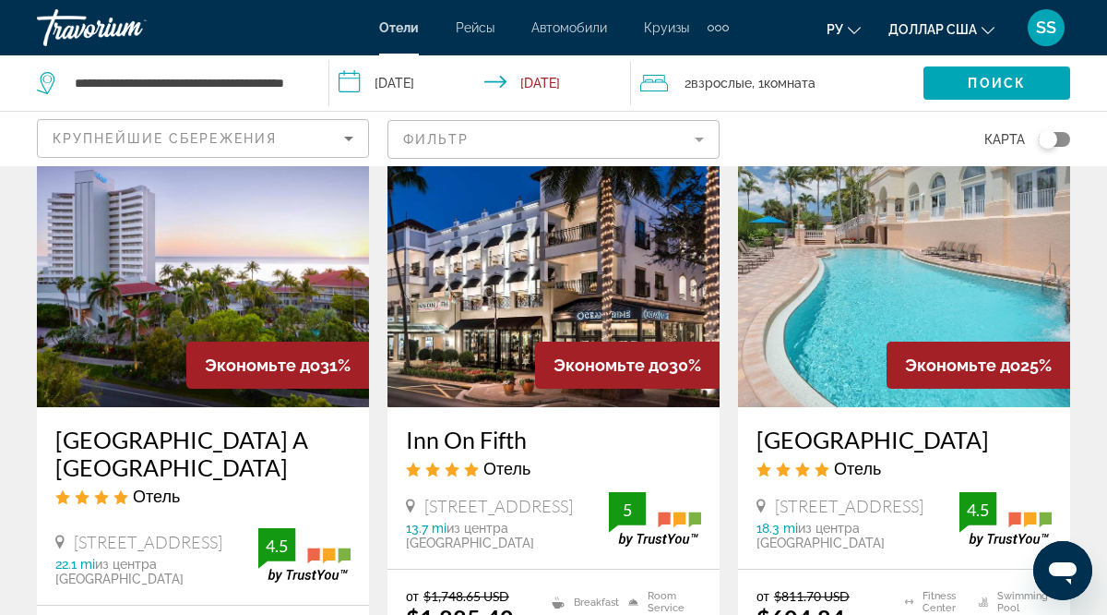
click at [352, 80] on input "**********" at bounding box center [483, 85] width 309 height 61
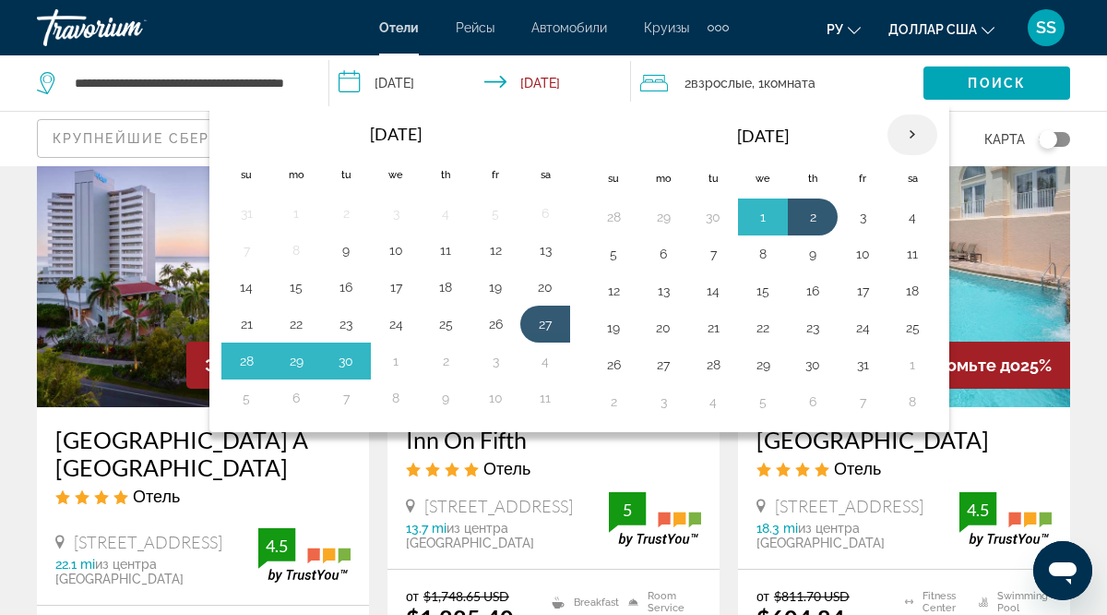
click at [910, 128] on th "Next month" at bounding box center [913, 134] width 50 height 41
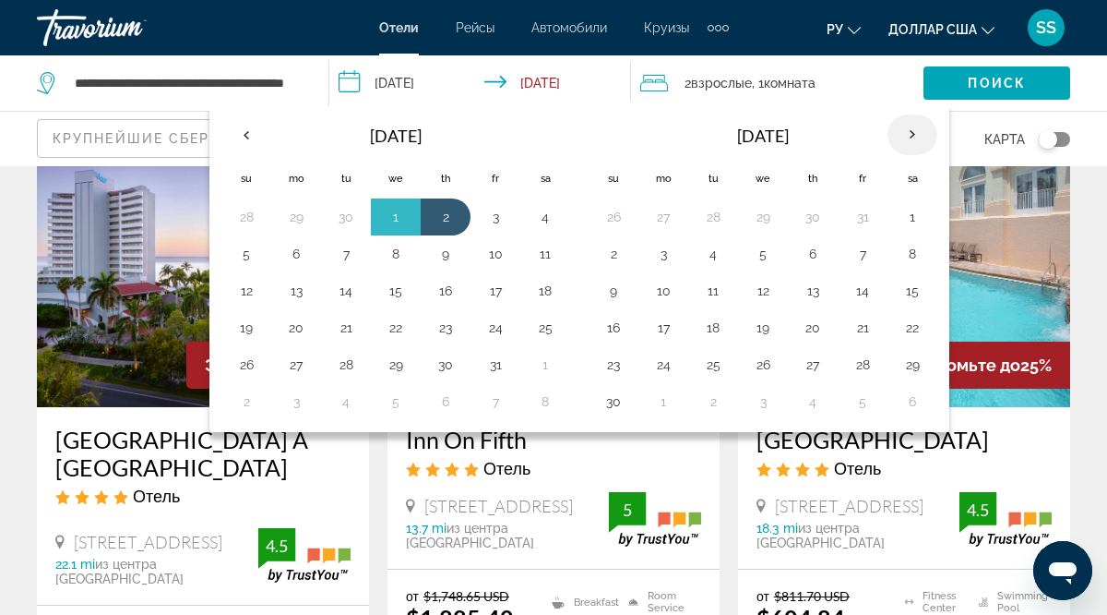
click at [910, 128] on th "Next month" at bounding box center [913, 134] width 50 height 41
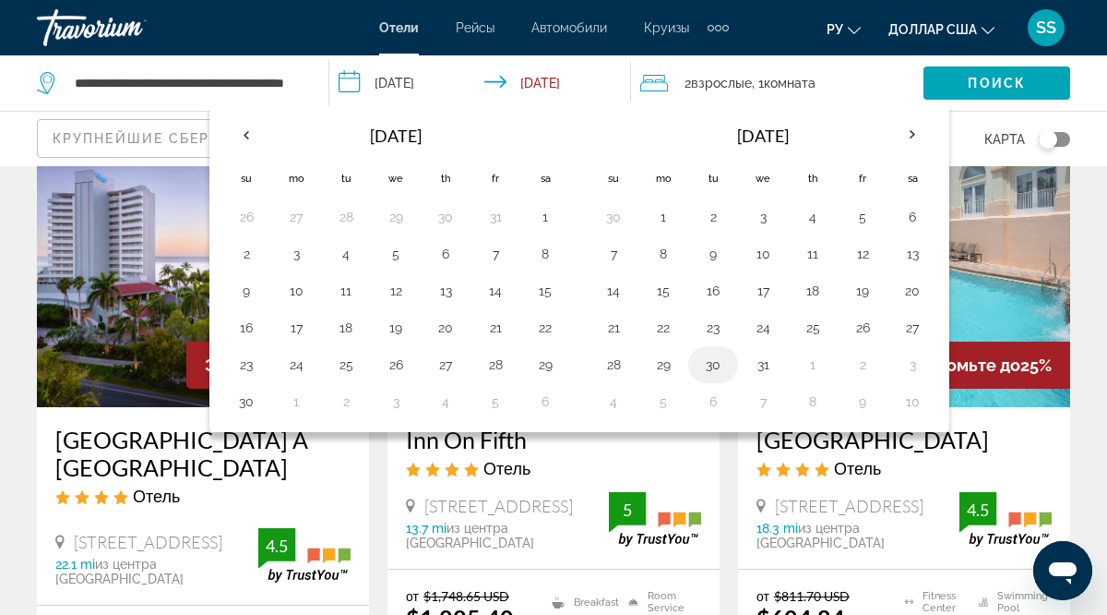
click at [716, 366] on button "30" at bounding box center [714, 365] width 30 height 26
click at [913, 368] on button "3" at bounding box center [913, 365] width 30 height 26
type input "**********"
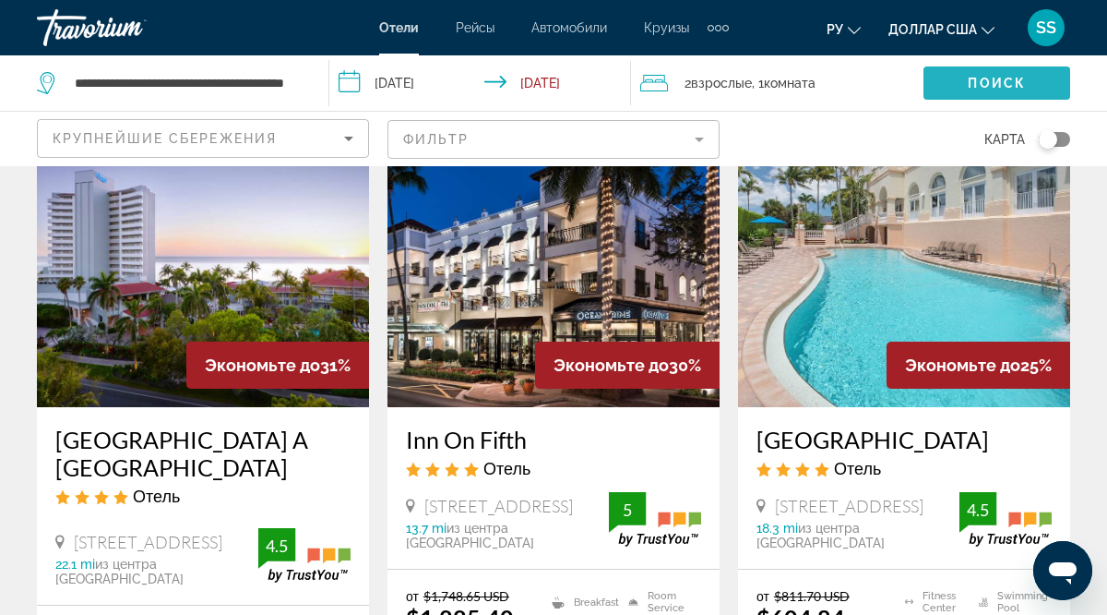
click at [1010, 77] on span "Поиск" at bounding box center [997, 83] width 58 height 15
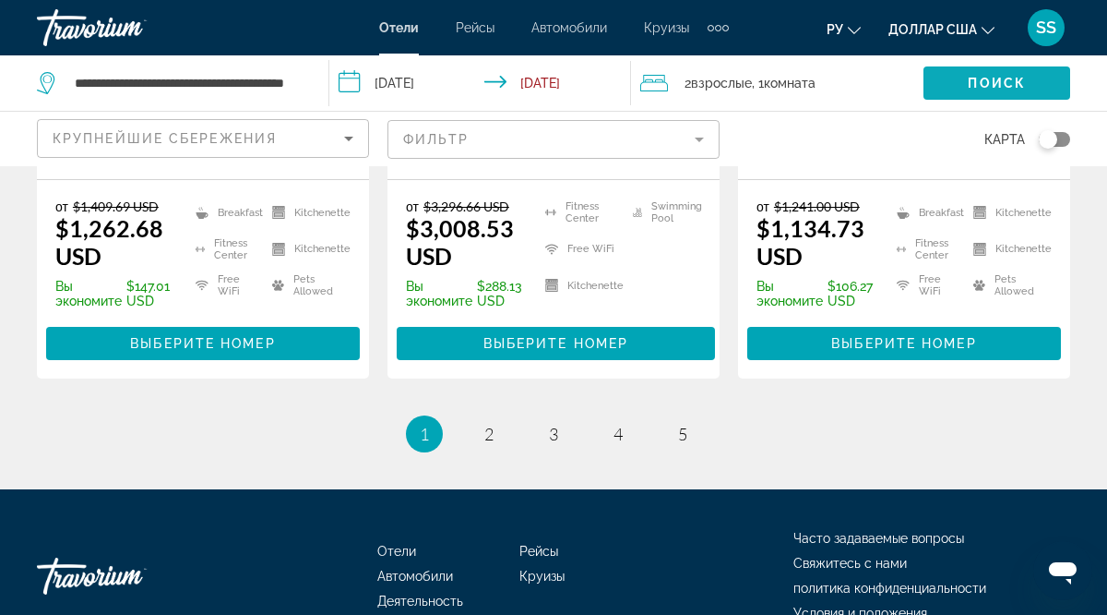
scroll to position [2796, 0]
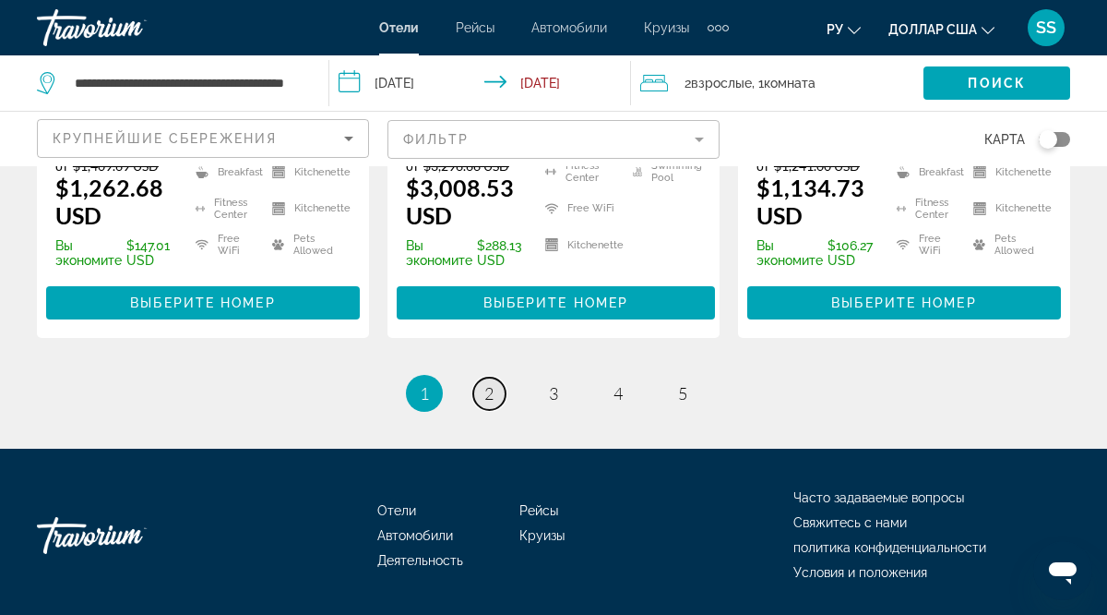
click at [494, 377] on link "page 2" at bounding box center [489, 393] width 32 height 32
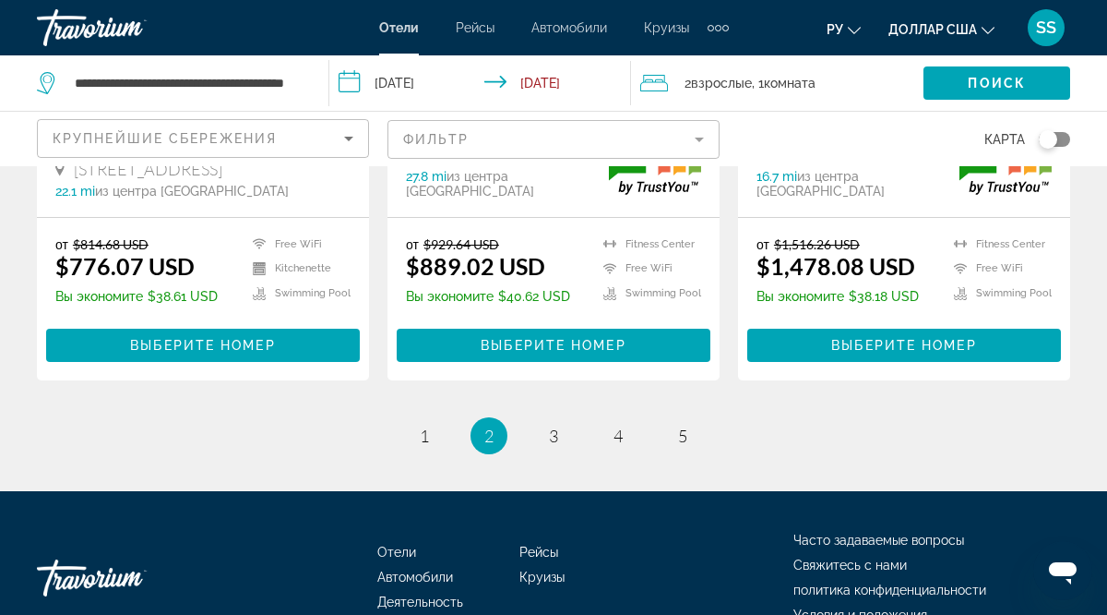
scroll to position [2795, 0]
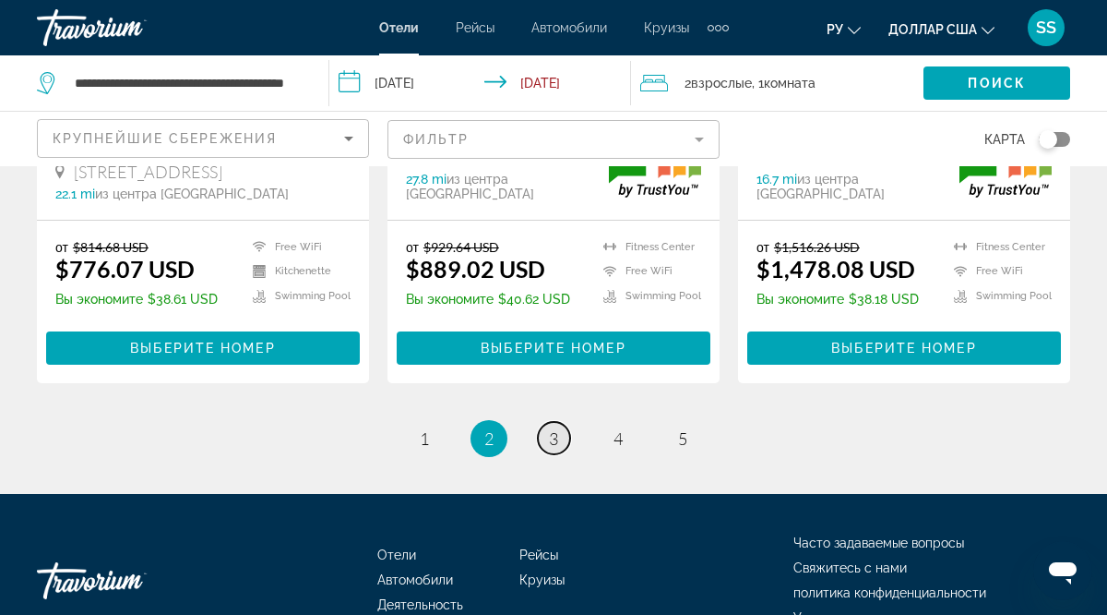
click at [555, 428] on span "3" at bounding box center [553, 438] width 9 height 20
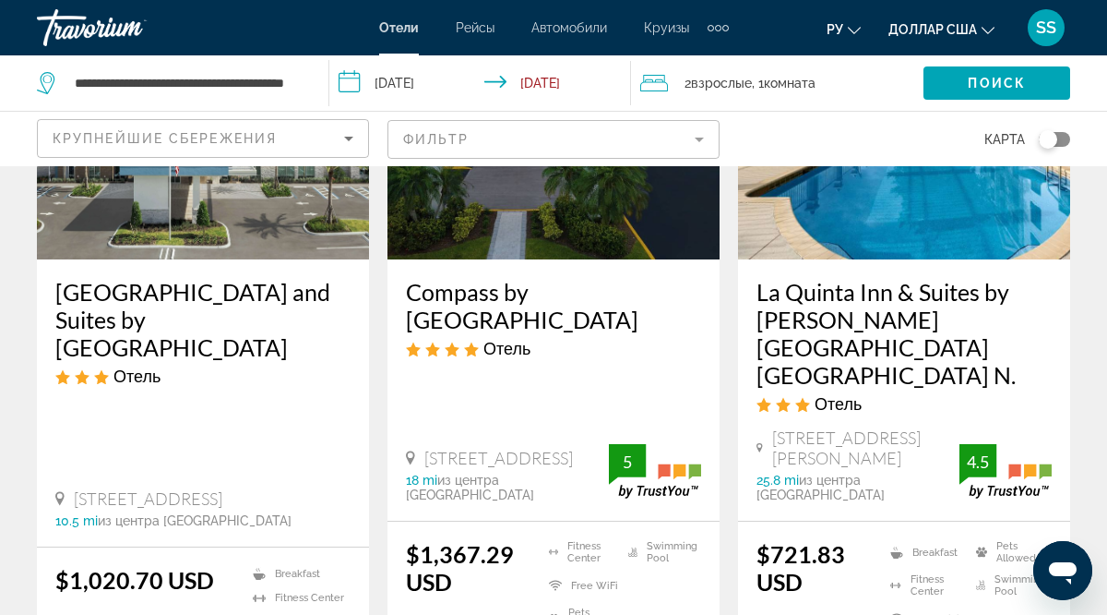
scroll to position [1863, 0]
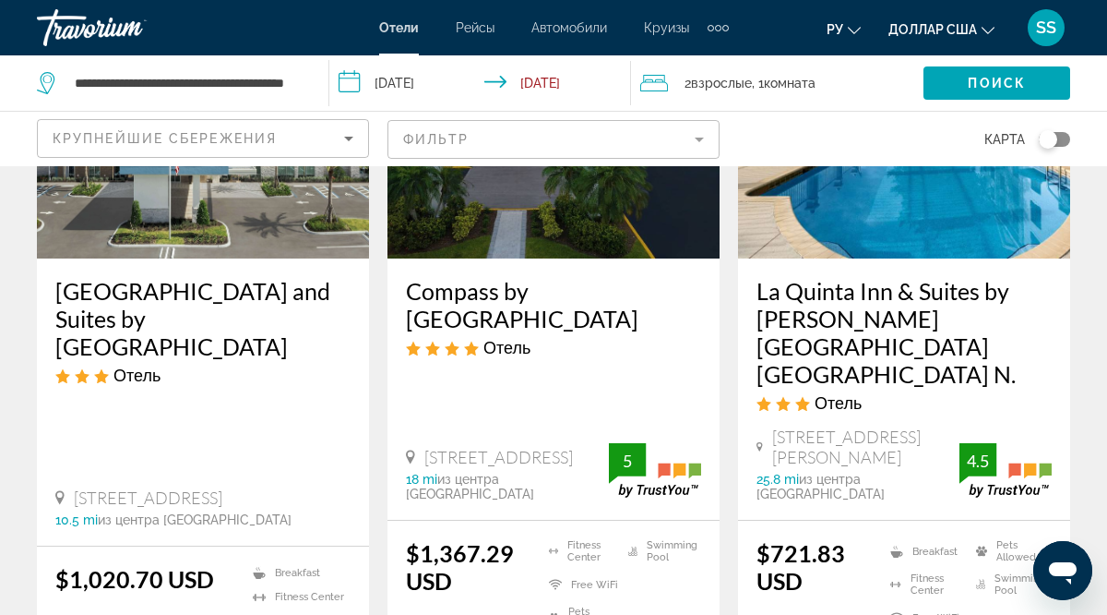
click at [301, 78] on div "**********" at bounding box center [173, 82] width 273 height 55
click at [309, 76] on div "**********" at bounding box center [173, 82] width 273 height 55
click at [293, 71] on input "**********" at bounding box center [187, 83] width 228 height 28
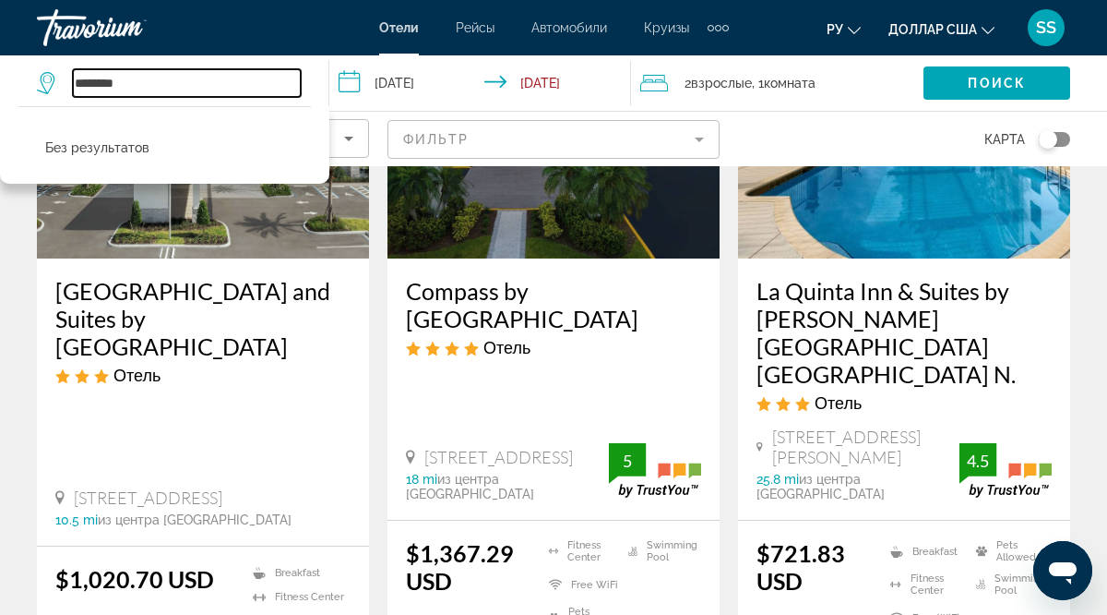
click at [131, 80] on input "********" at bounding box center [187, 83] width 228 height 28
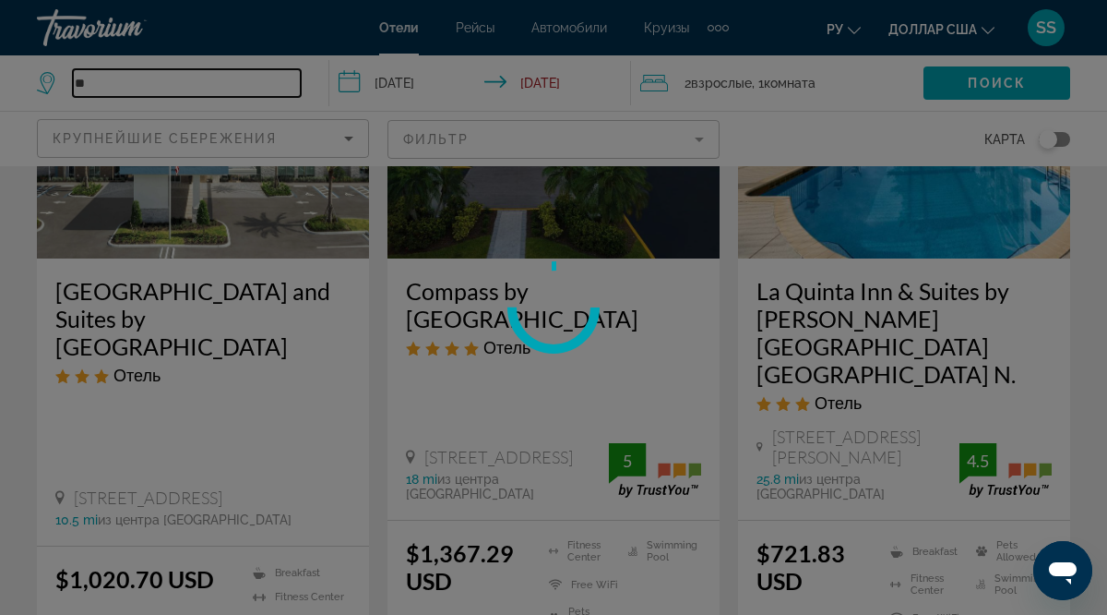
type input "*"
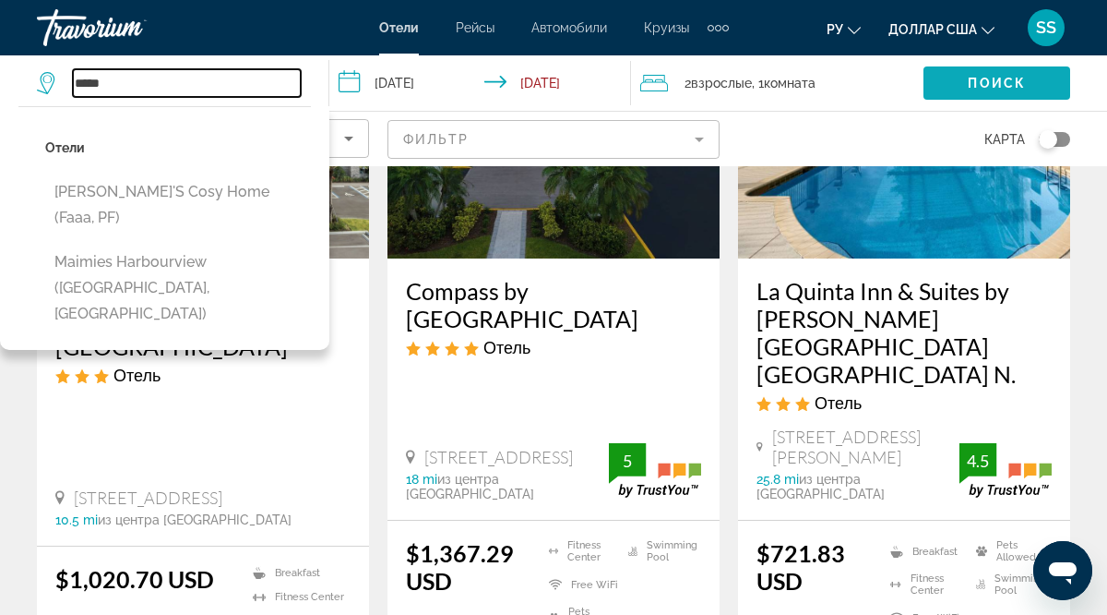
type input "*****"
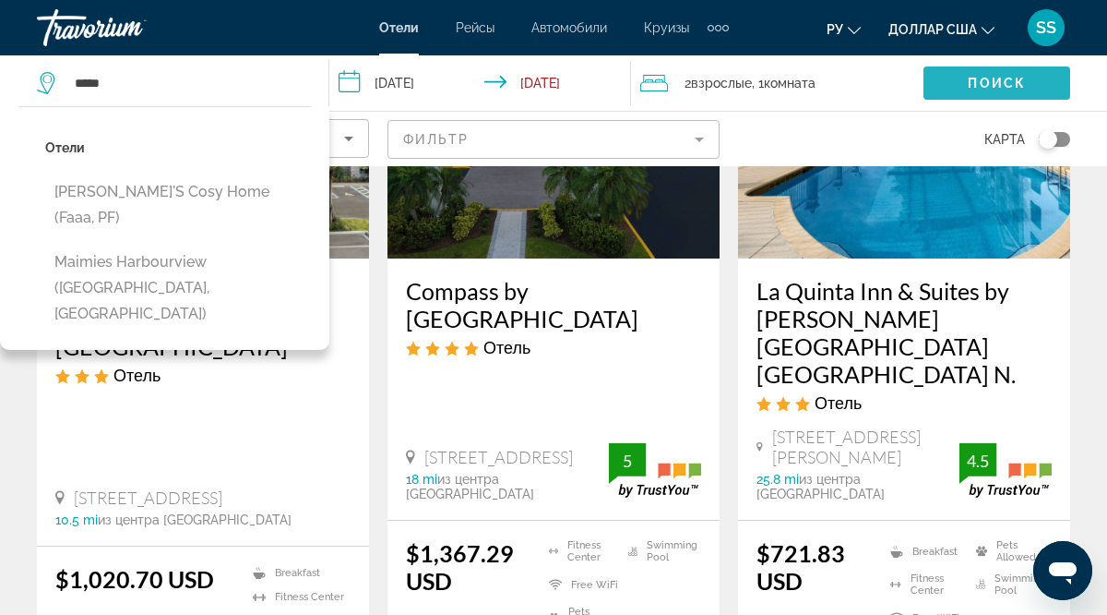
click at [983, 80] on span "Поиск" at bounding box center [997, 83] width 58 height 15
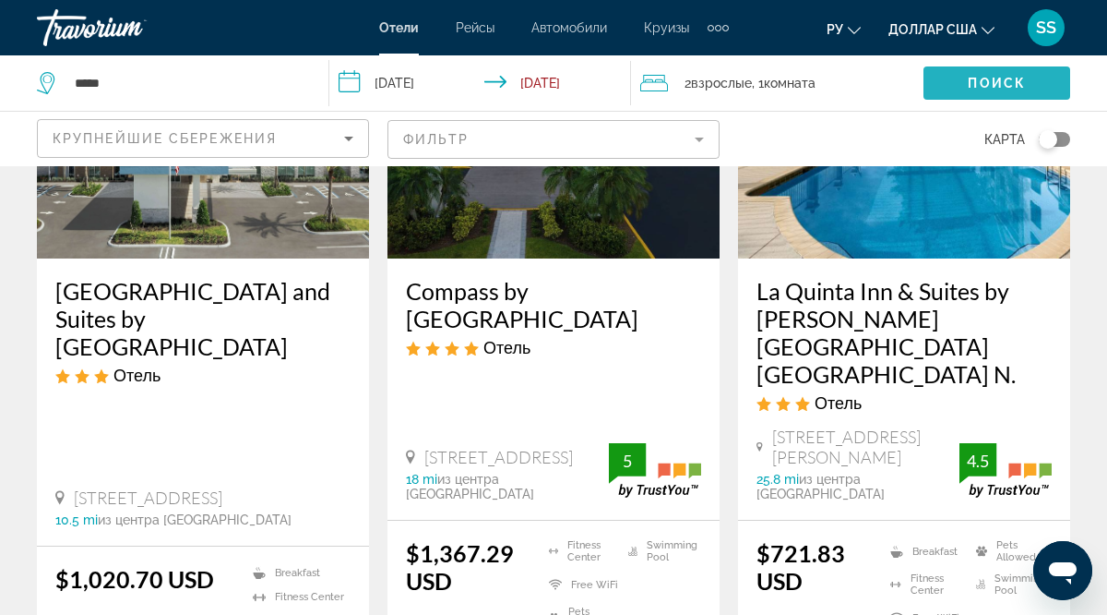
click at [983, 80] on span "Поиск" at bounding box center [997, 83] width 58 height 15
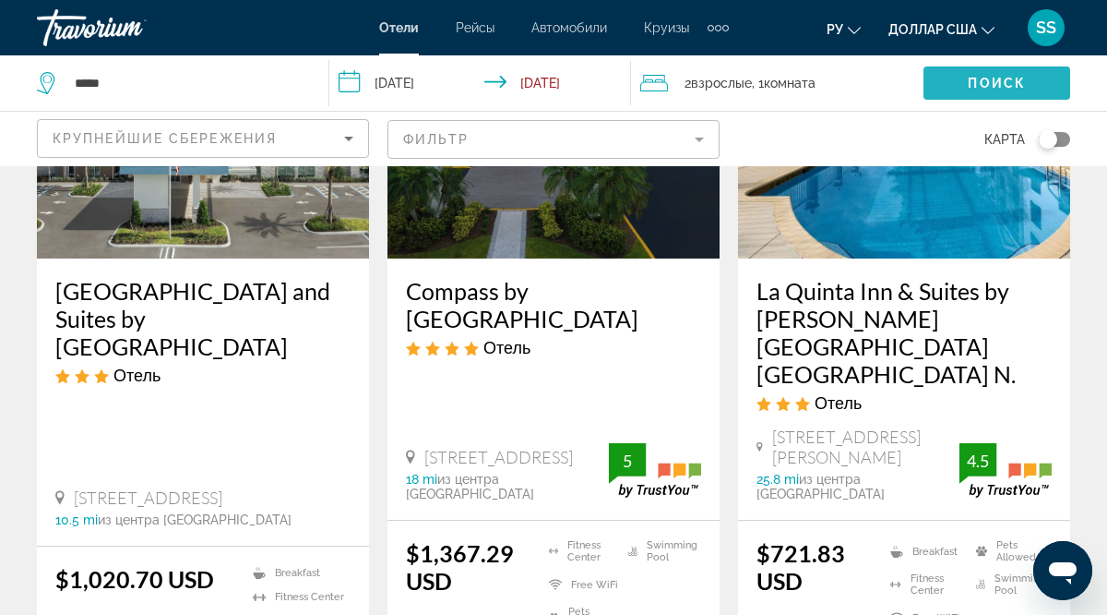
click at [983, 80] on span "Поиск" at bounding box center [997, 83] width 58 height 15
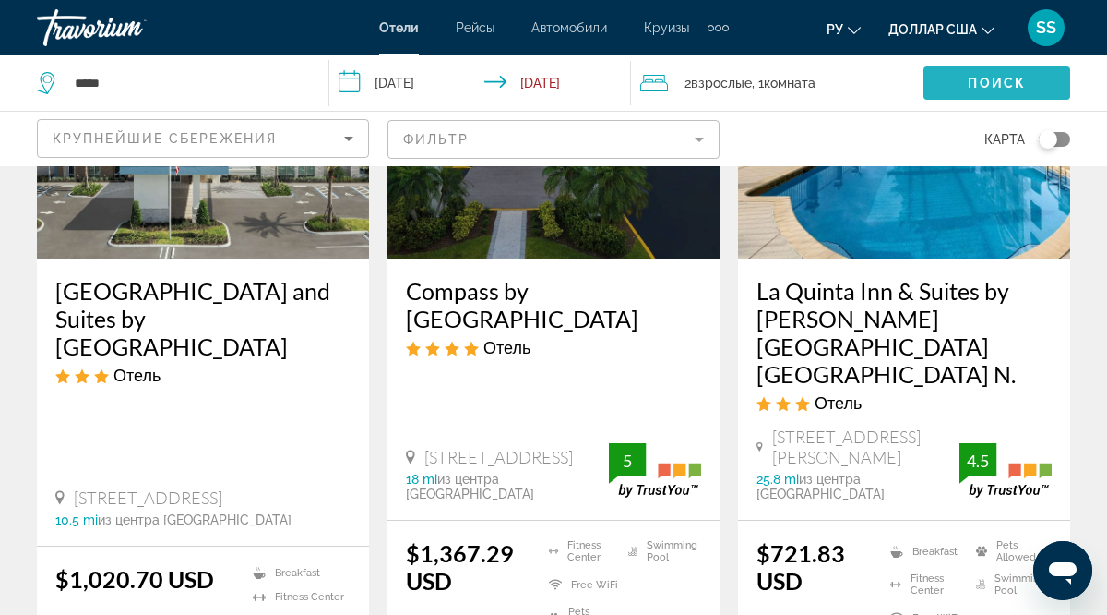
click at [983, 80] on span "Поиск" at bounding box center [997, 83] width 58 height 15
click at [542, 85] on input "**********" at bounding box center [483, 85] width 309 height 61
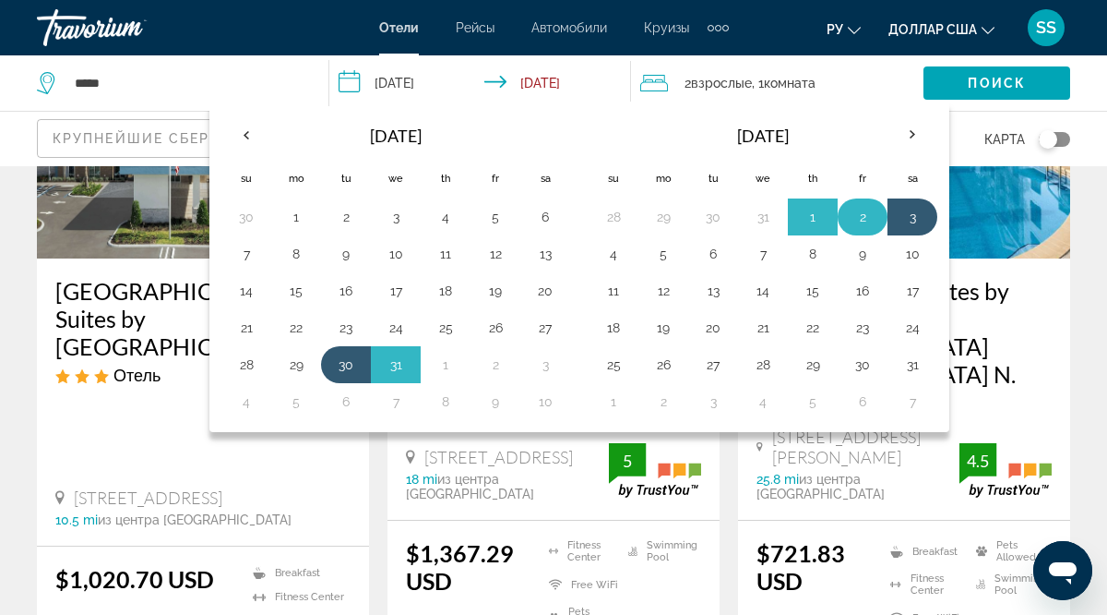
click at [863, 219] on button "2" at bounding box center [863, 217] width 30 height 26
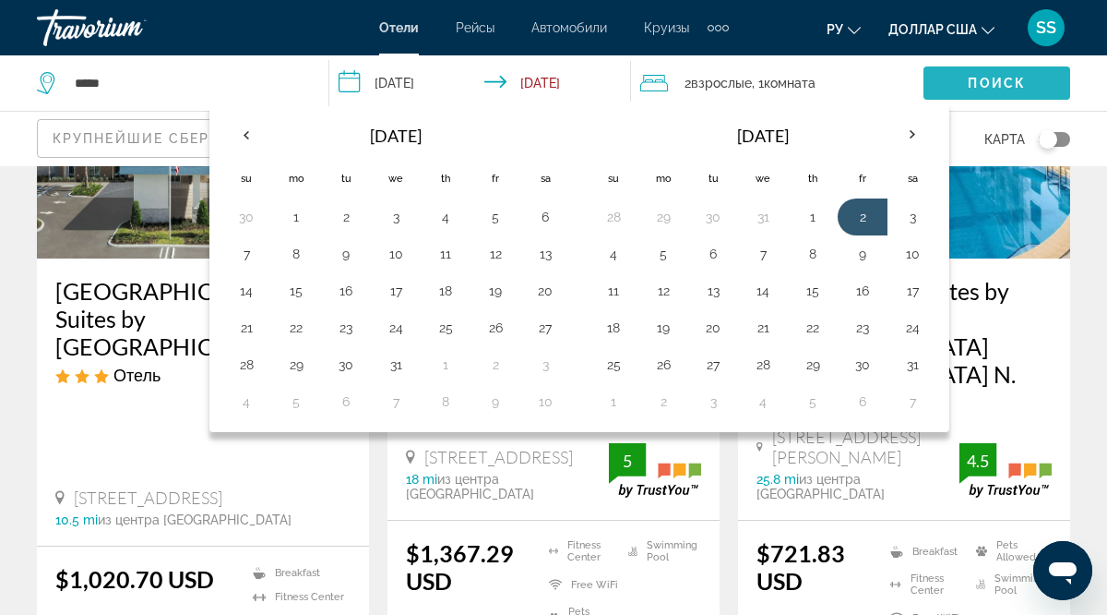
click at [989, 80] on span "Поиск" at bounding box center [997, 83] width 58 height 15
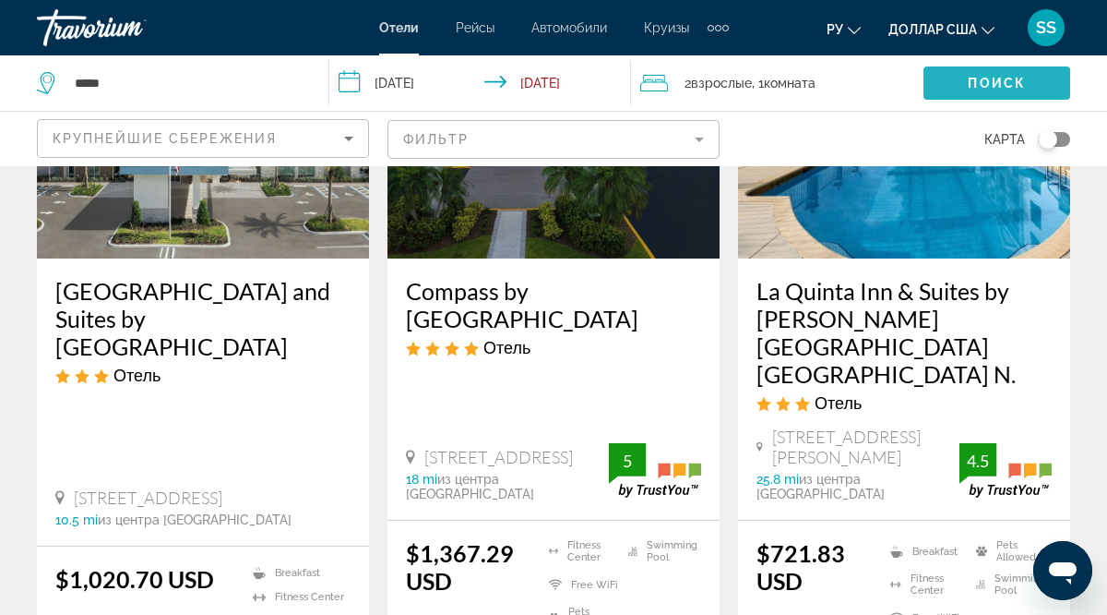
click at [989, 80] on span "Поиск" at bounding box center [997, 83] width 58 height 15
click at [549, 85] on input "**********" at bounding box center [483, 85] width 309 height 61
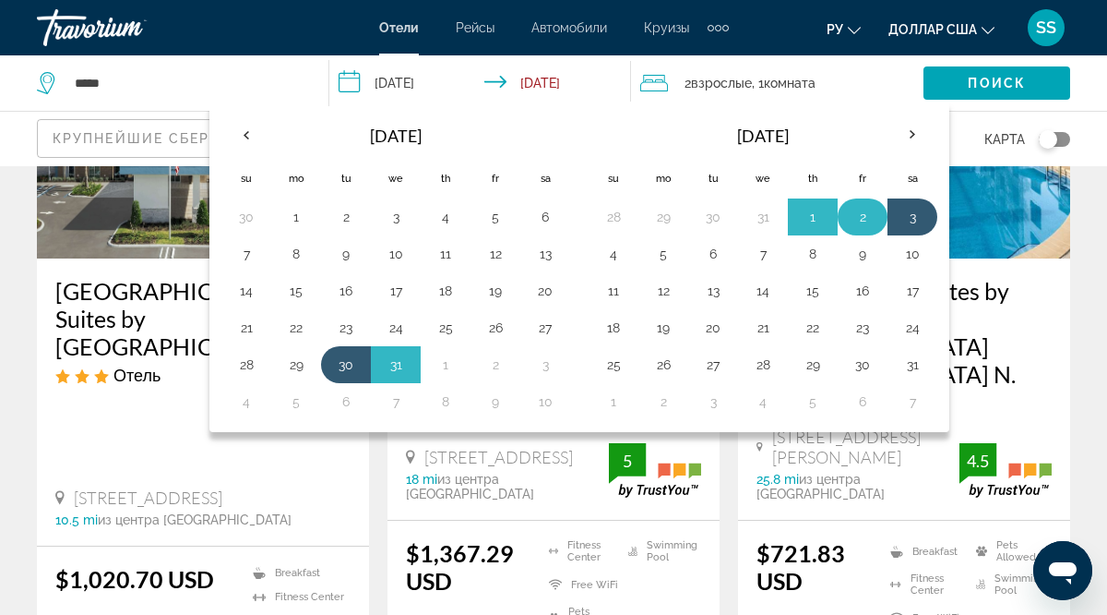
click at [861, 216] on button "2" at bounding box center [863, 217] width 30 height 26
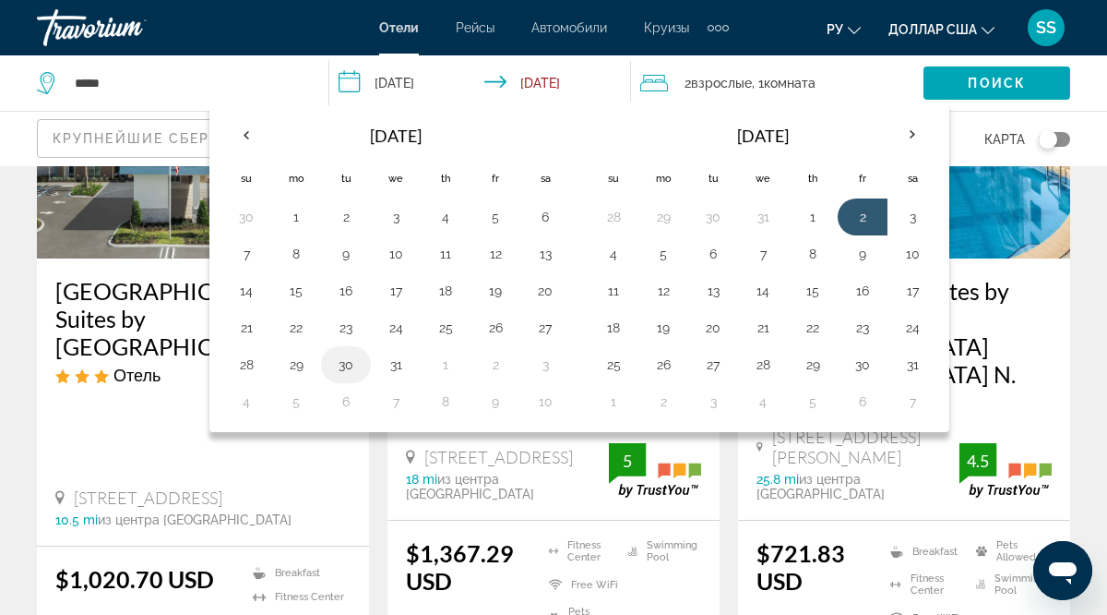
click at [349, 368] on button "30" at bounding box center [346, 365] width 30 height 26
type input "**********"
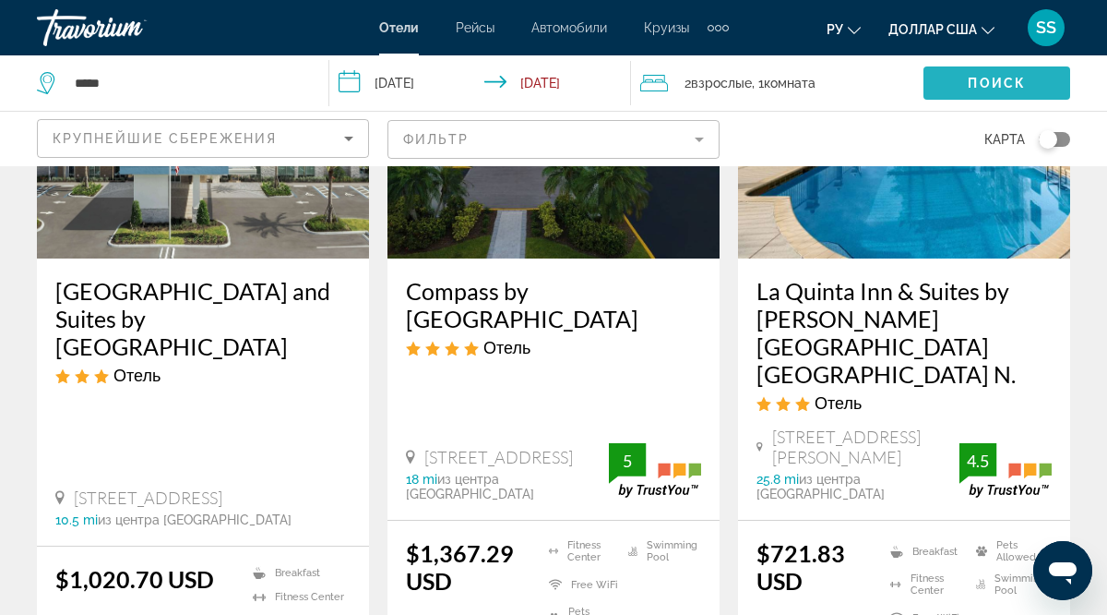
click at [1006, 85] on span "Поиск" at bounding box center [997, 83] width 58 height 15
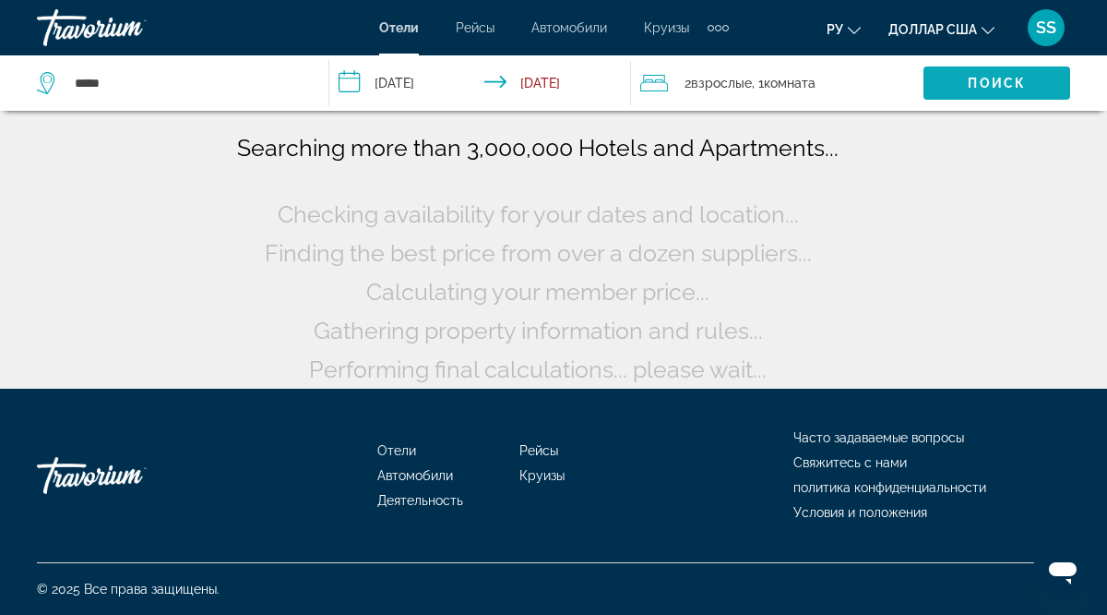
scroll to position [130, 0]
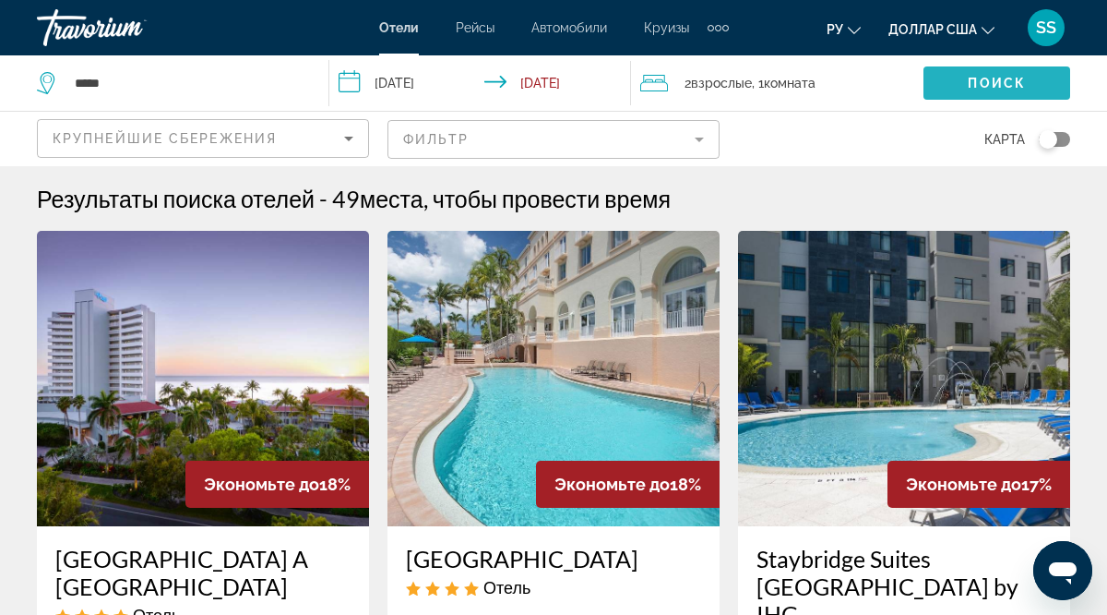
click at [986, 78] on span "Поиск" at bounding box center [997, 83] width 58 height 15
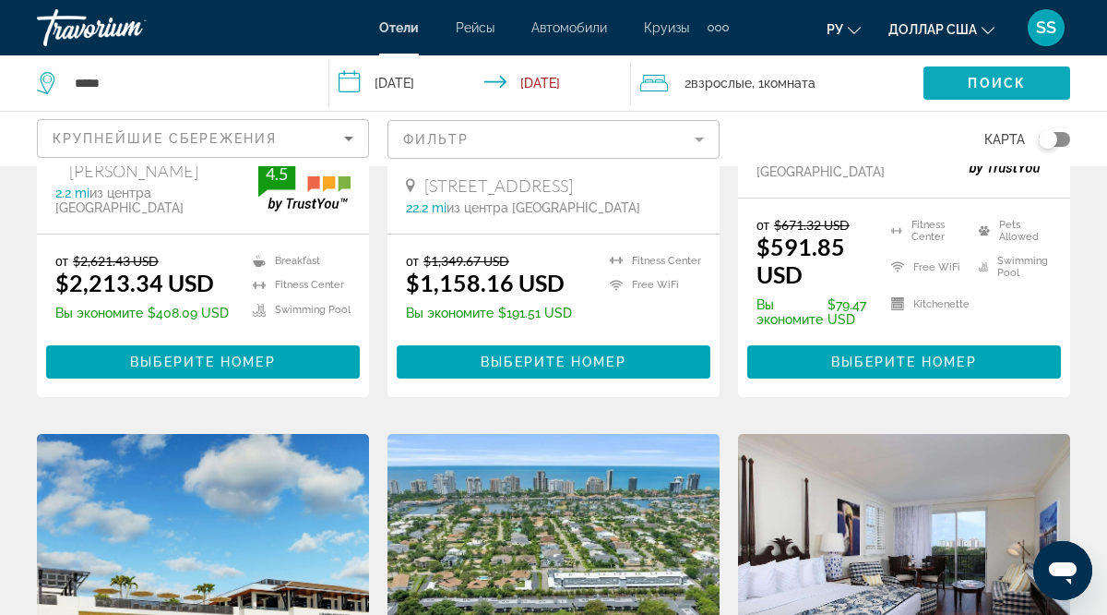
scroll to position [1300, 0]
